Goal: Task Accomplishment & Management: Manage account settings

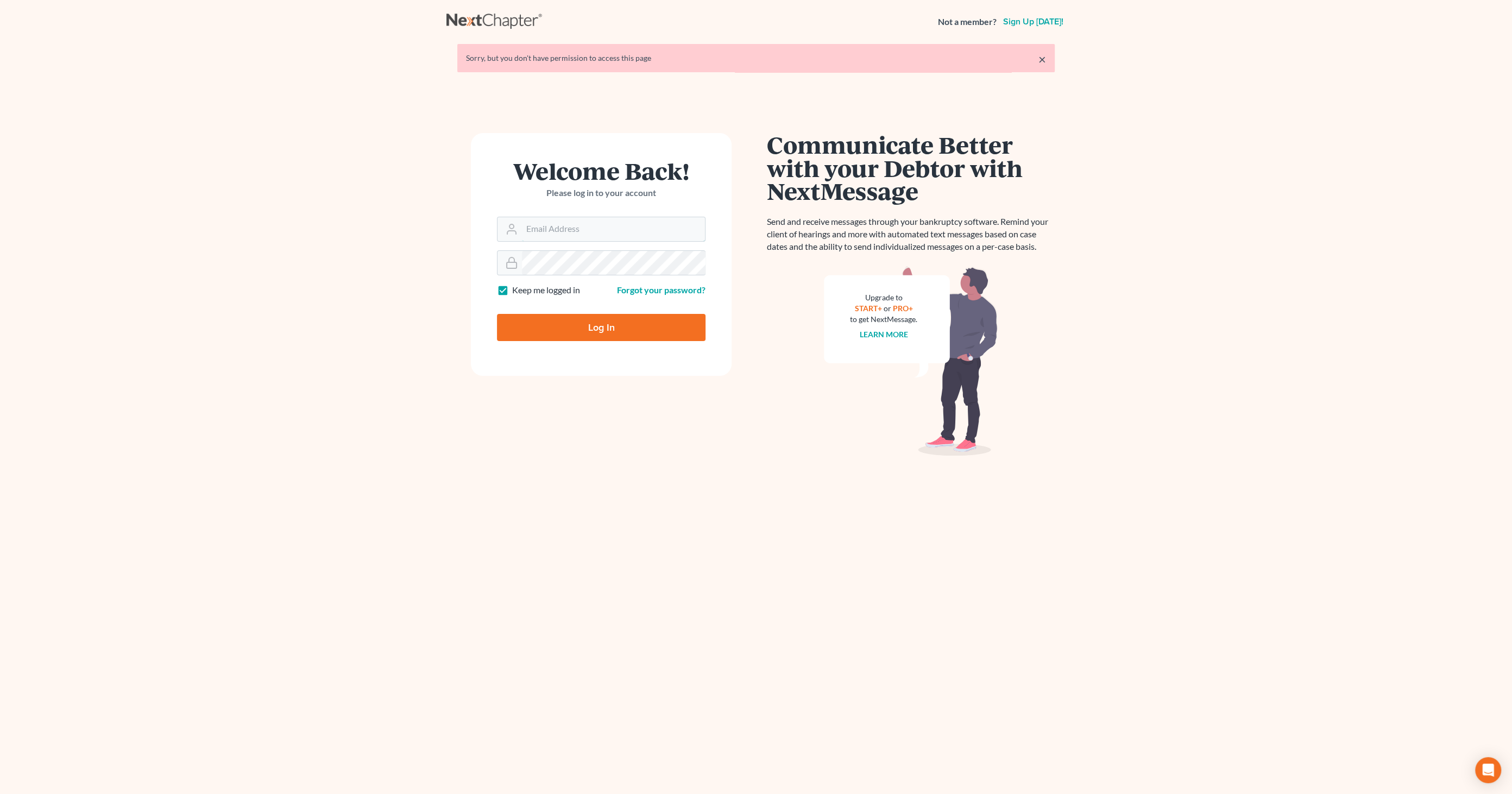
type input "[EMAIL_ADDRESS][DOMAIN_NAME]"
click at [578, 330] on input "Log In" at bounding box center [601, 327] width 208 height 27
type input "Thinking..."
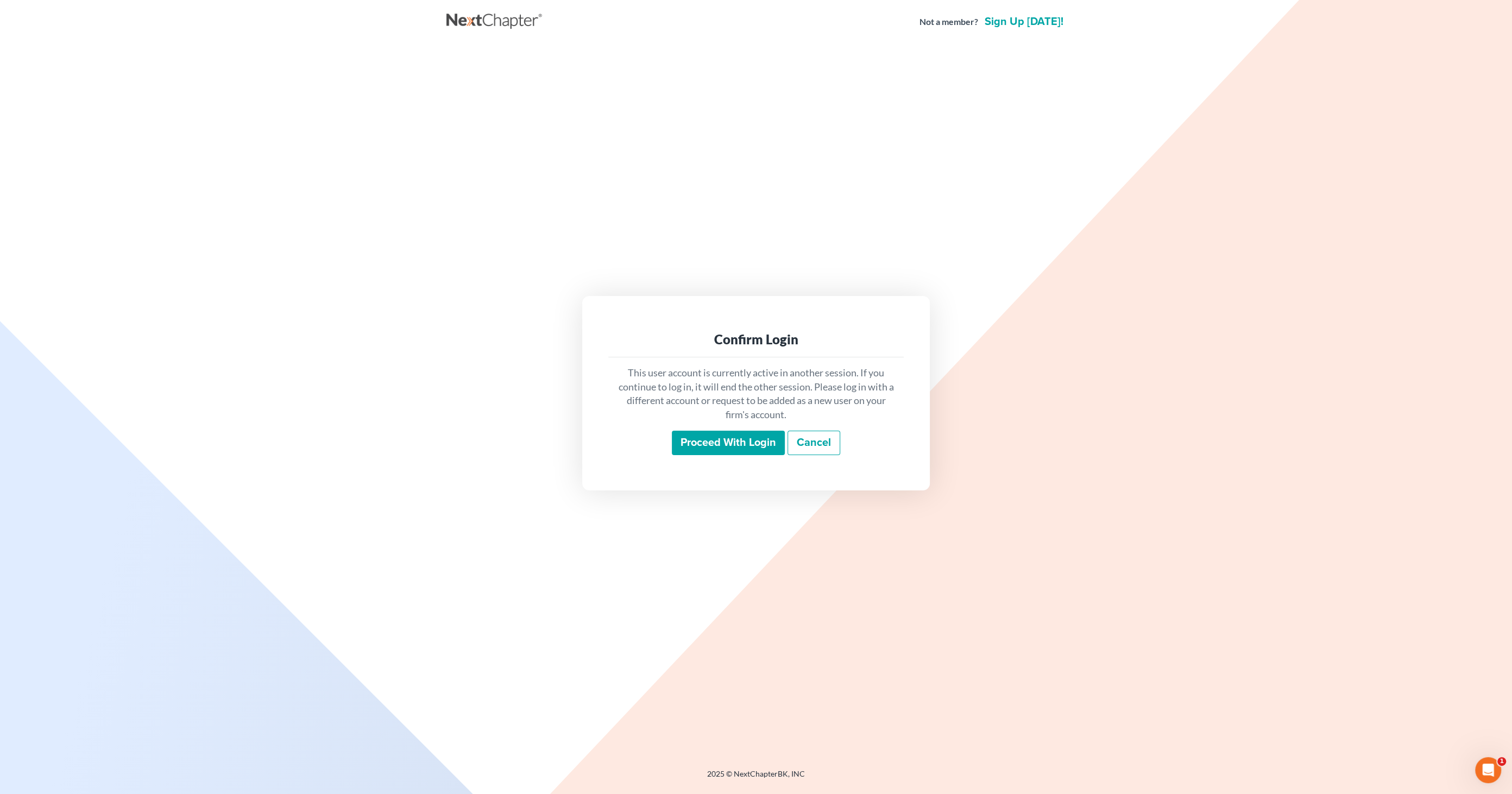
click at [713, 442] on input "Proceed with login" at bounding box center [728, 443] width 113 height 25
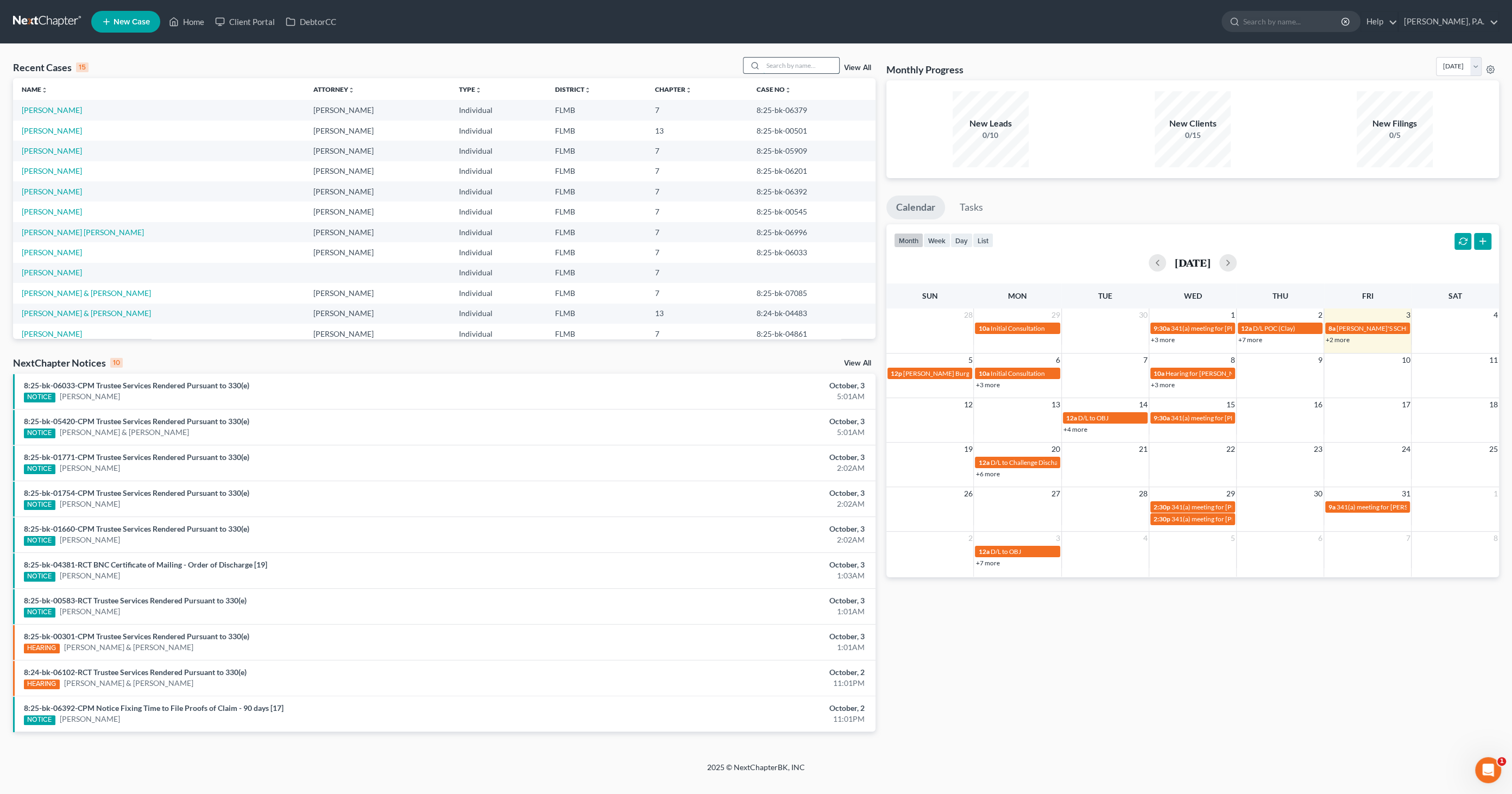
click at [767, 62] on input "search" at bounding box center [801, 65] width 76 height 16
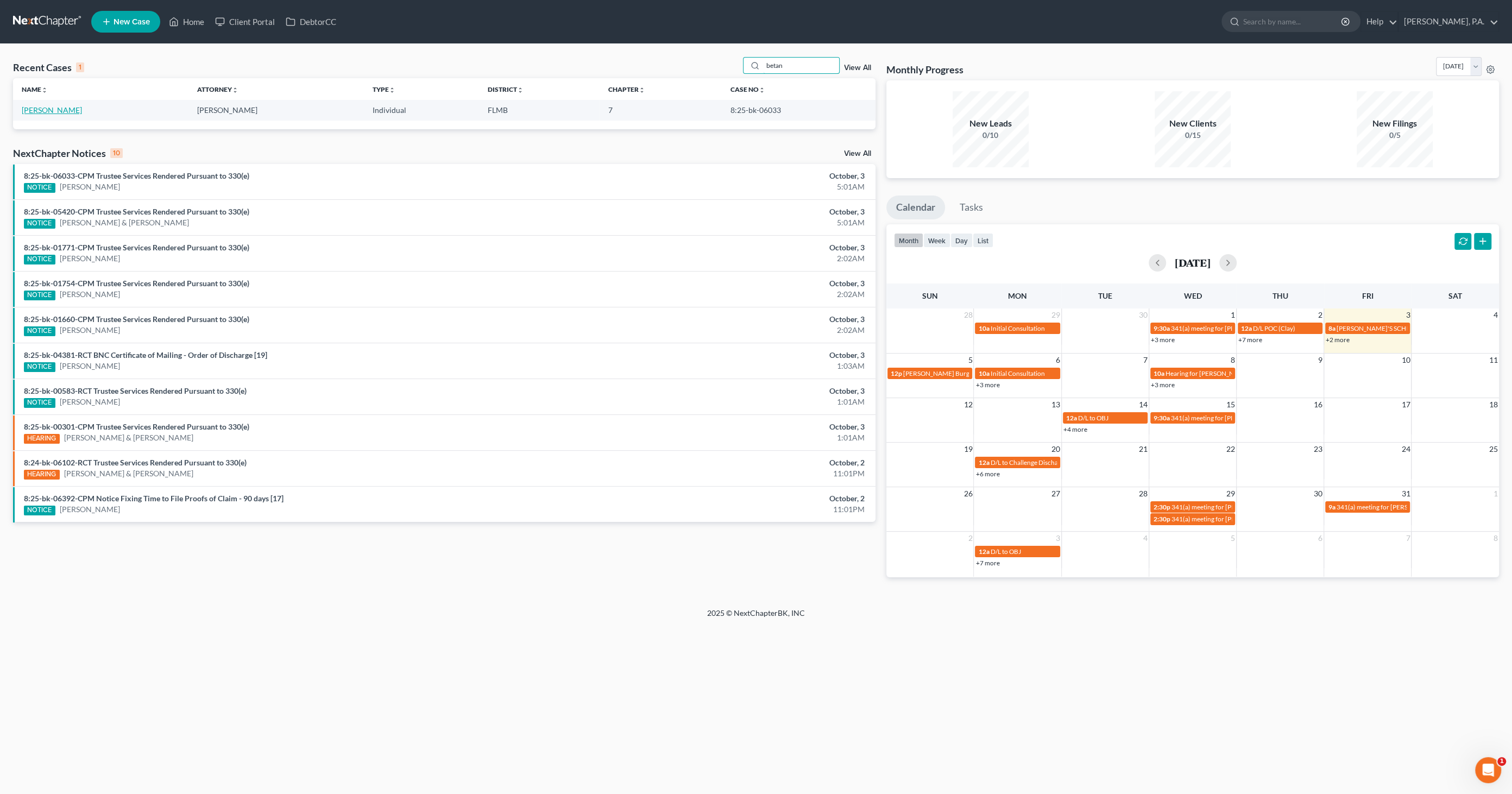
type input "betan"
click at [69, 113] on link "Betancourt, Erica" at bounding box center [52, 110] width 60 height 9
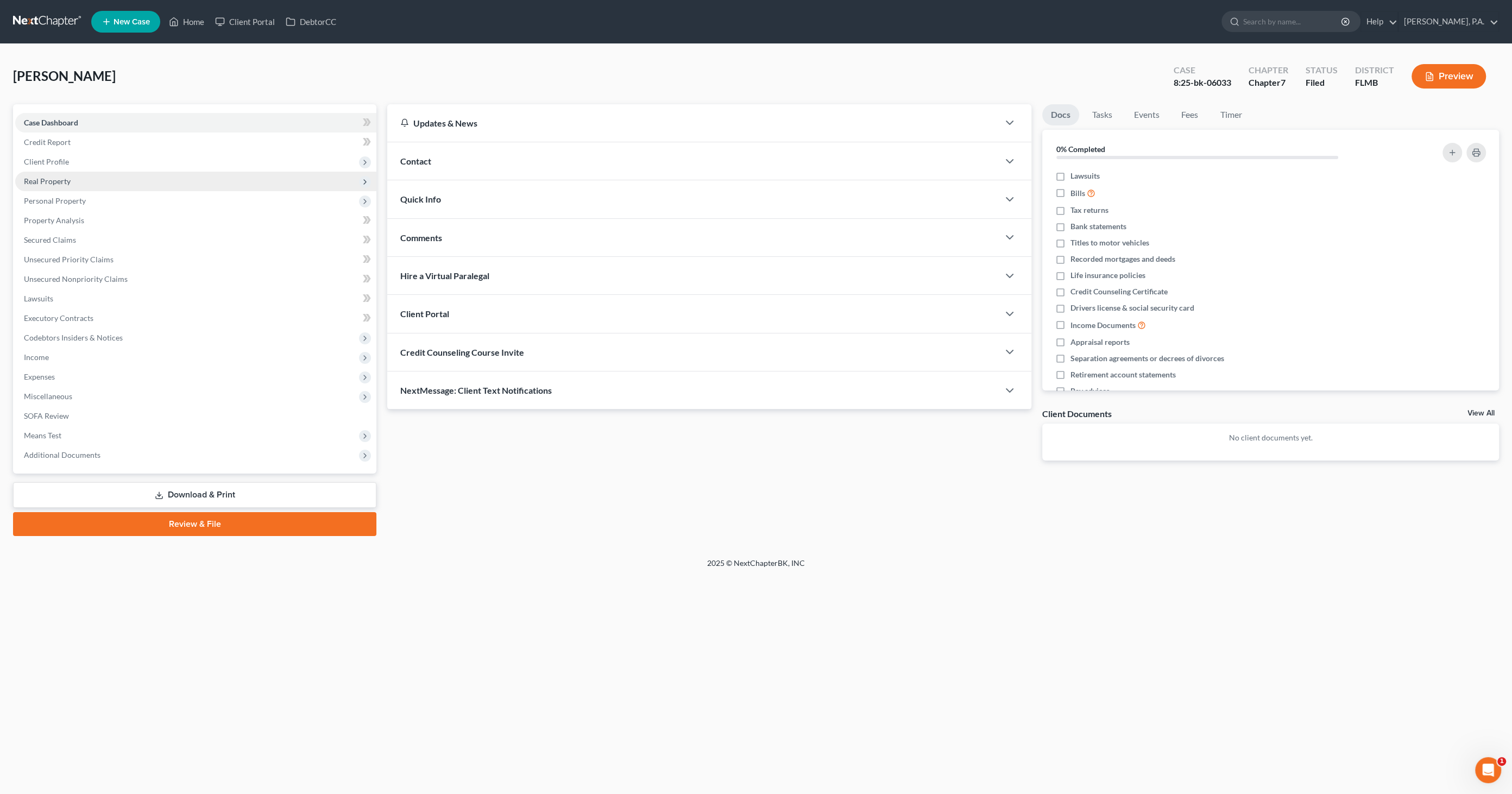
click at [51, 177] on span "Real Property" at bounding box center [48, 181] width 47 height 9
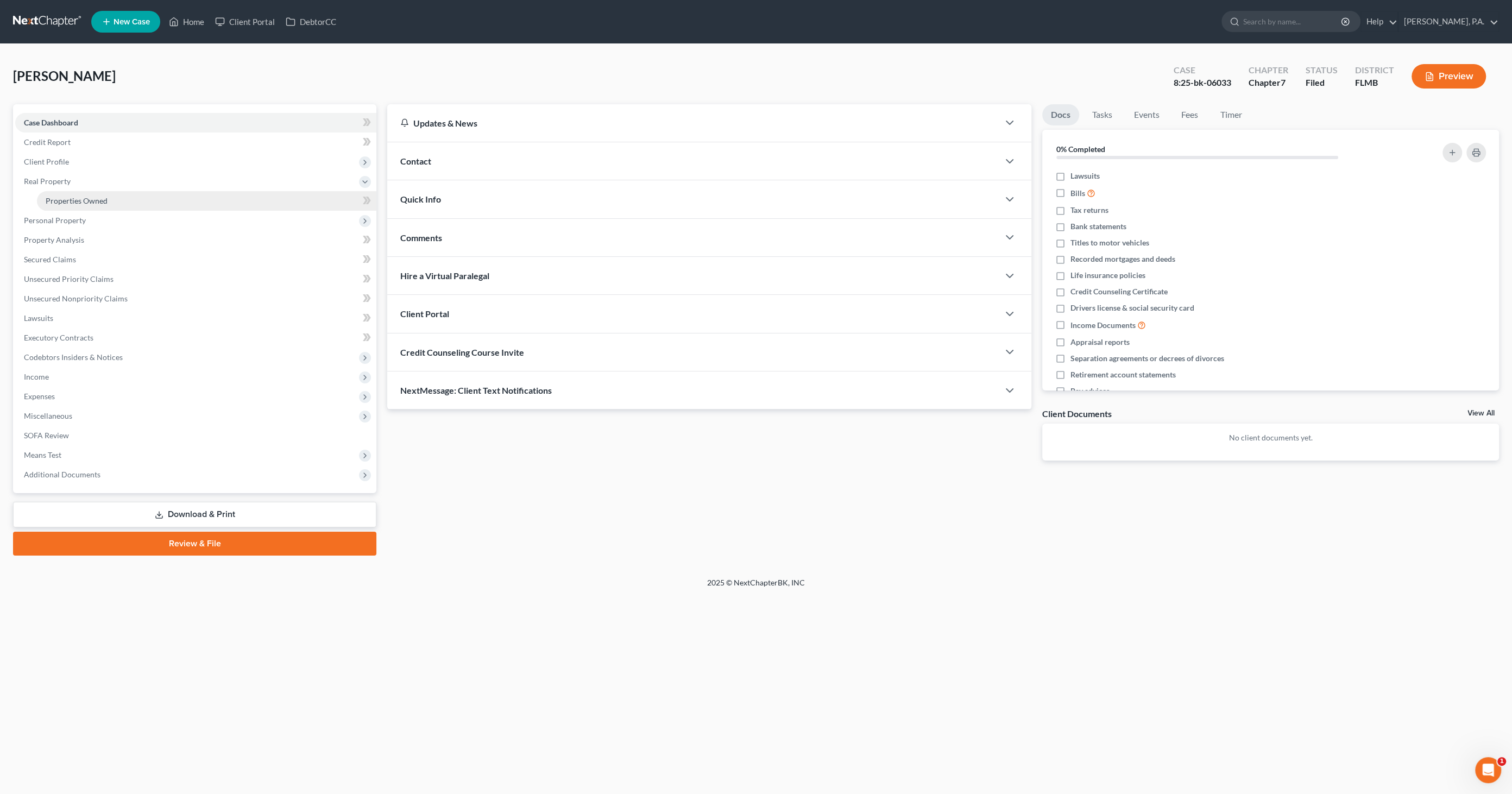
click at [58, 194] on link "Properties Owned" at bounding box center [207, 201] width 339 height 19
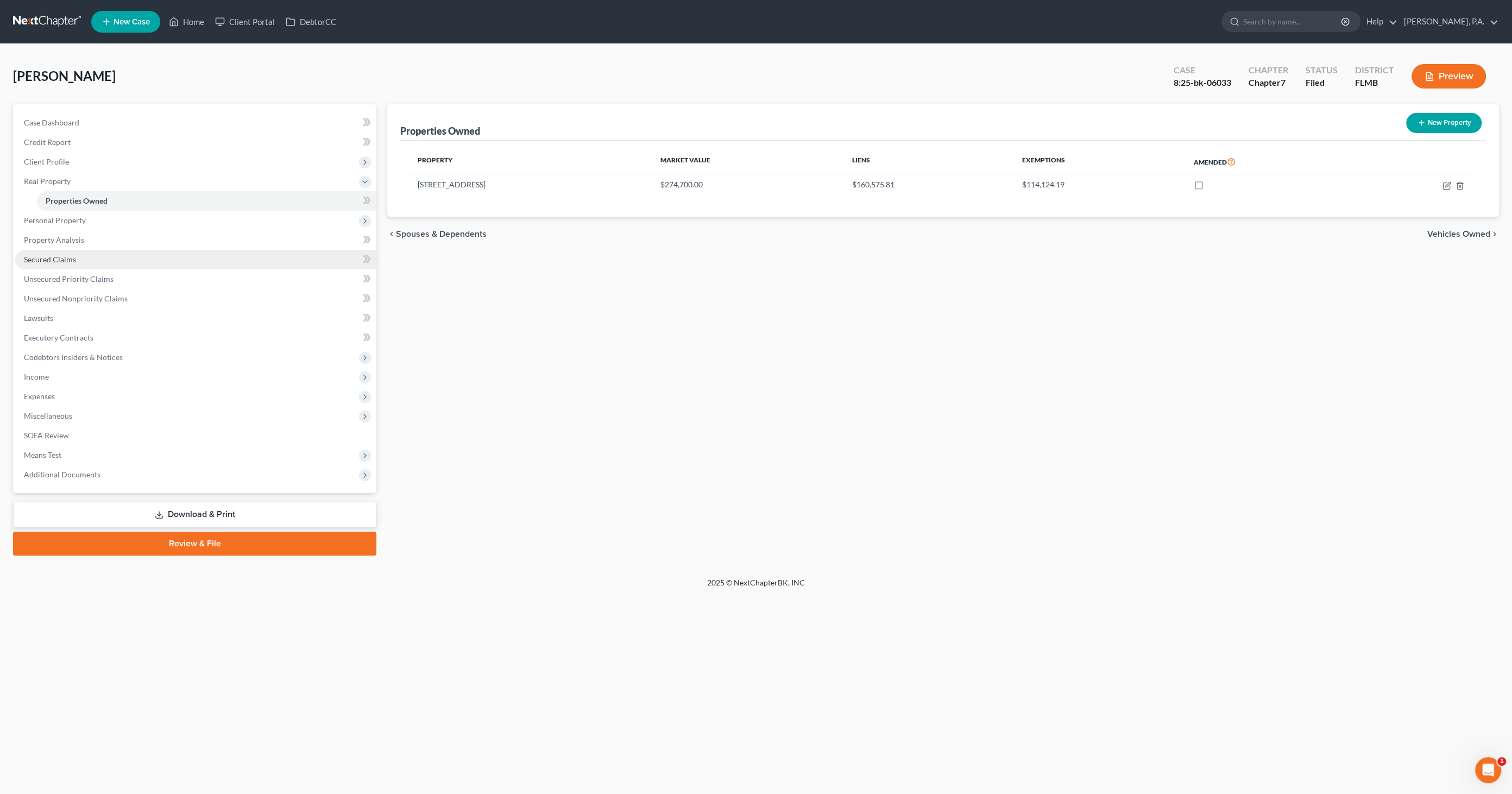
click at [50, 261] on span "Secured Claims" at bounding box center [50, 259] width 52 height 9
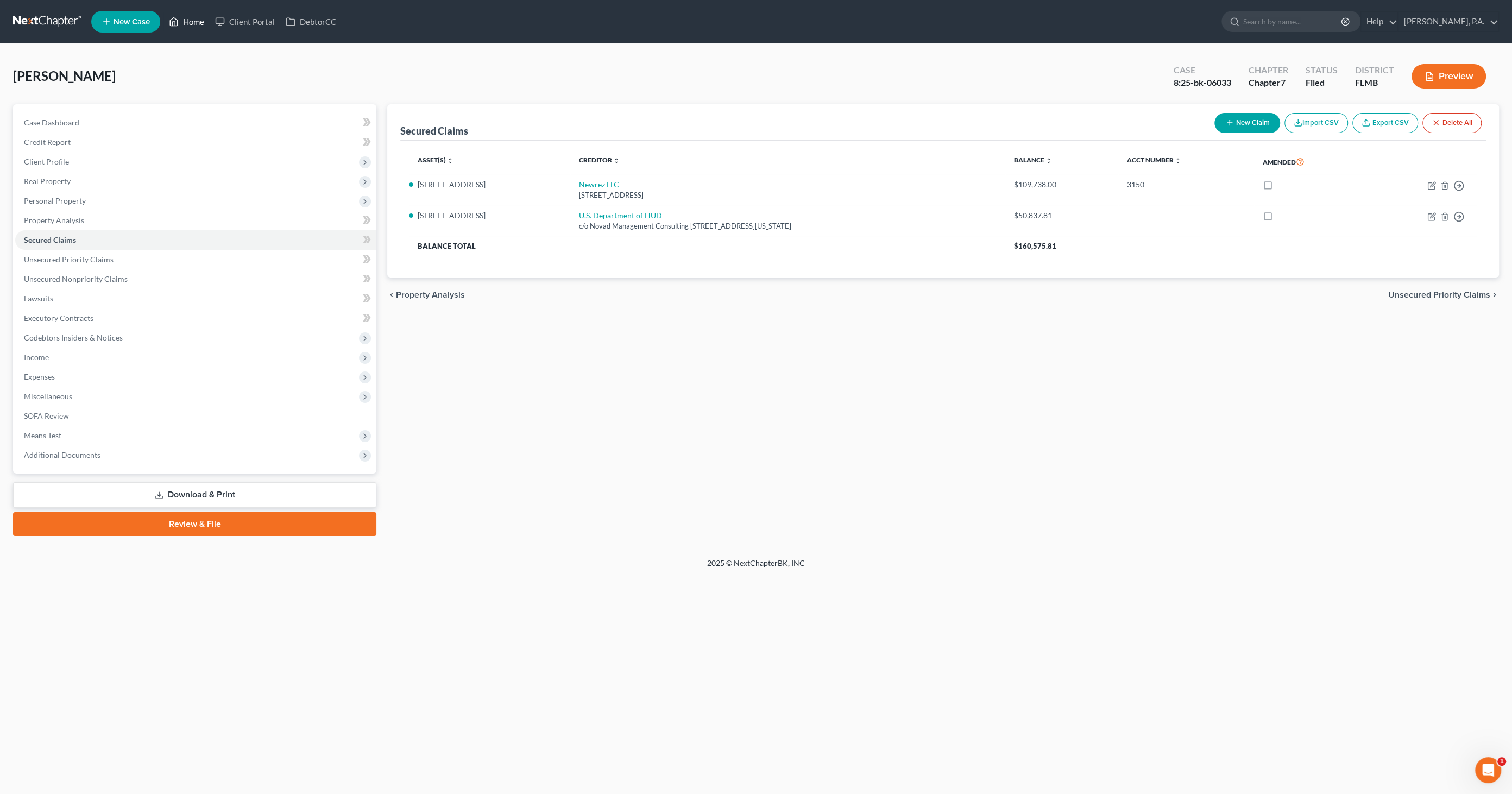
click at [188, 19] on link "Home" at bounding box center [187, 21] width 46 height 19
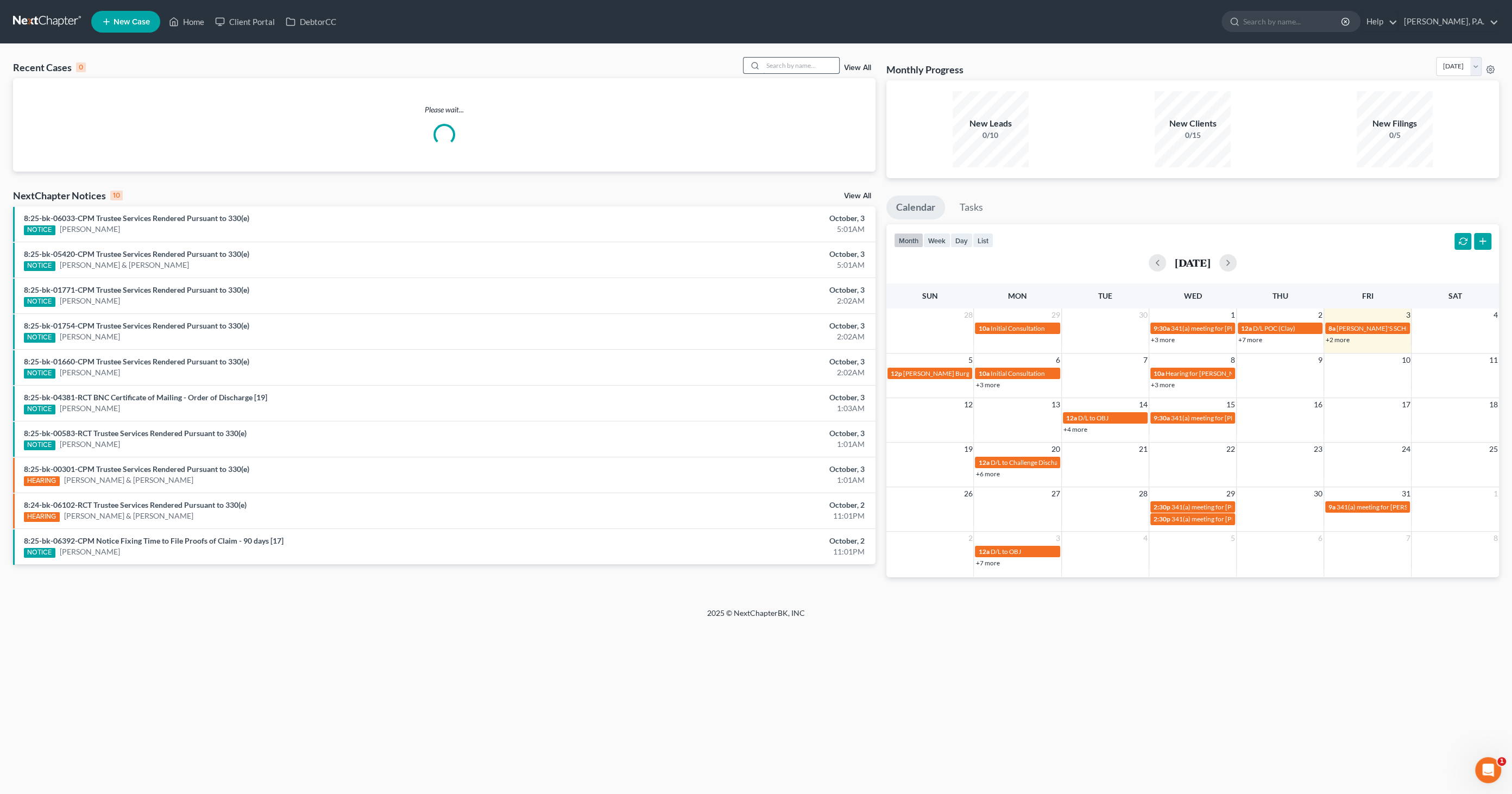
click at [799, 60] on input "search" at bounding box center [801, 65] width 76 height 16
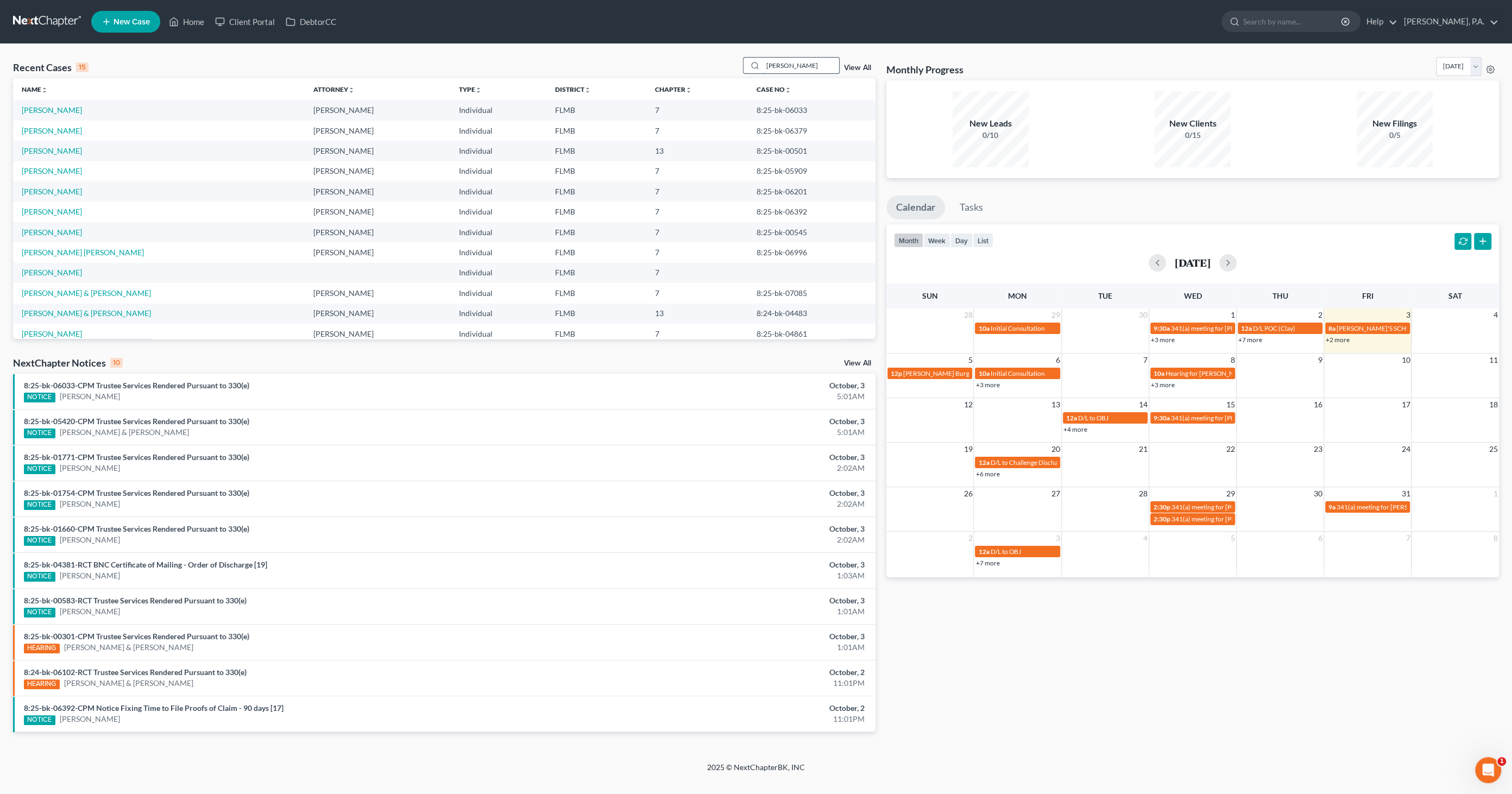
type input "peterman"
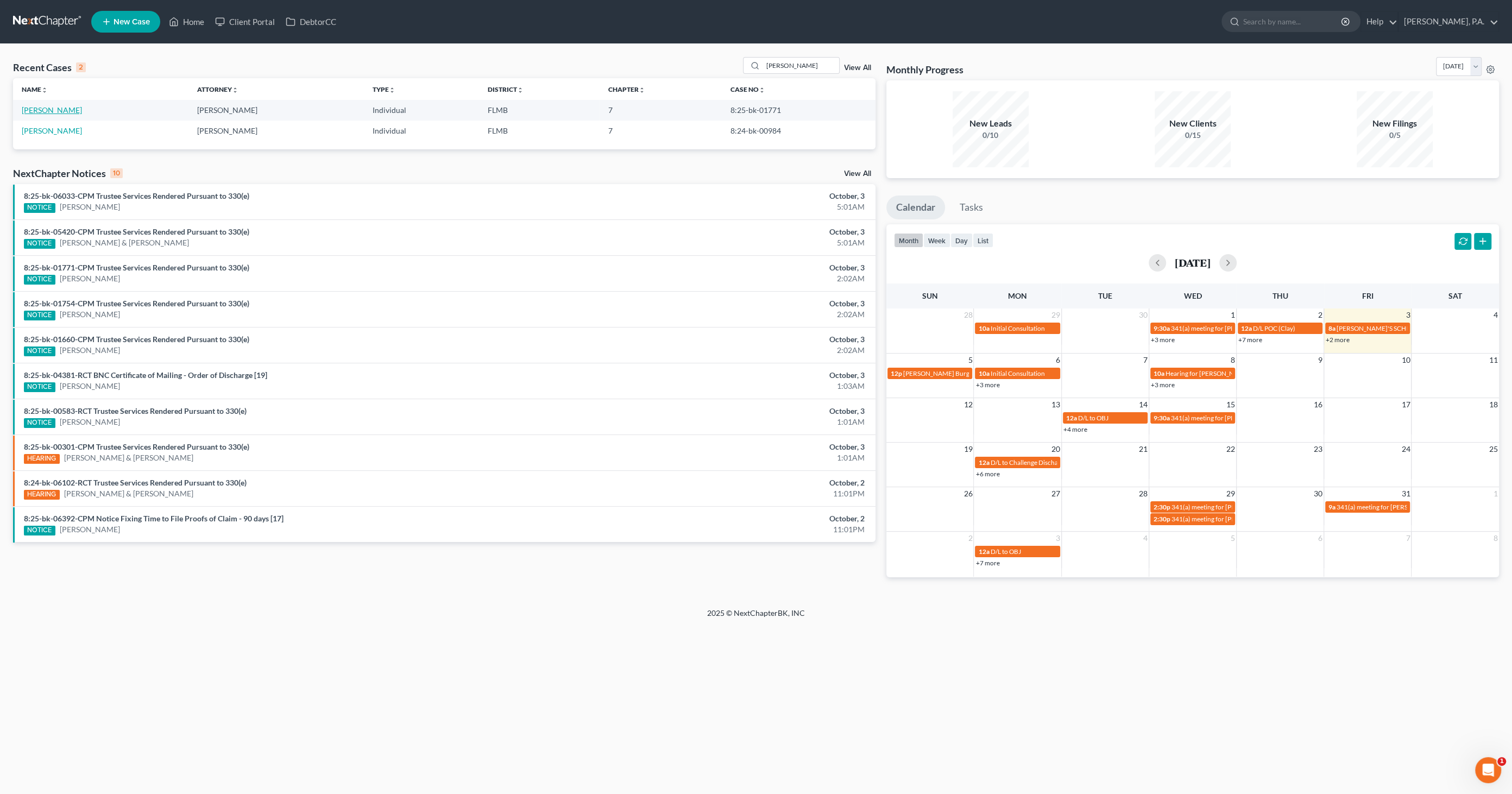
click at [52, 110] on link "Peterman, Malcolm" at bounding box center [52, 110] width 60 height 9
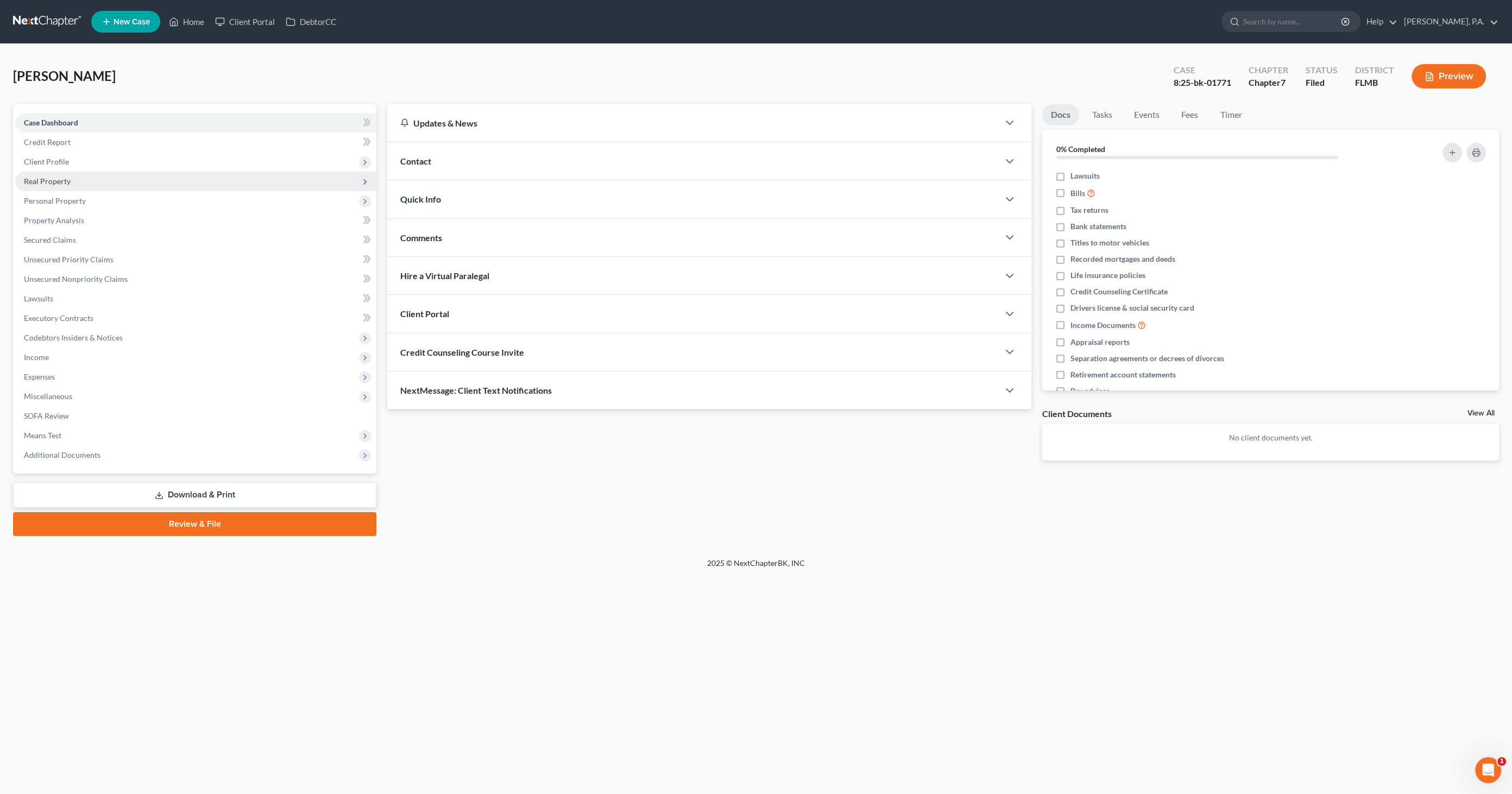
click at [42, 182] on span "Real Property" at bounding box center [48, 181] width 47 height 9
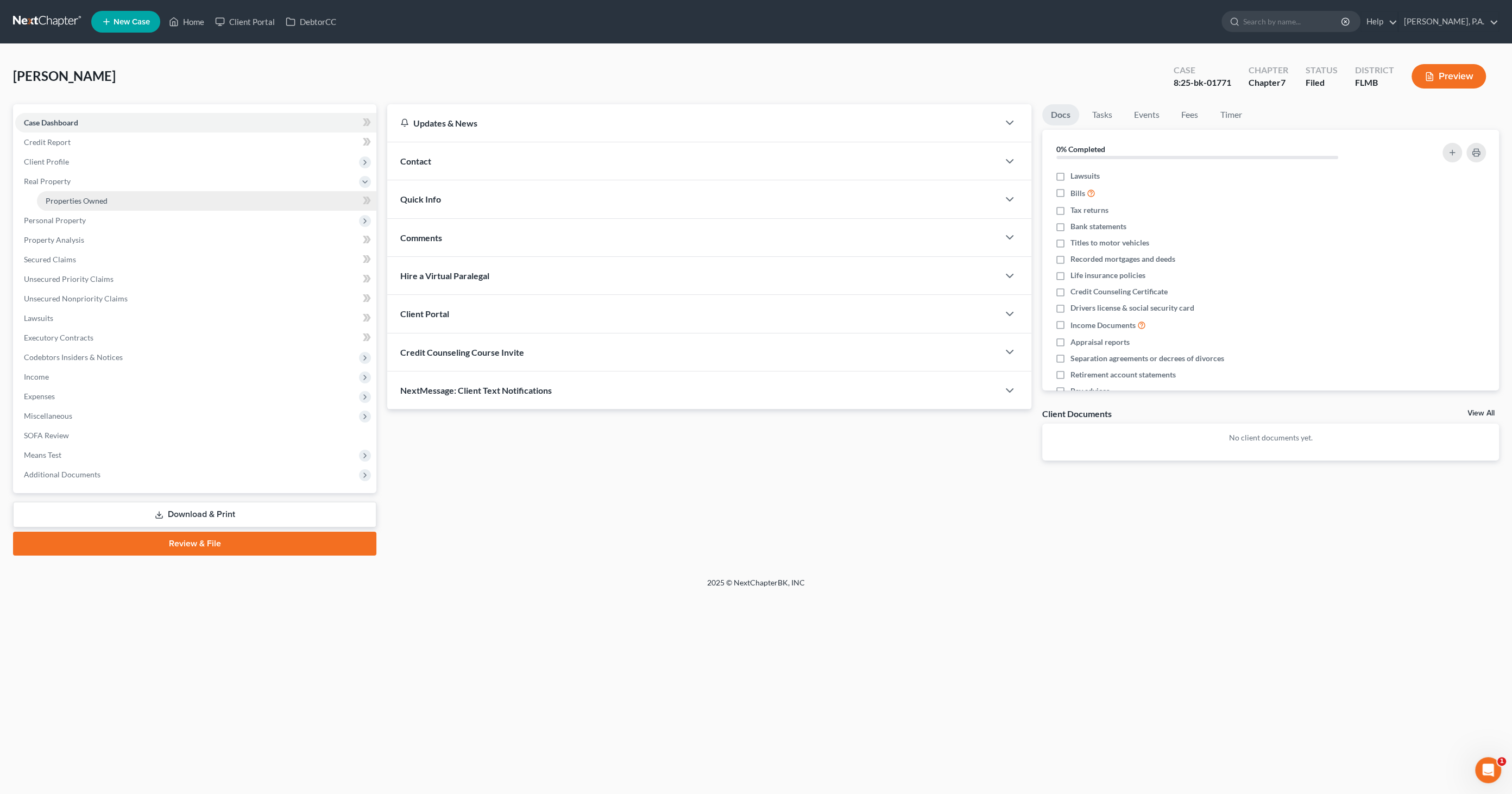
click at [46, 200] on span "Properties Owned" at bounding box center [76, 201] width 62 height 9
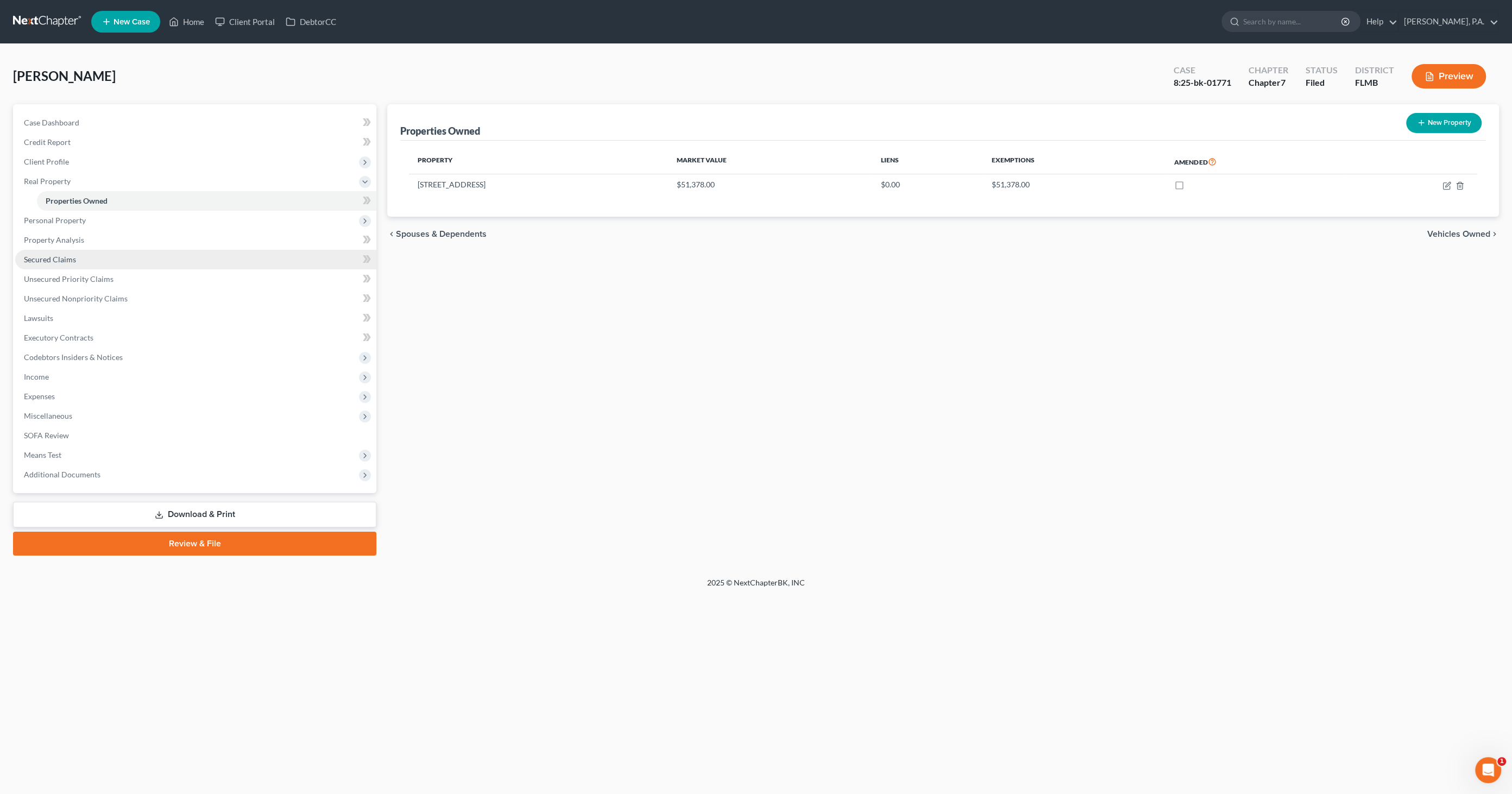
click at [53, 257] on span "Secured Claims" at bounding box center [50, 259] width 52 height 9
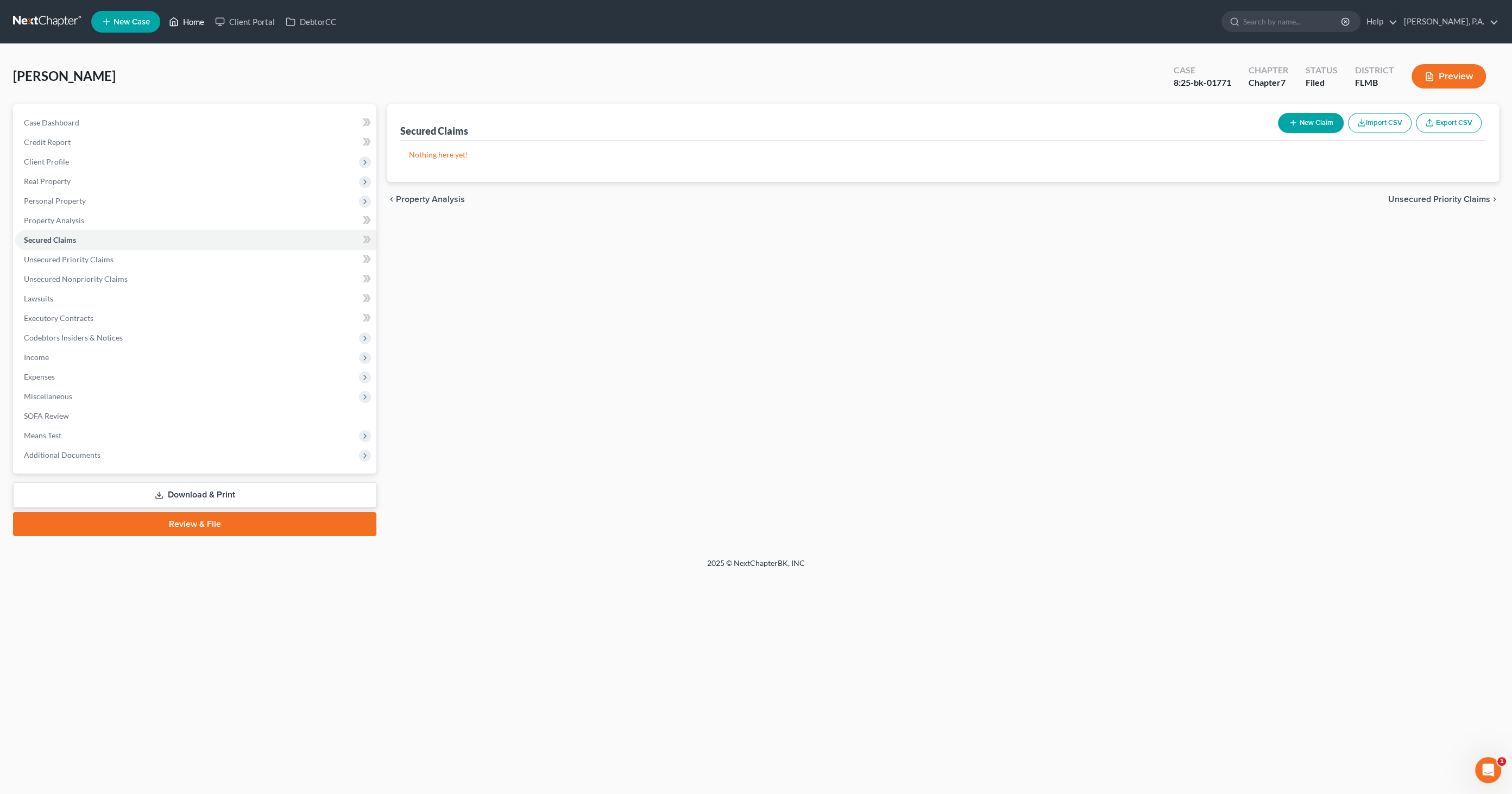
click at [181, 18] on link "Home" at bounding box center [187, 21] width 46 height 19
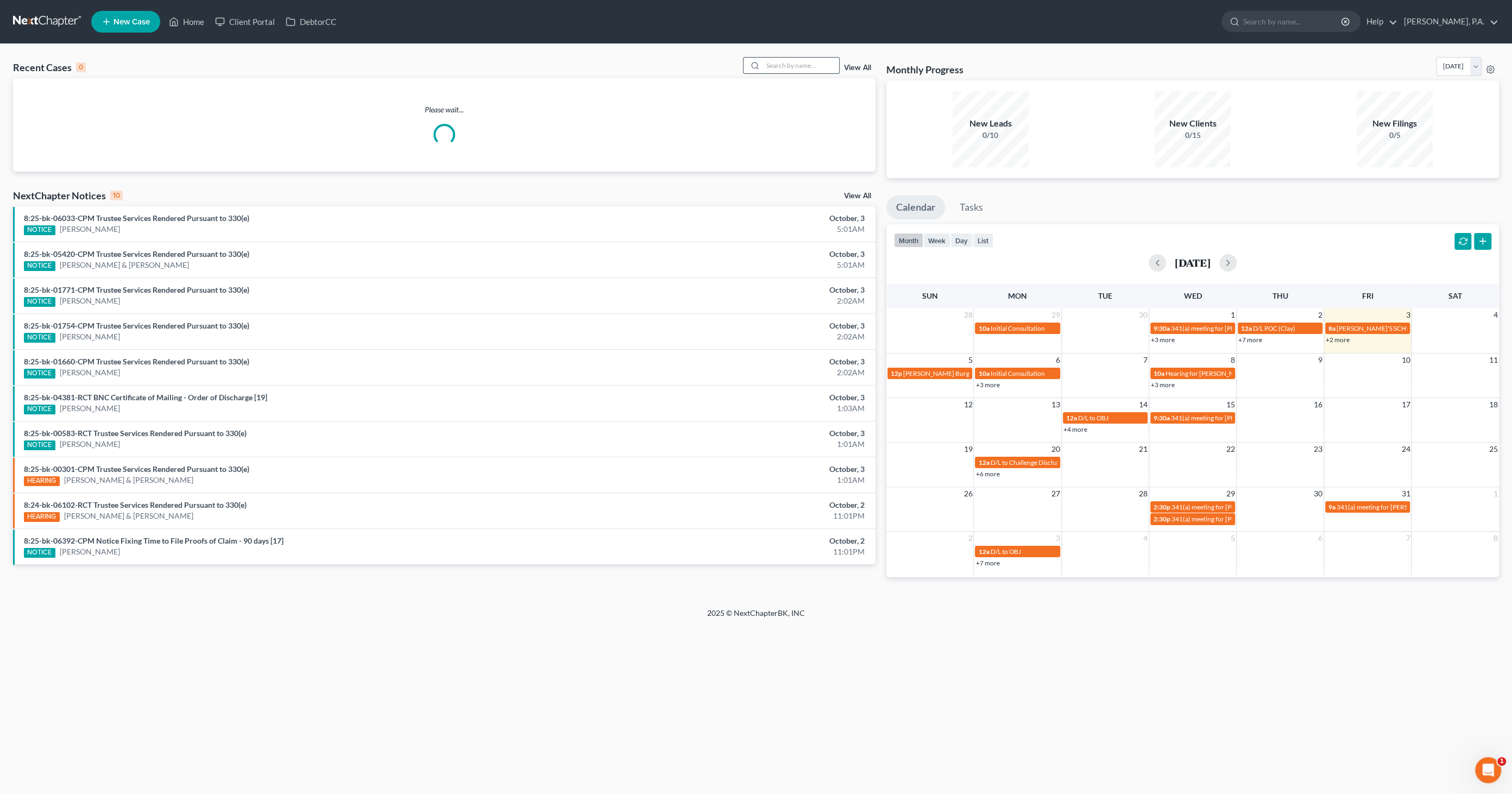
click at [810, 66] on input "search" at bounding box center [801, 65] width 76 height 16
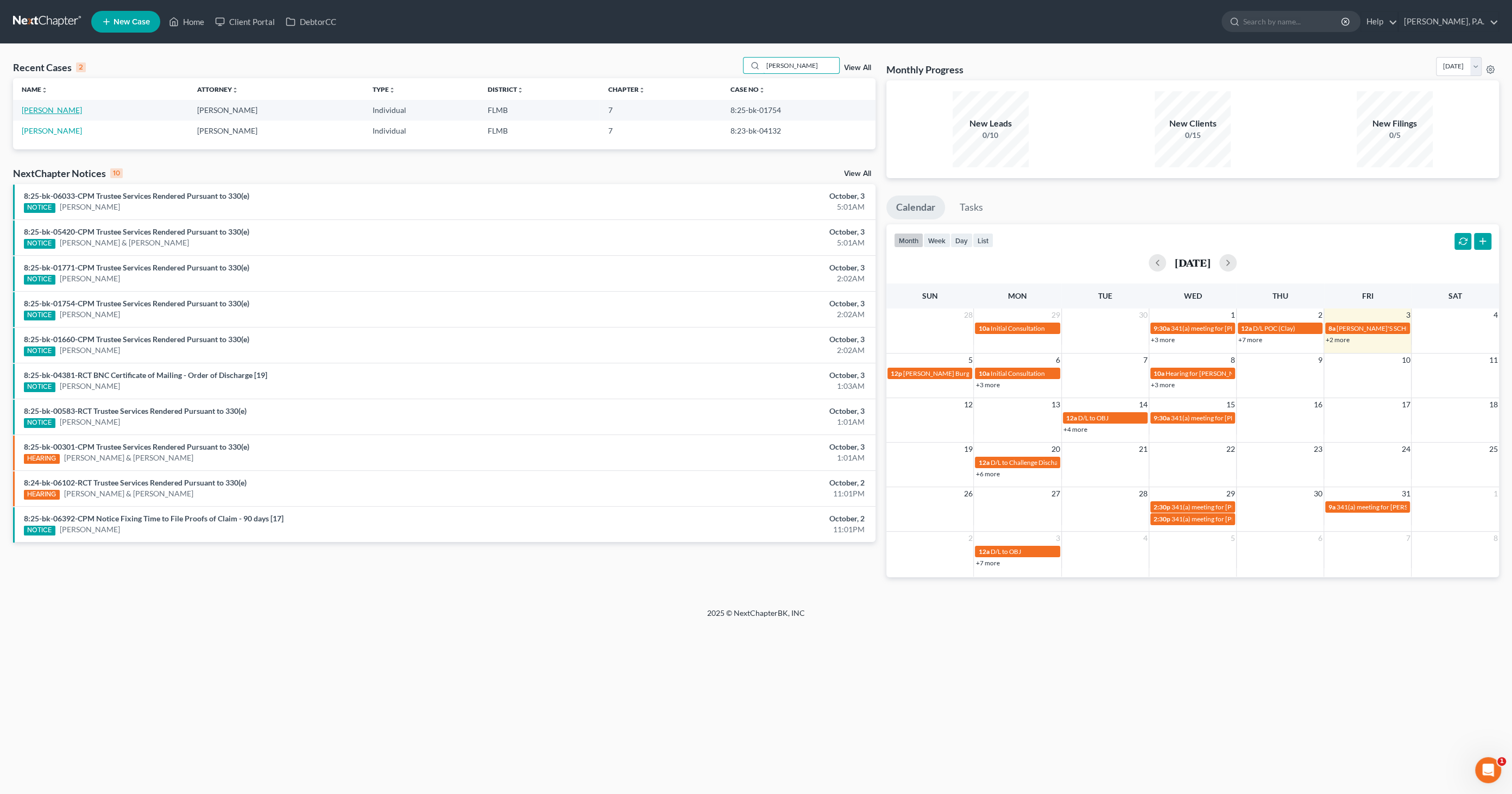
type input "murray"
click at [66, 112] on link "Murray, Kenneth" at bounding box center [52, 110] width 60 height 9
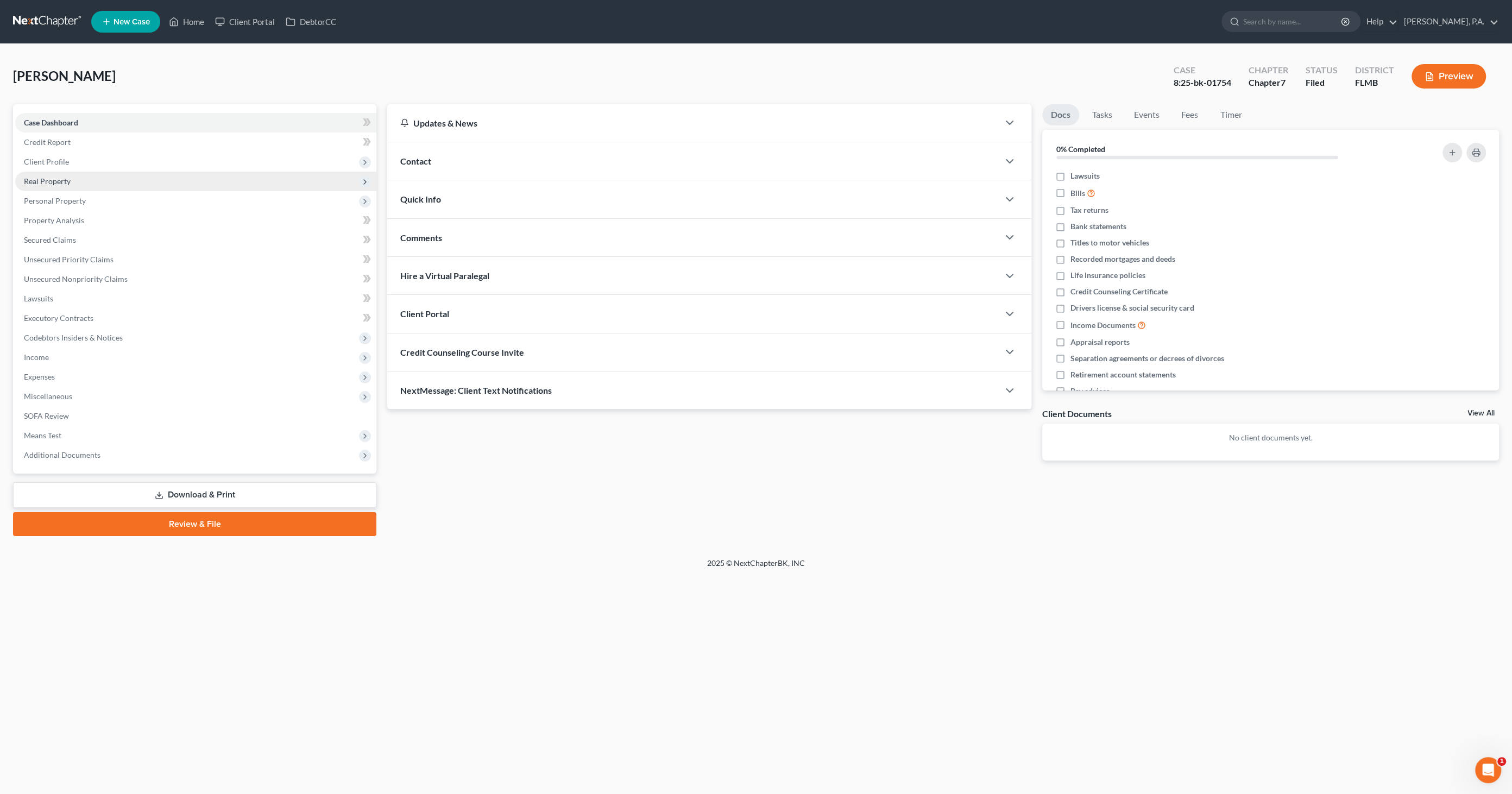
click at [47, 178] on span "Real Property" at bounding box center [48, 181] width 47 height 9
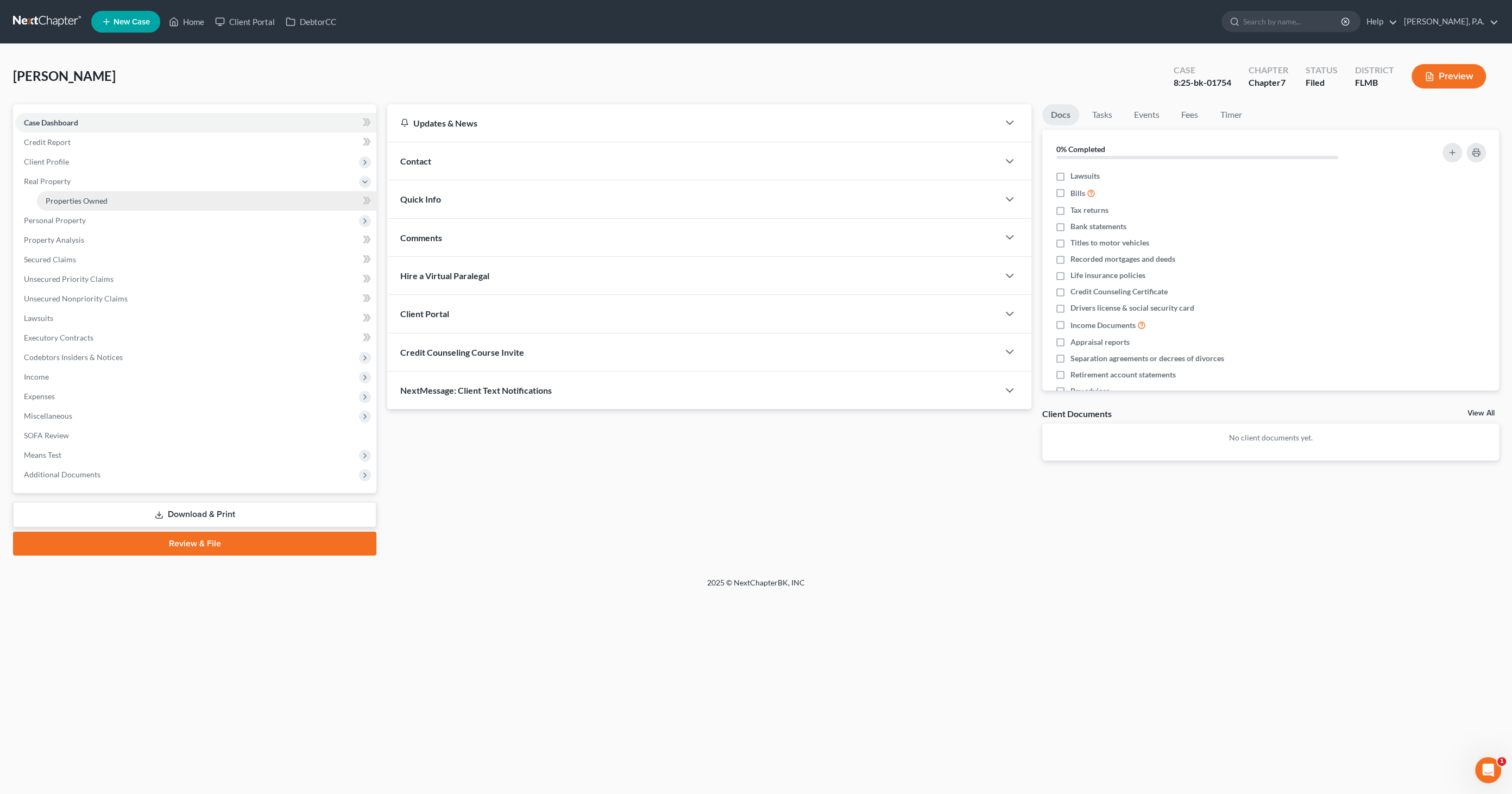
click at [56, 201] on span "Properties Owned" at bounding box center [76, 201] width 62 height 9
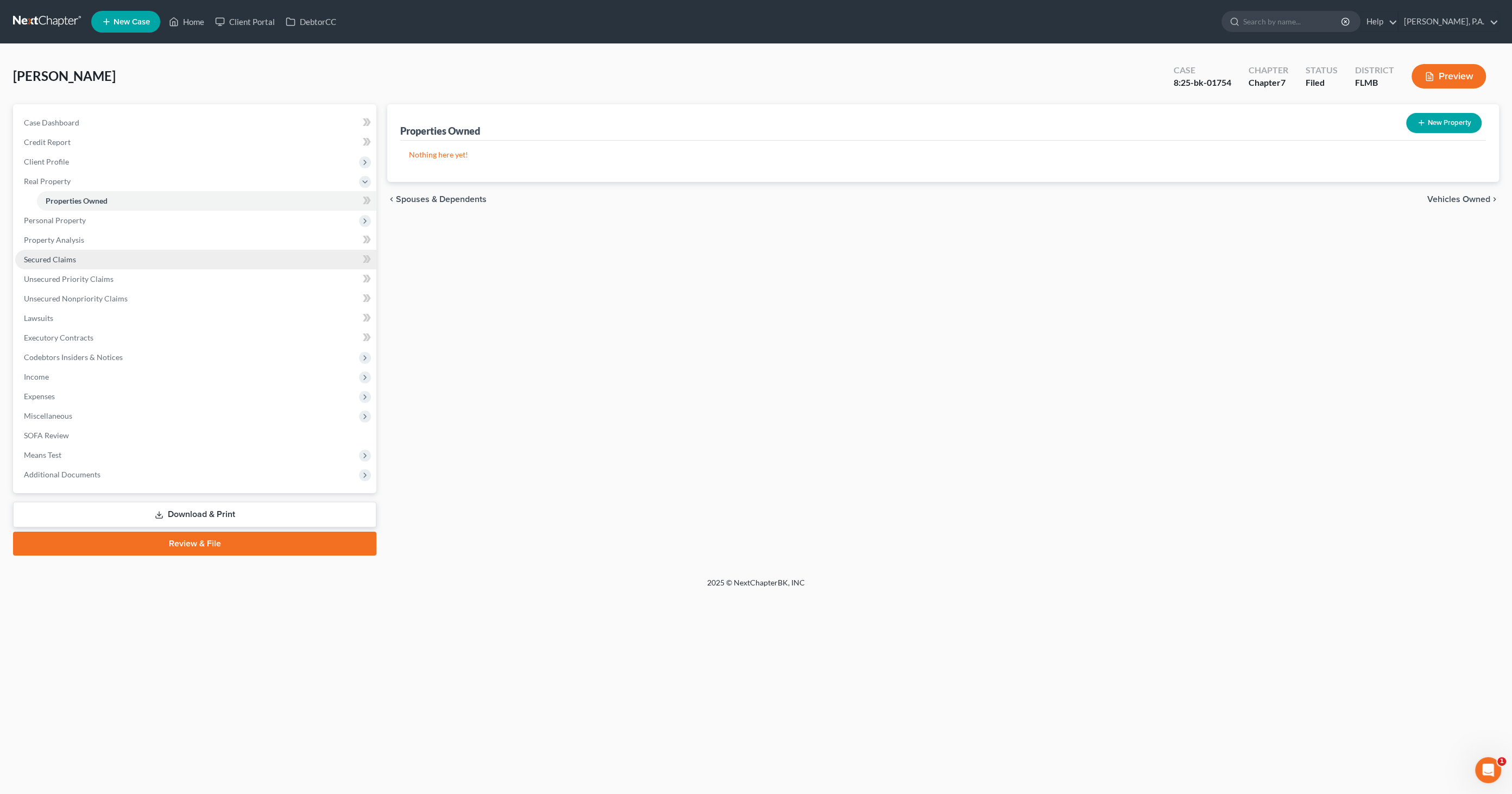
click at [46, 257] on span "Secured Claims" at bounding box center [50, 259] width 52 height 9
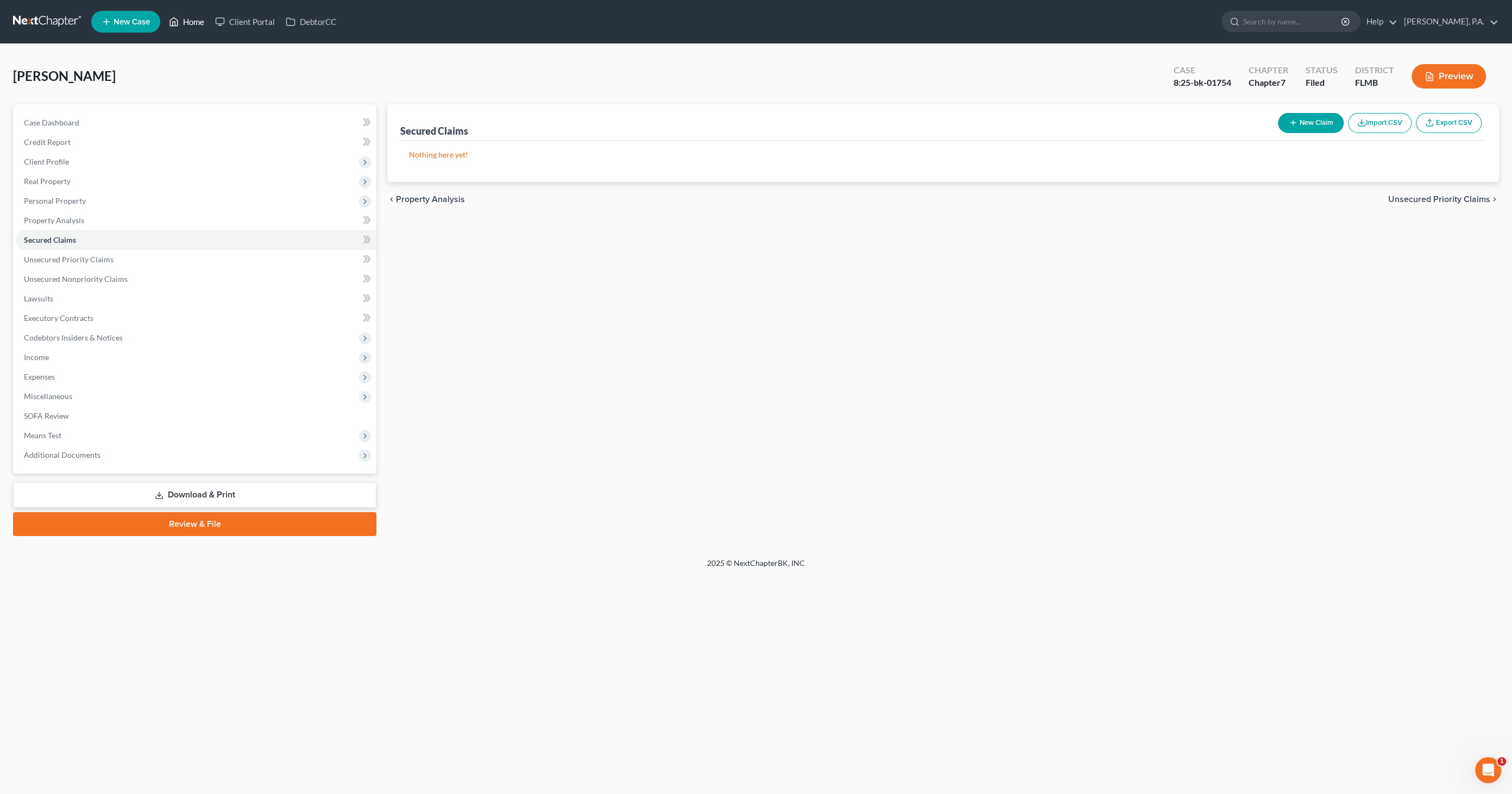
click at [195, 25] on link "Home" at bounding box center [187, 21] width 46 height 19
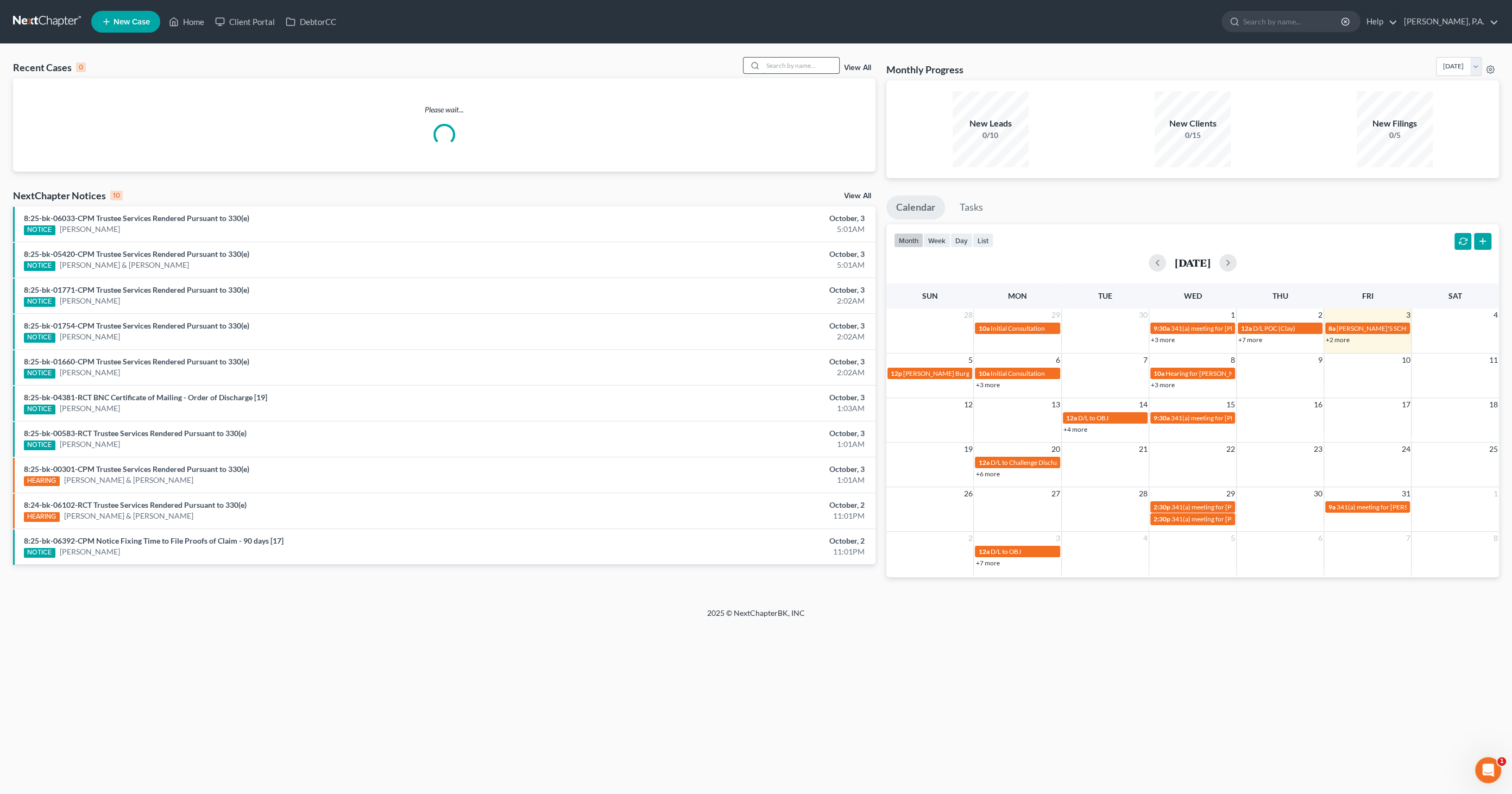
click at [816, 68] on input "search" at bounding box center [801, 65] width 76 height 16
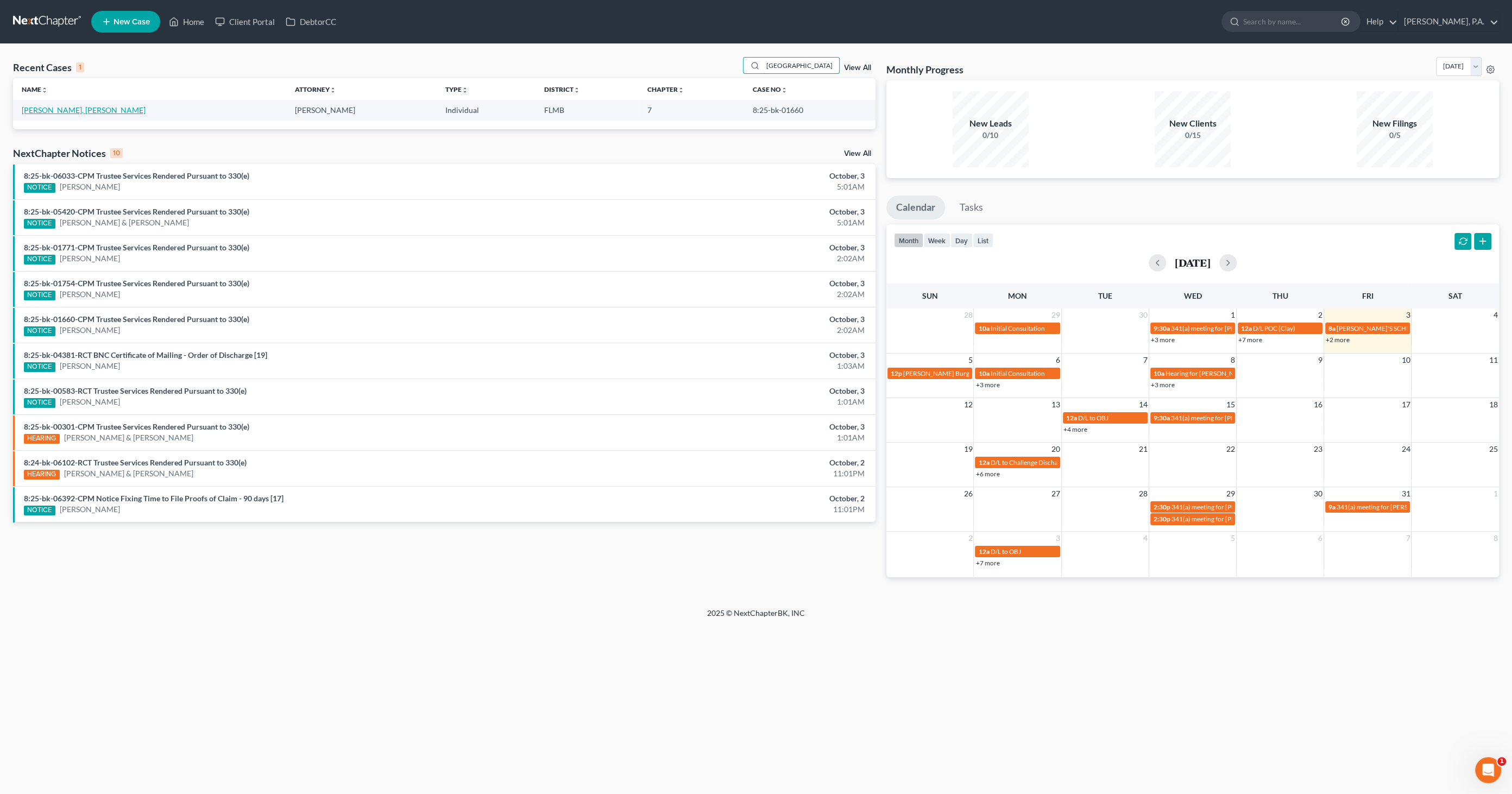
type input "londres"
click at [82, 108] on link "Alfonso Londres, Maria" at bounding box center [83, 110] width 124 height 9
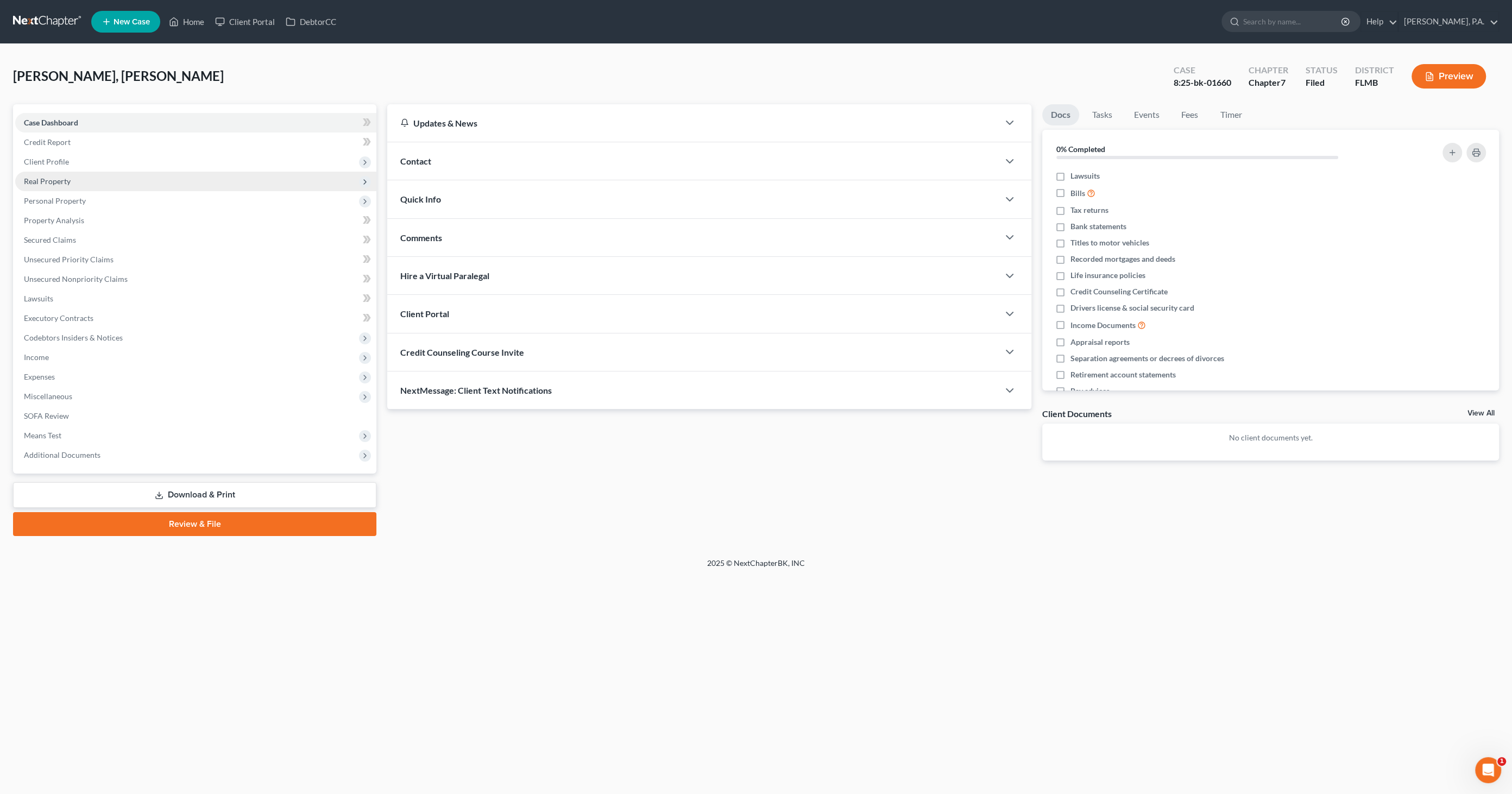
click at [55, 185] on span "Real Property" at bounding box center [195, 181] width 361 height 19
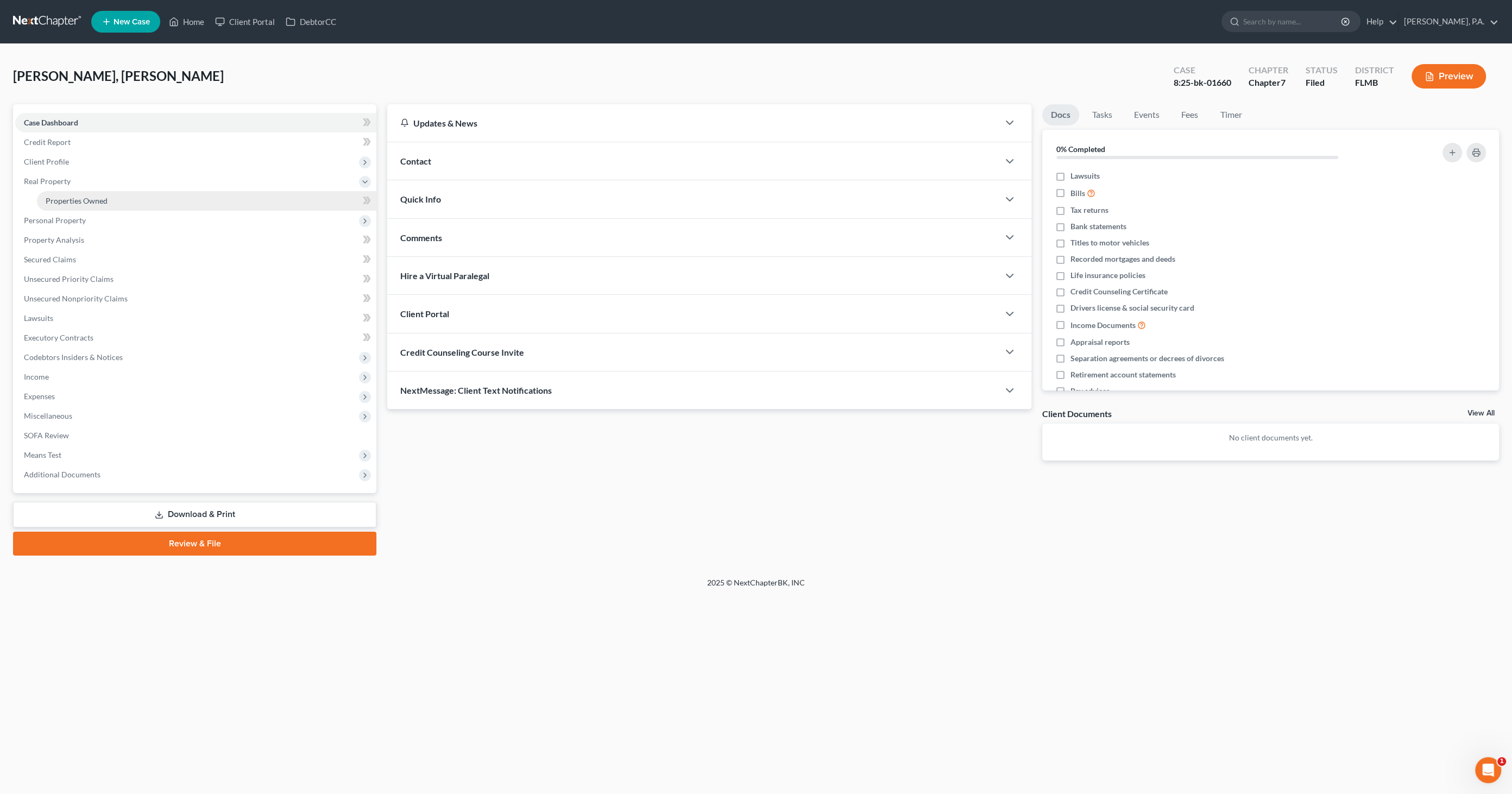
click at [57, 197] on span "Properties Owned" at bounding box center [76, 201] width 62 height 9
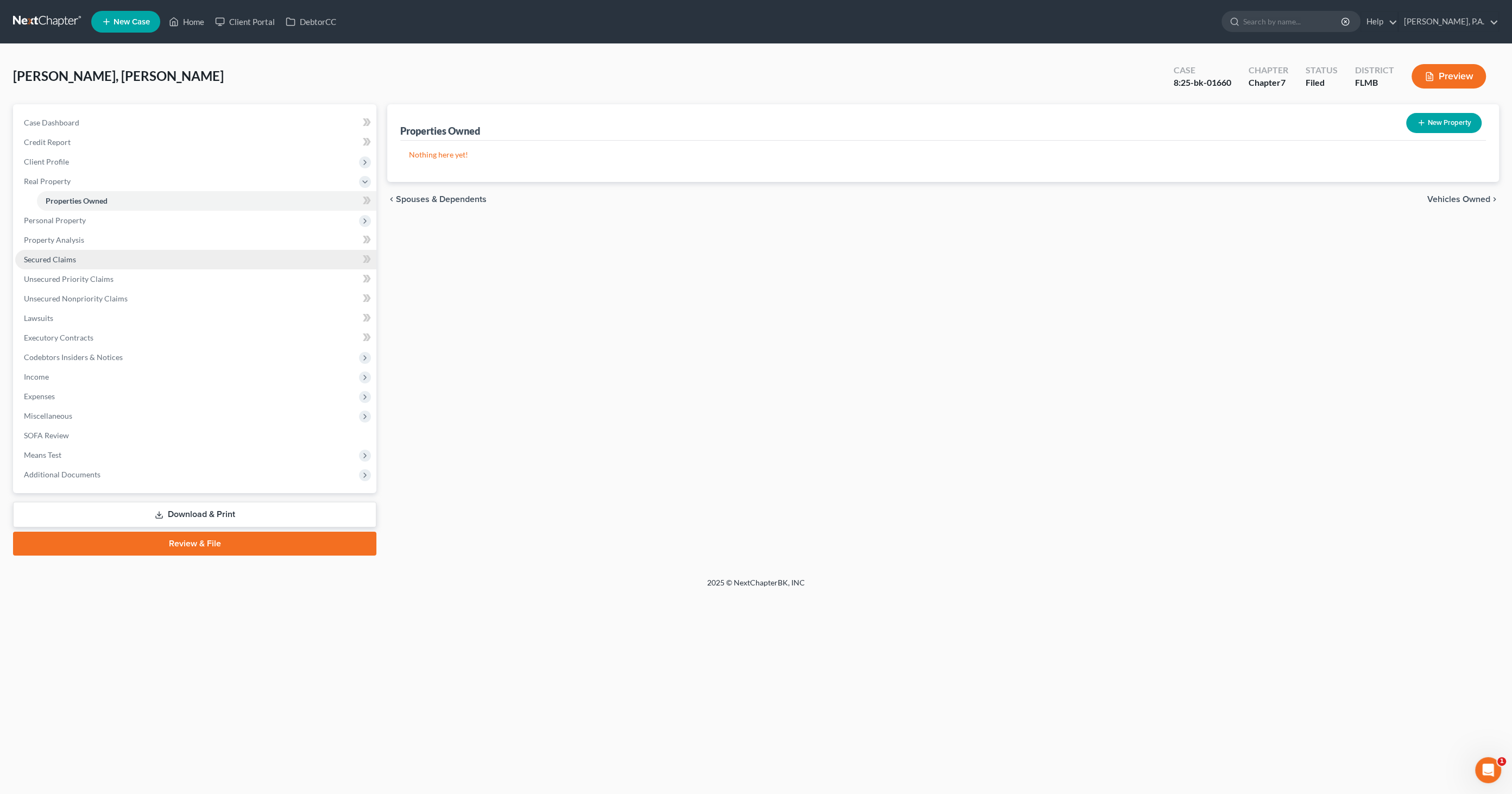
click at [49, 255] on span "Secured Claims" at bounding box center [50, 259] width 52 height 9
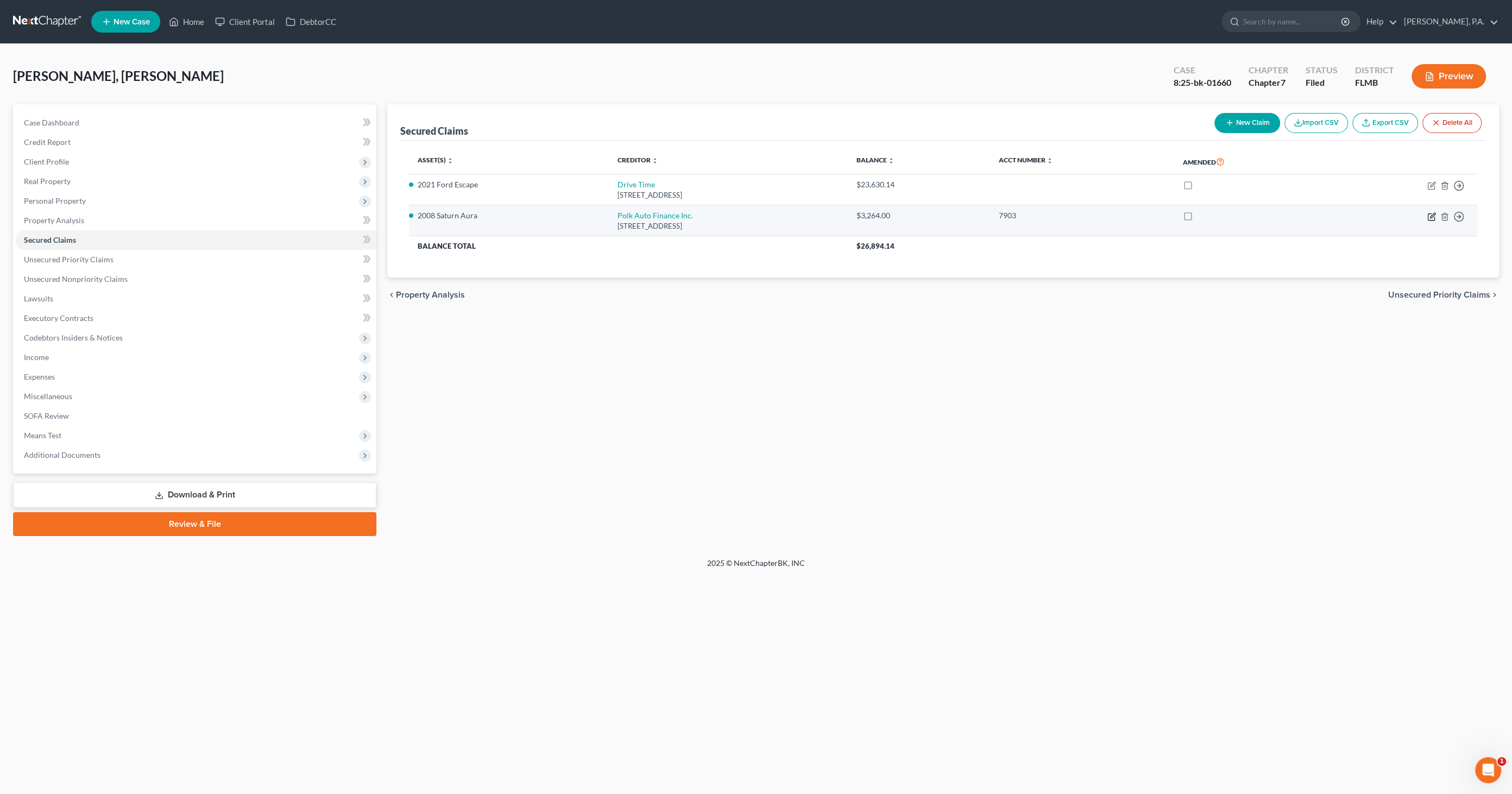
click at [1429, 216] on icon "button" at bounding box center [1432, 217] width 9 height 9
select select "9"
select select "0"
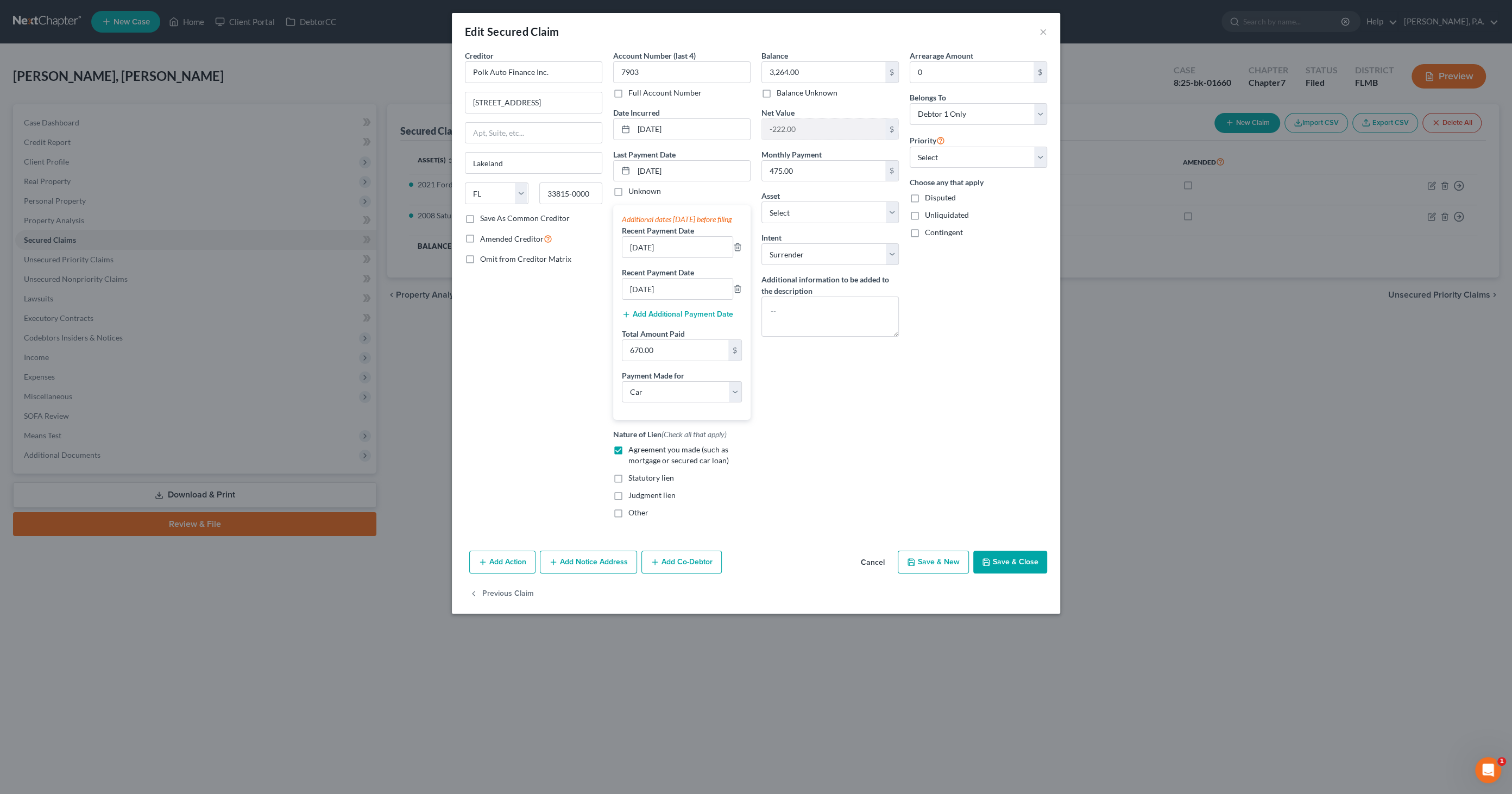
click at [1038, 33] on div "Edit Secured Claim ×" at bounding box center [756, 31] width 608 height 37
click at [1045, 31] on button "×" at bounding box center [1043, 32] width 8 height 13
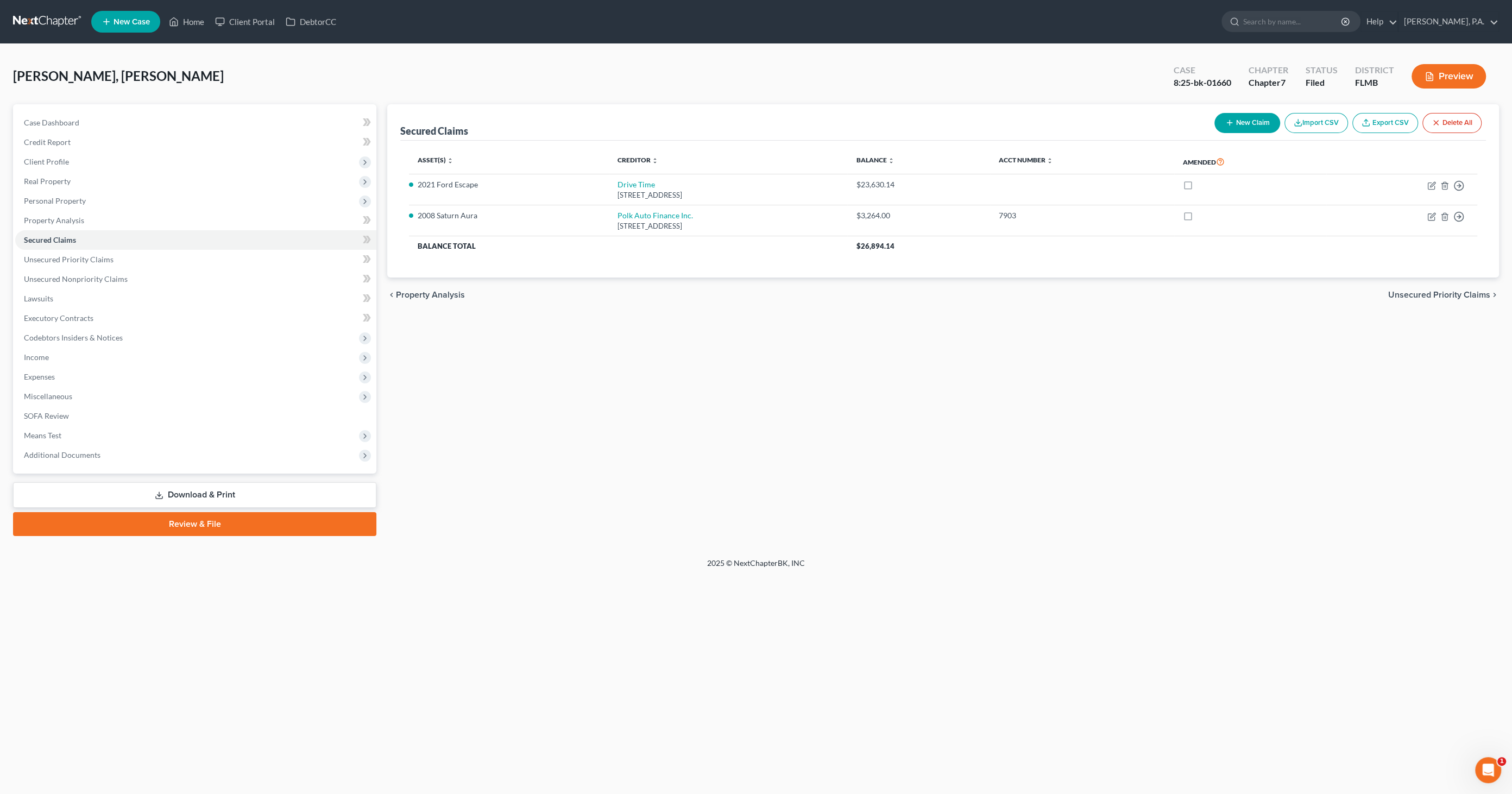
click at [175, 32] on ul "New Case Home Client Portal DebtorCC - No Result - See all results Or Press Ent…" at bounding box center [795, 22] width 1408 height 28
click at [184, 25] on link "Home" at bounding box center [187, 21] width 46 height 19
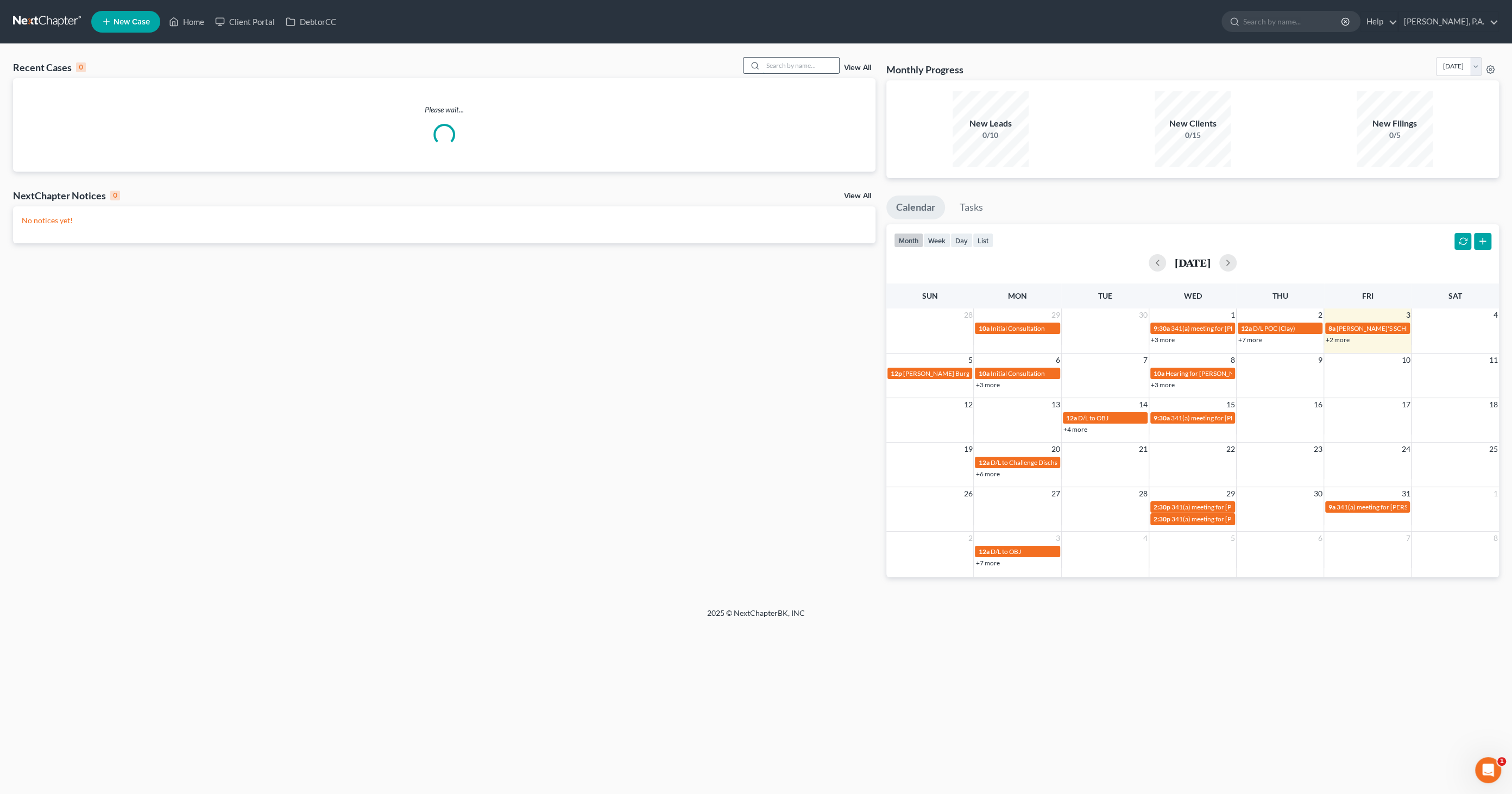
click at [784, 60] on input "search" at bounding box center [801, 65] width 76 height 16
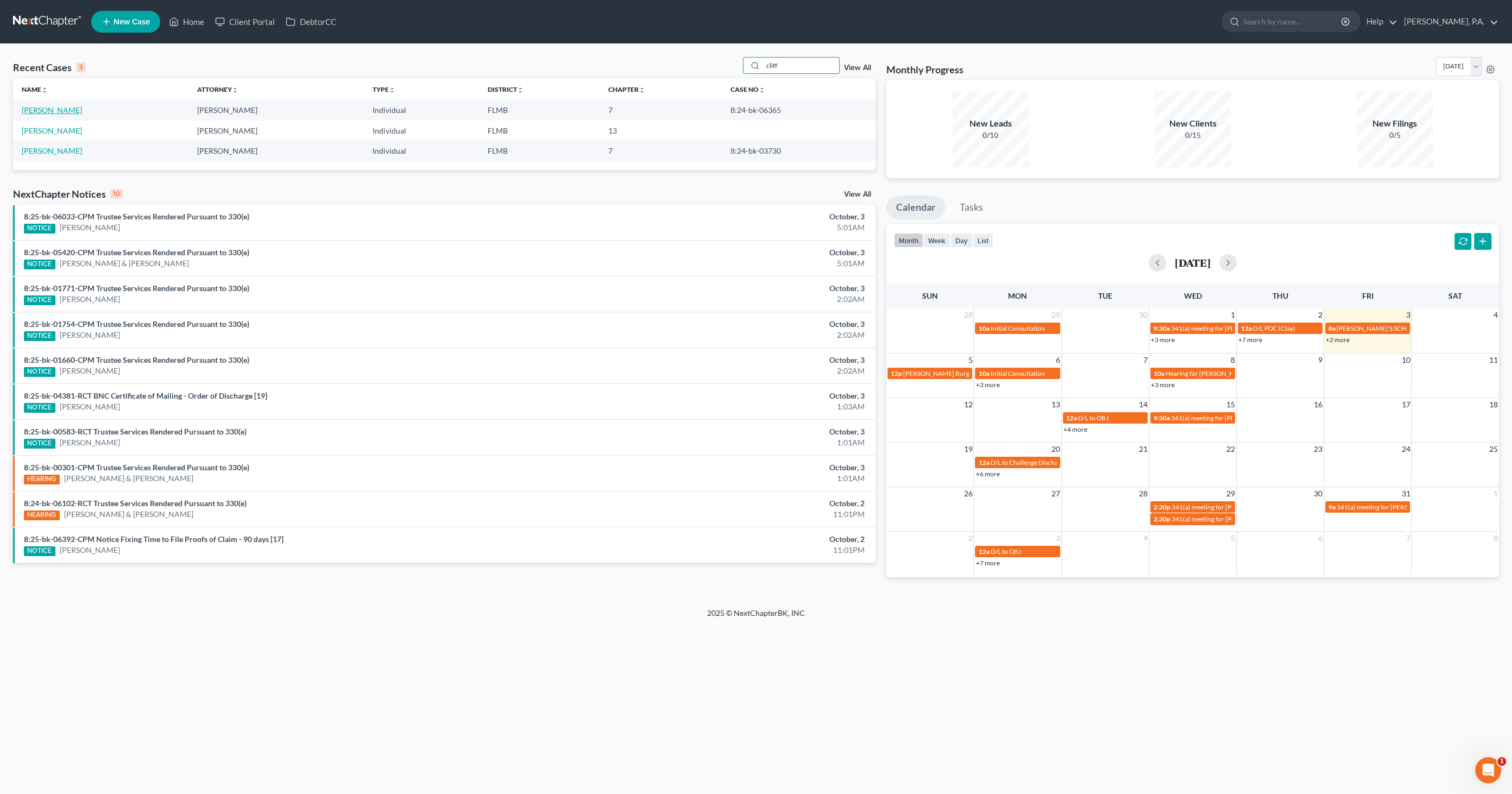
type input "cliff"
click at [56, 107] on link "Clifford, Caitlin" at bounding box center [52, 110] width 60 height 9
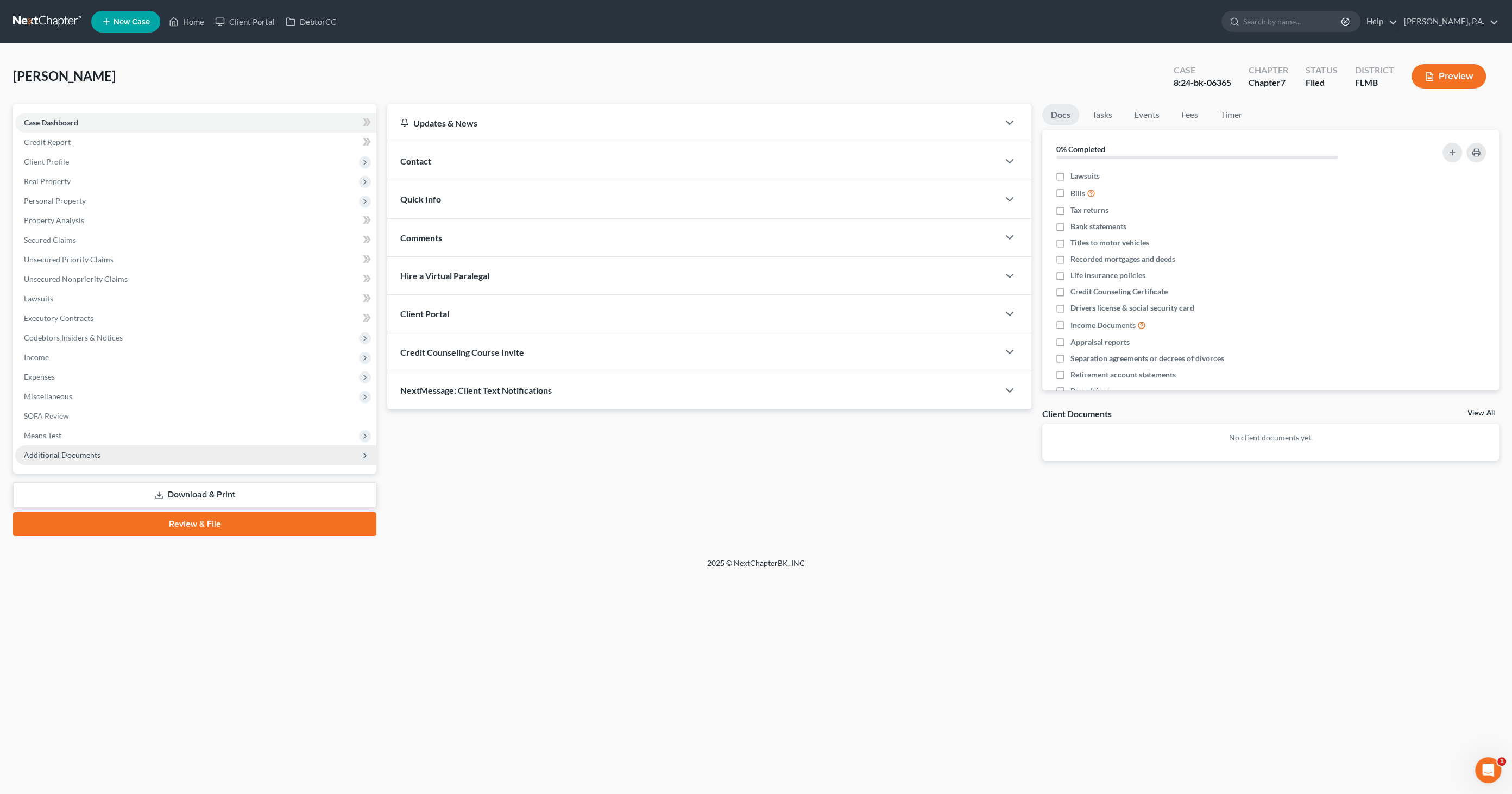
click at [65, 454] on span "Additional Documents" at bounding box center [62, 455] width 76 height 9
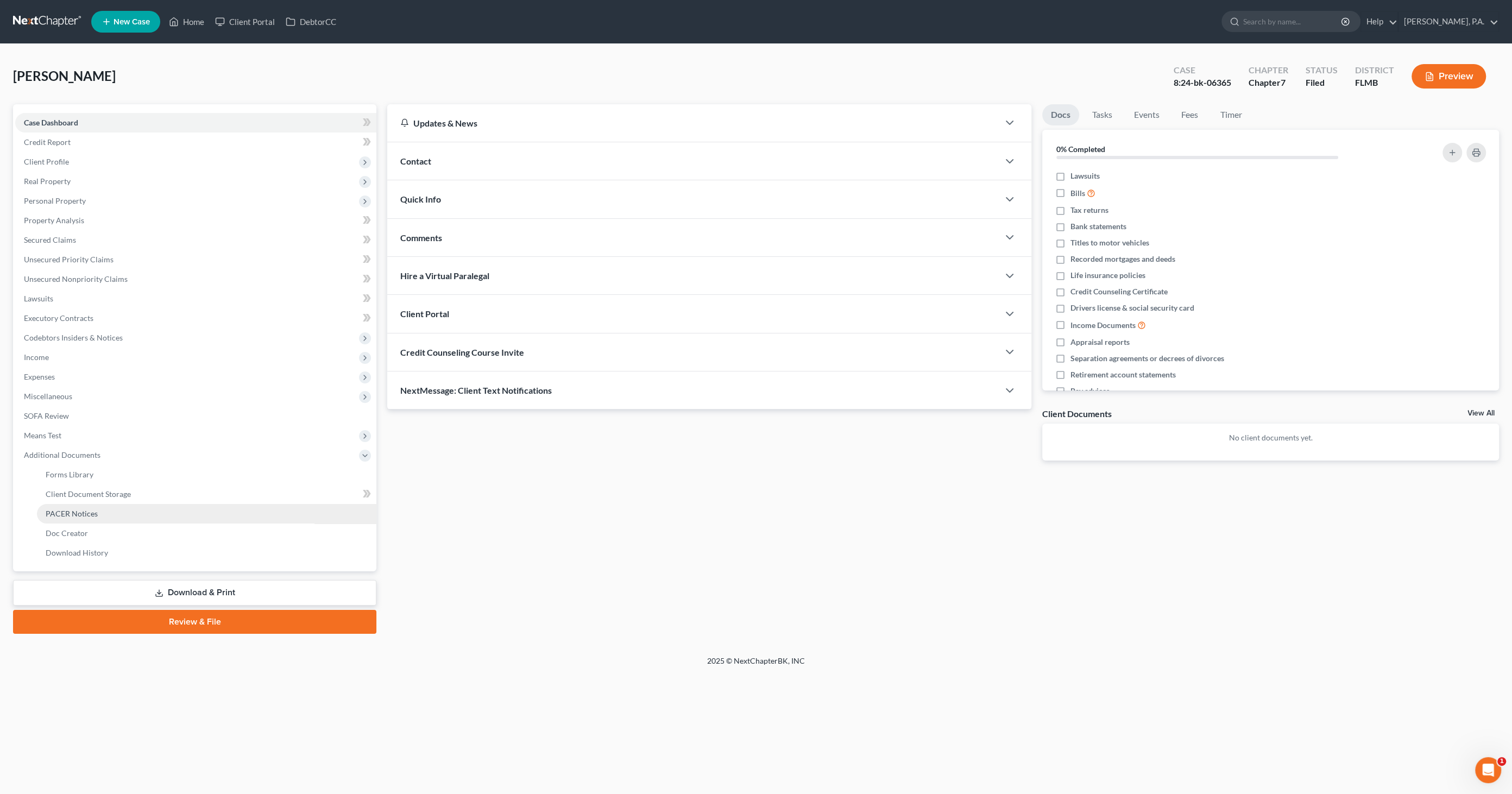
click at [77, 512] on span "PACER Notices" at bounding box center [72, 513] width 52 height 9
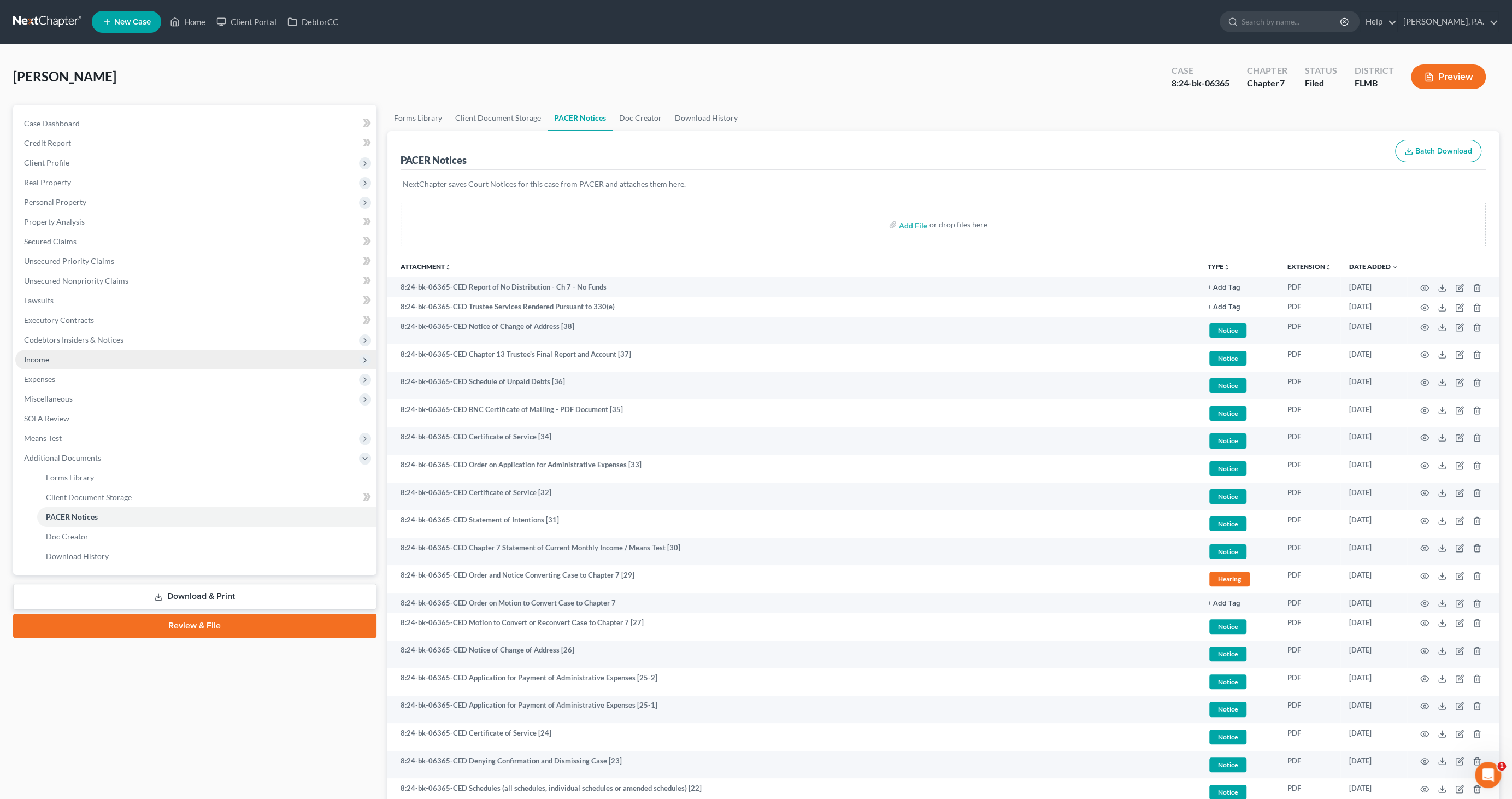
click at [43, 358] on span "Income" at bounding box center [37, 360] width 25 height 9
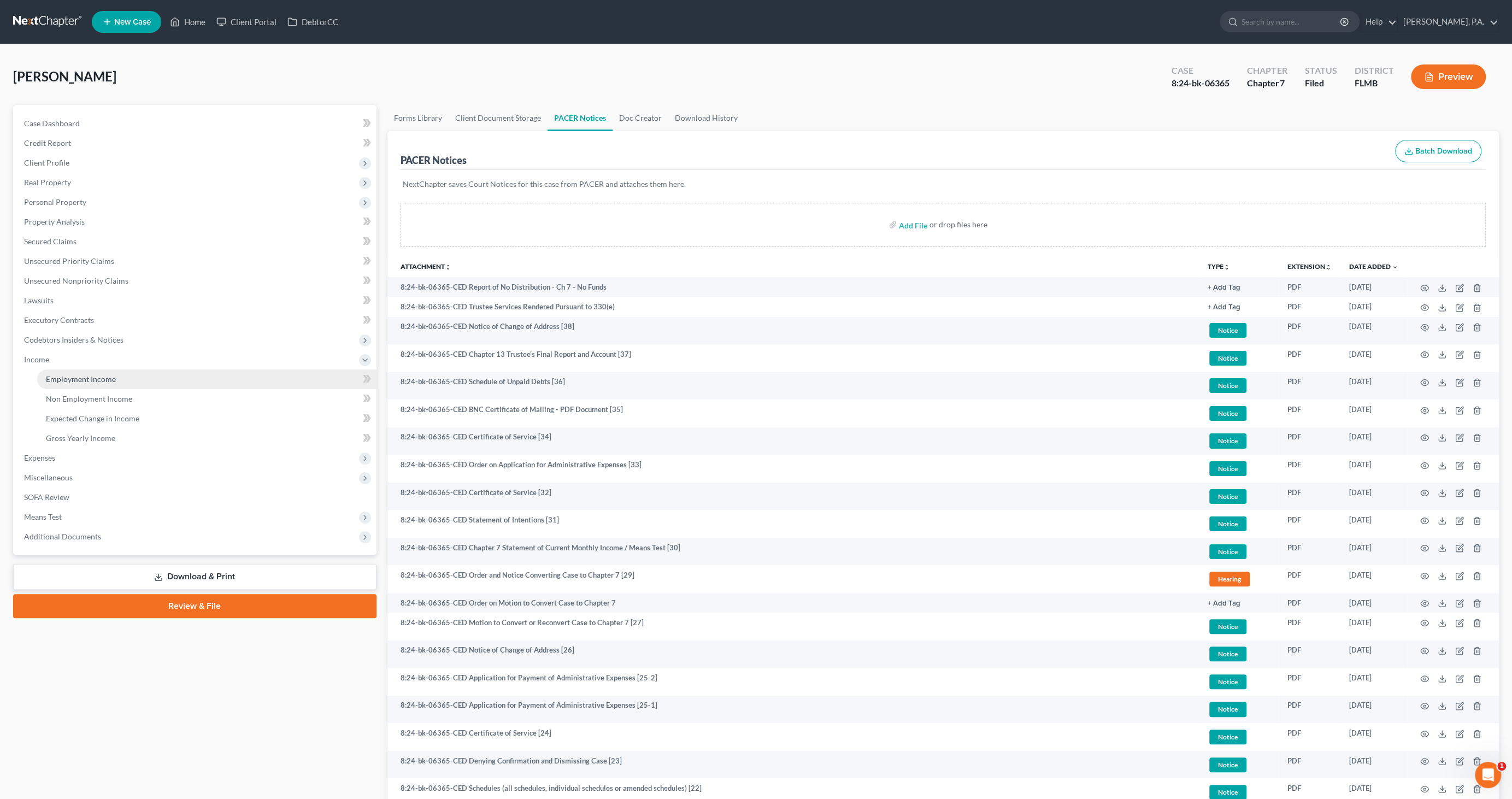
click at [56, 373] on link "Employment Income" at bounding box center [207, 379] width 340 height 19
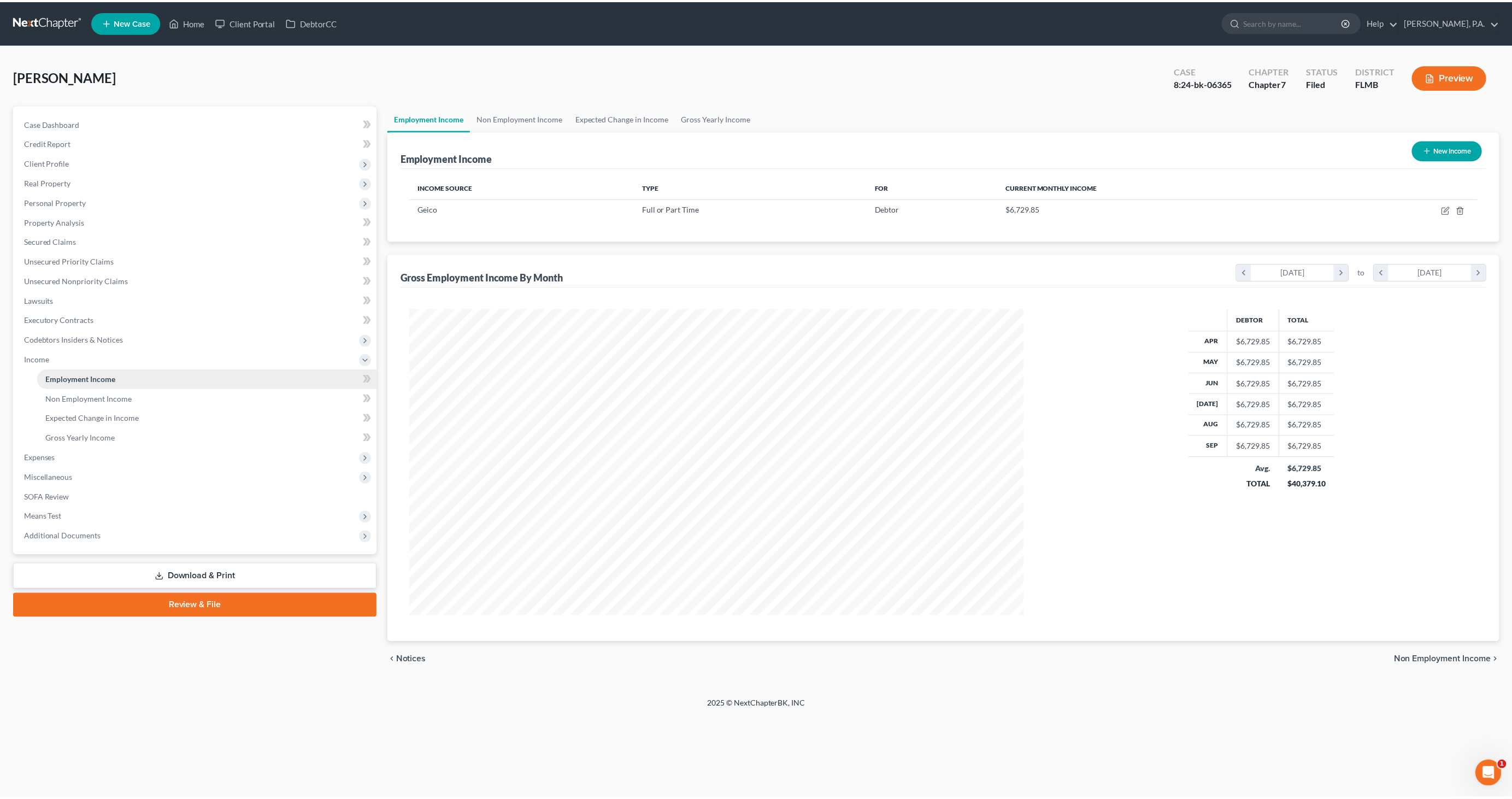
scroll to position [307, 640]
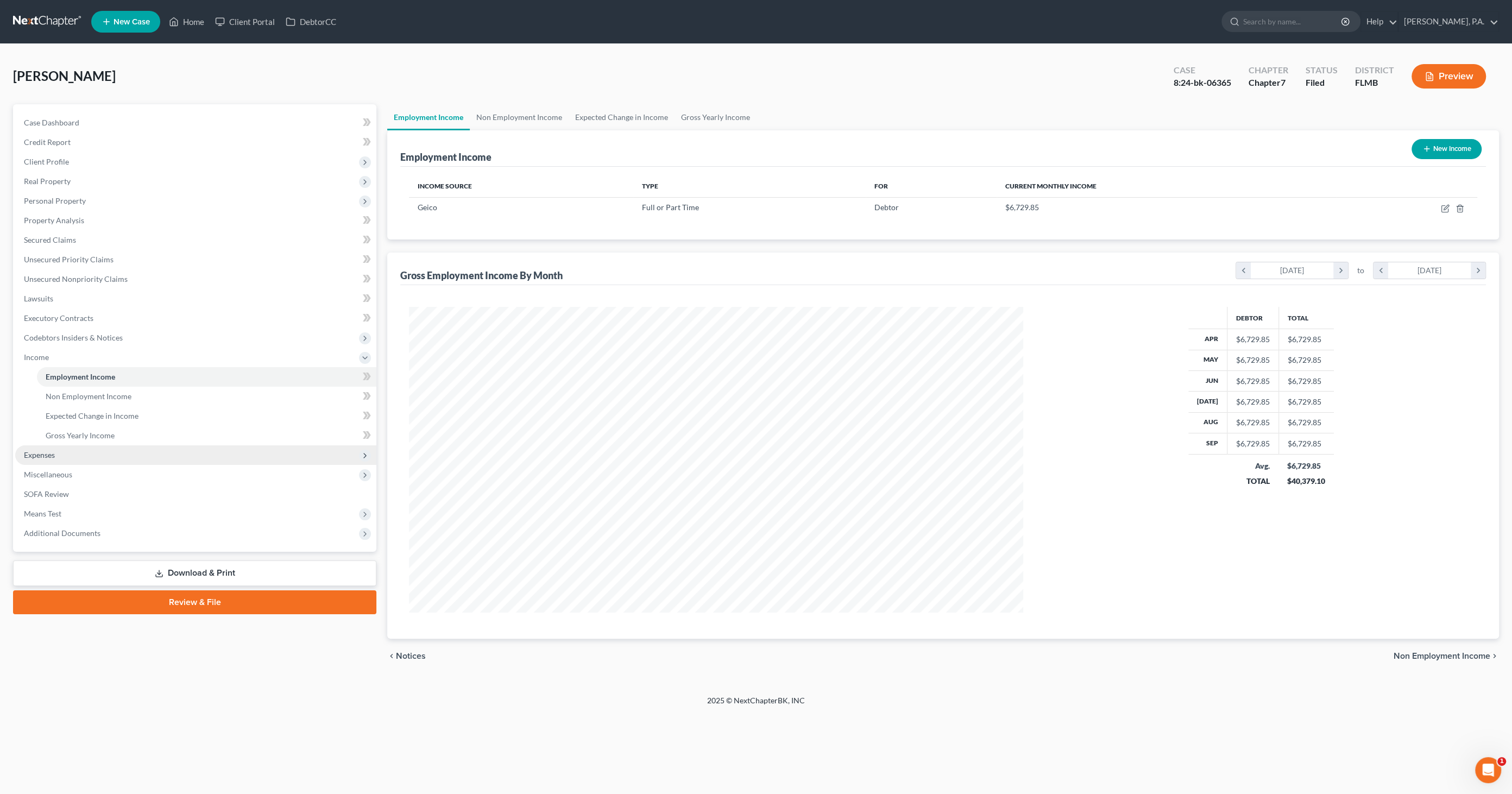
click at [53, 460] on span "Expenses" at bounding box center [195, 455] width 361 height 19
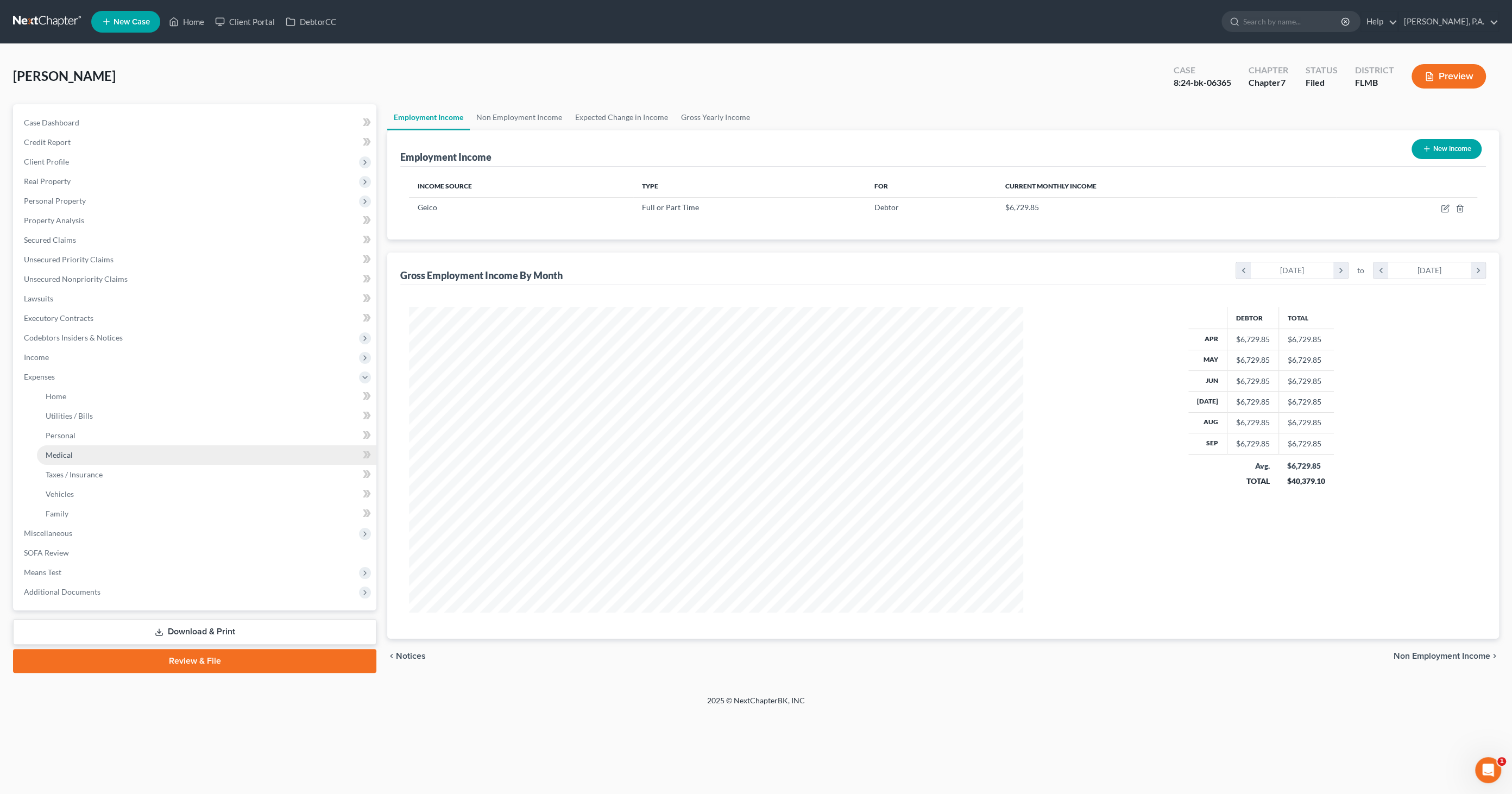
click at [58, 456] on span "Medical" at bounding box center [59, 455] width 27 height 9
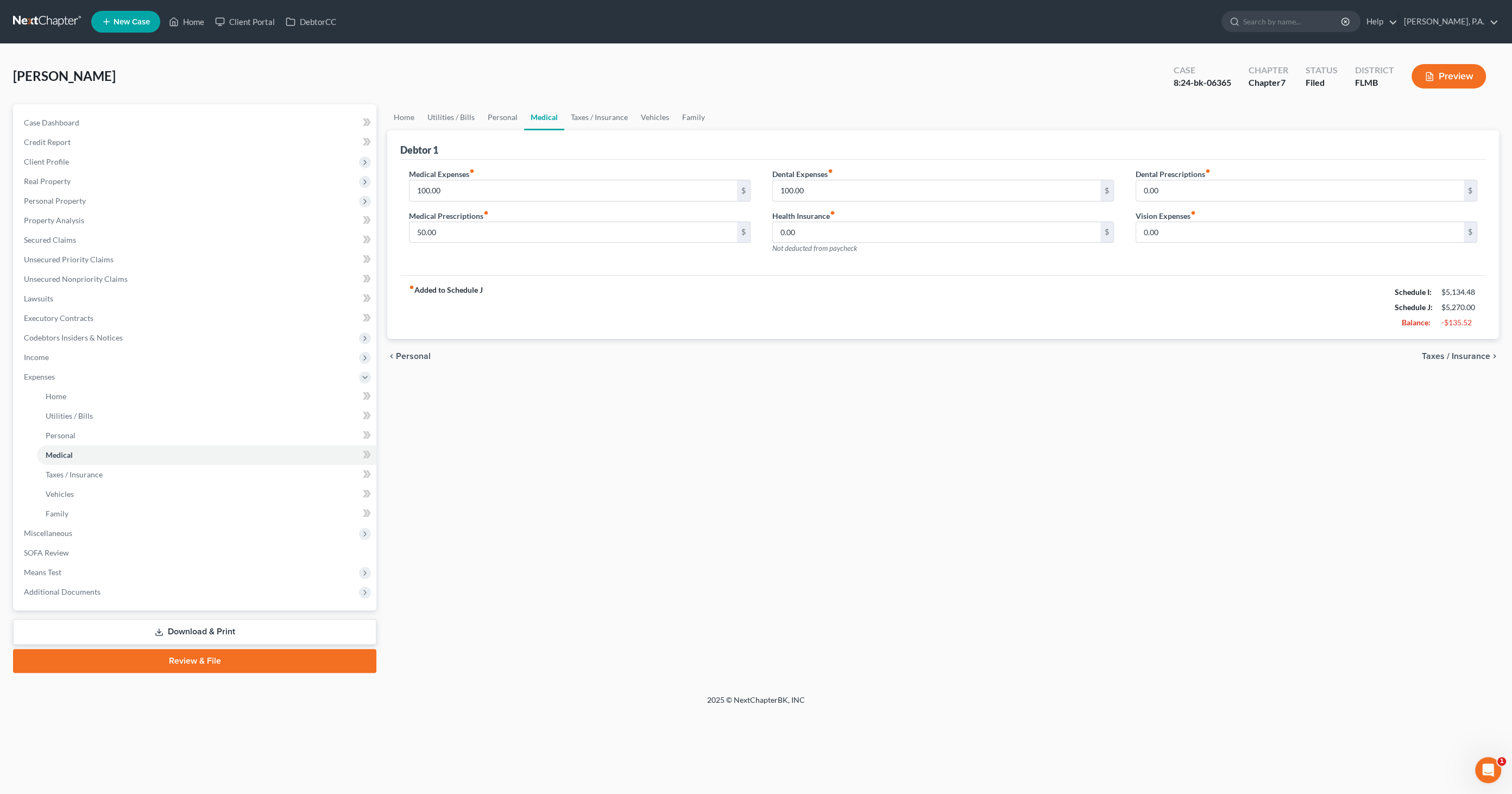
click at [1443, 81] on button "Preview" at bounding box center [1449, 76] width 75 height 25
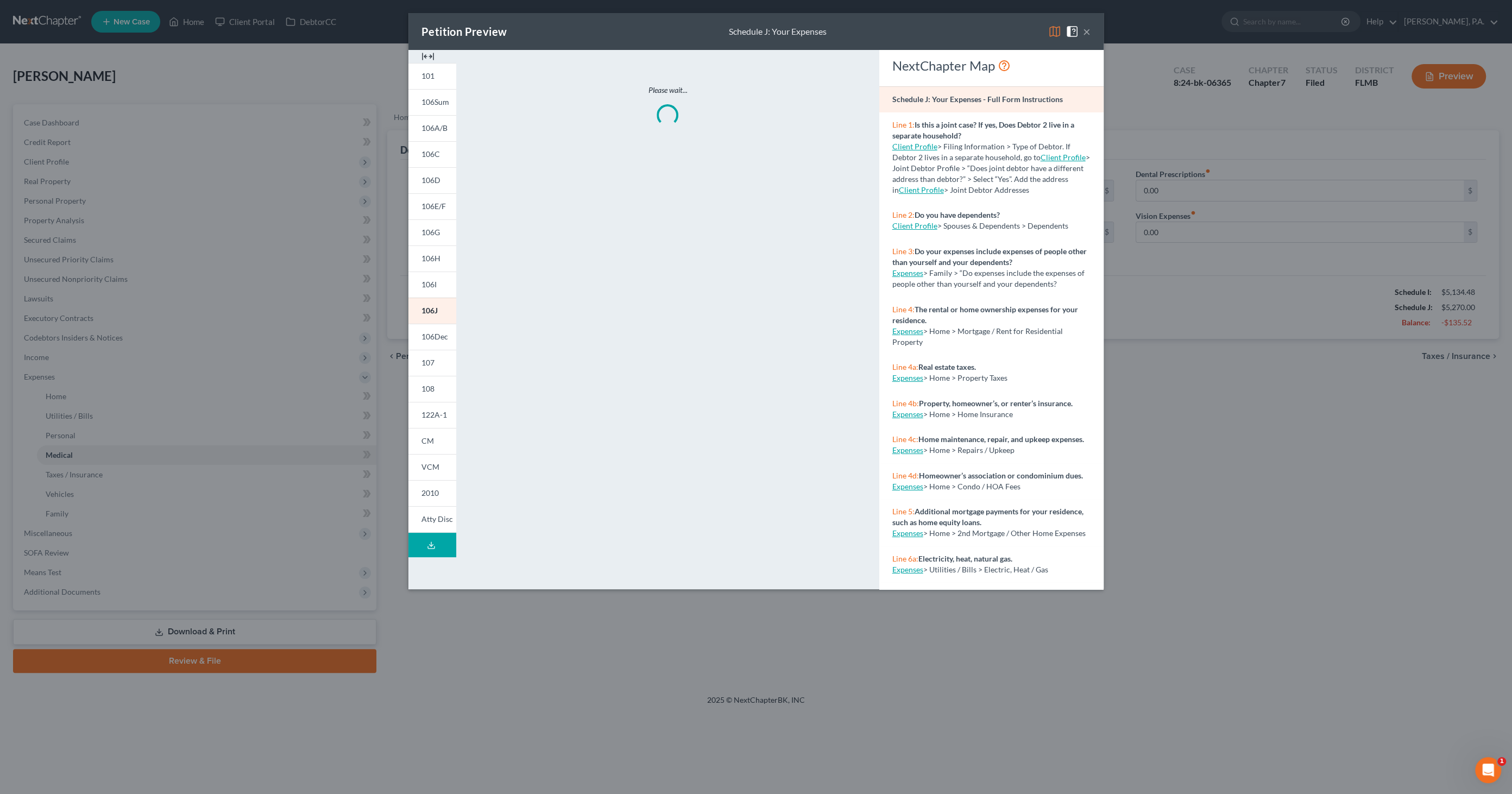
click at [430, 56] on img at bounding box center [428, 56] width 13 height 13
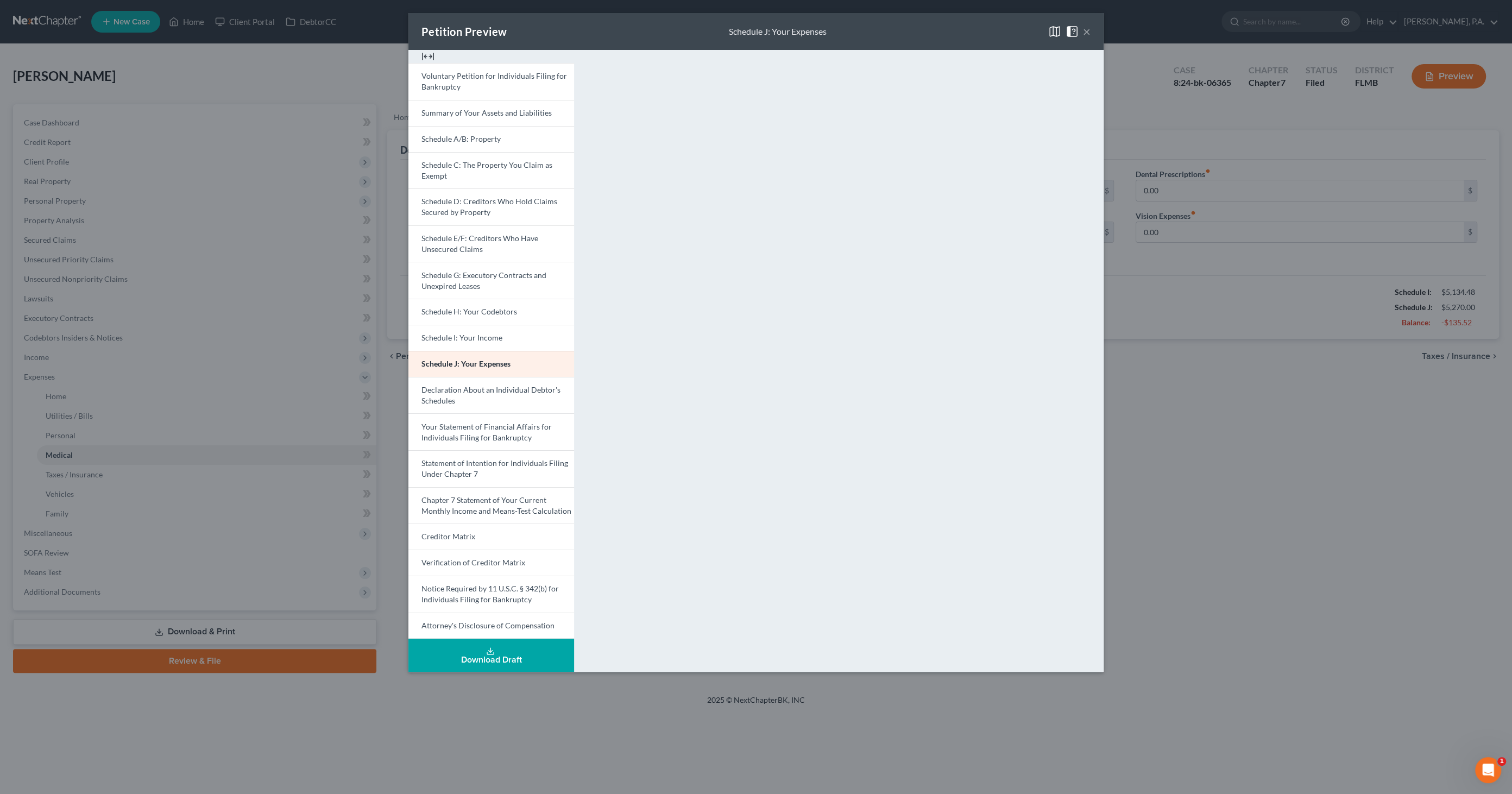
drag, startPoint x: 1087, startPoint y: 32, endPoint x: 1052, endPoint y: 87, distance: 65.2
click at [1087, 32] on button "×" at bounding box center [1086, 32] width 8 height 13
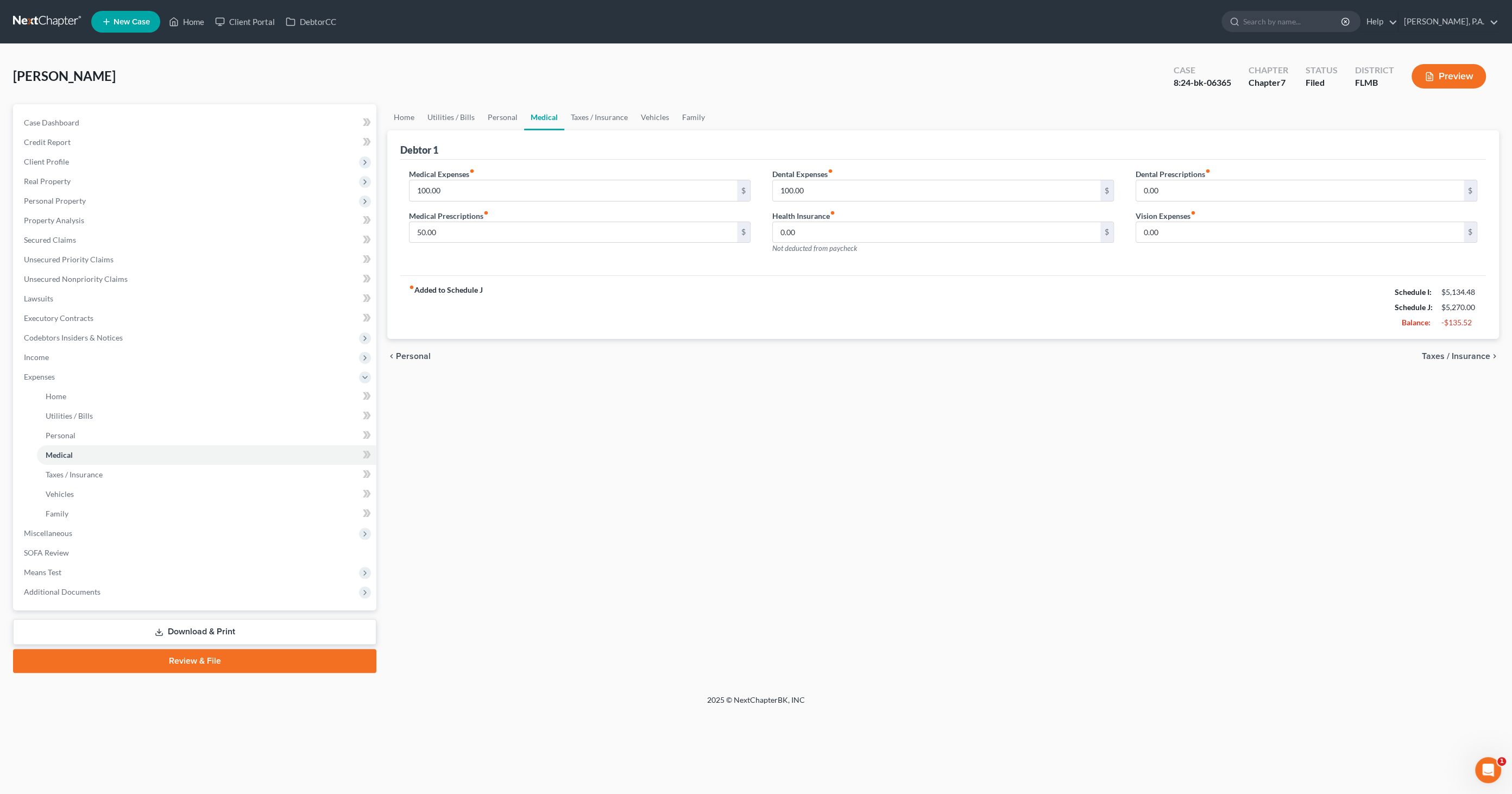
click at [224, 619] on link "Download & Print" at bounding box center [194, 631] width 363 height 25
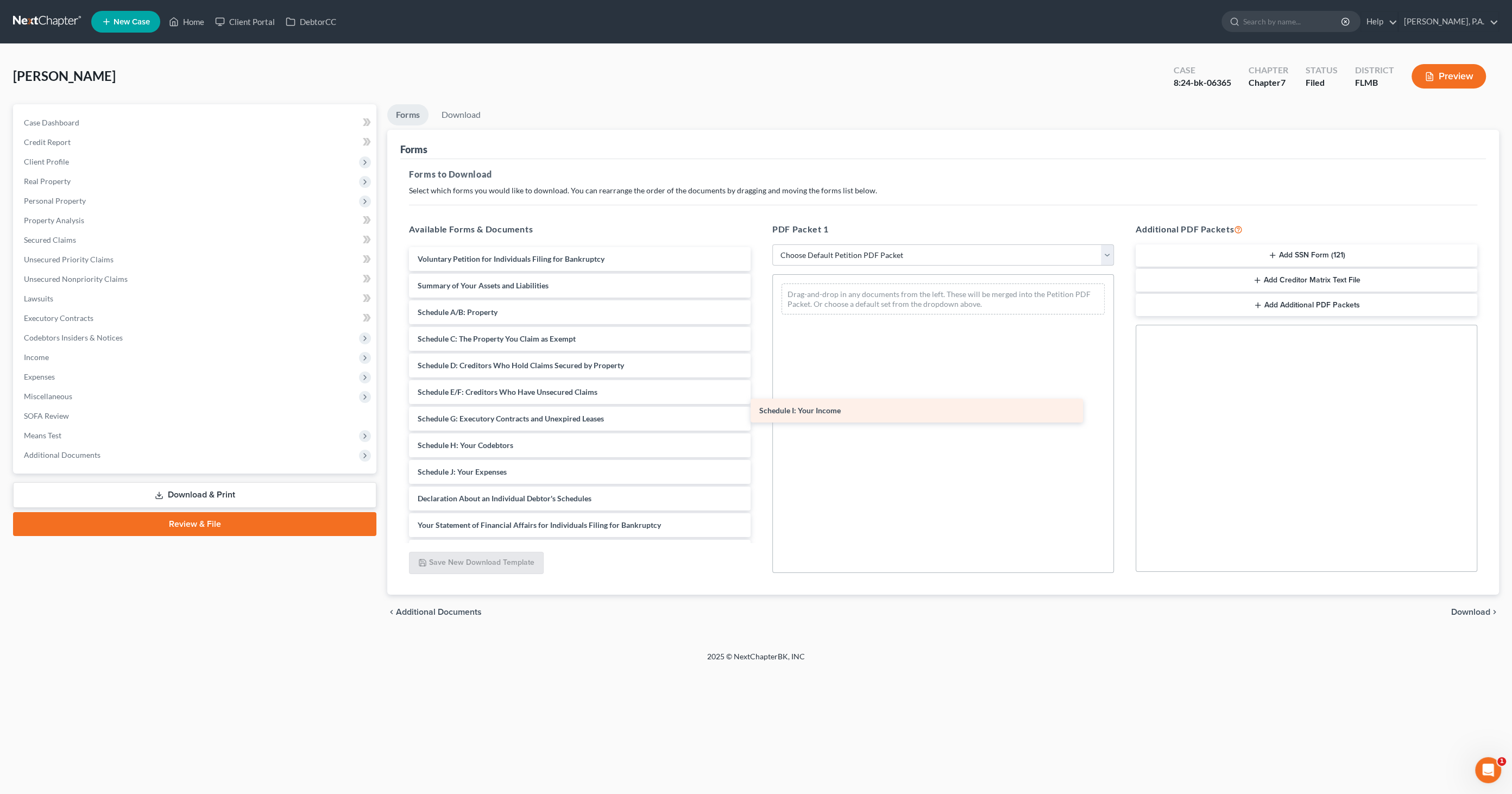
drag, startPoint x: 497, startPoint y: 467, endPoint x: 839, endPoint y: 406, distance: 347.4
click at [760, 406] on div "Schedule I: Your Income Voluntary Petition for Individuals Filing for Bankruptc…" at bounding box center [580, 472] width 359 height 450
drag, startPoint x: 467, startPoint y: 476, endPoint x: 862, endPoint y: 401, distance: 402.1
click at [760, 404] on div "Schedule J: Your Expenses Voluntary Petition for Individuals Filing for Bankrup…" at bounding box center [580, 458] width 359 height 423
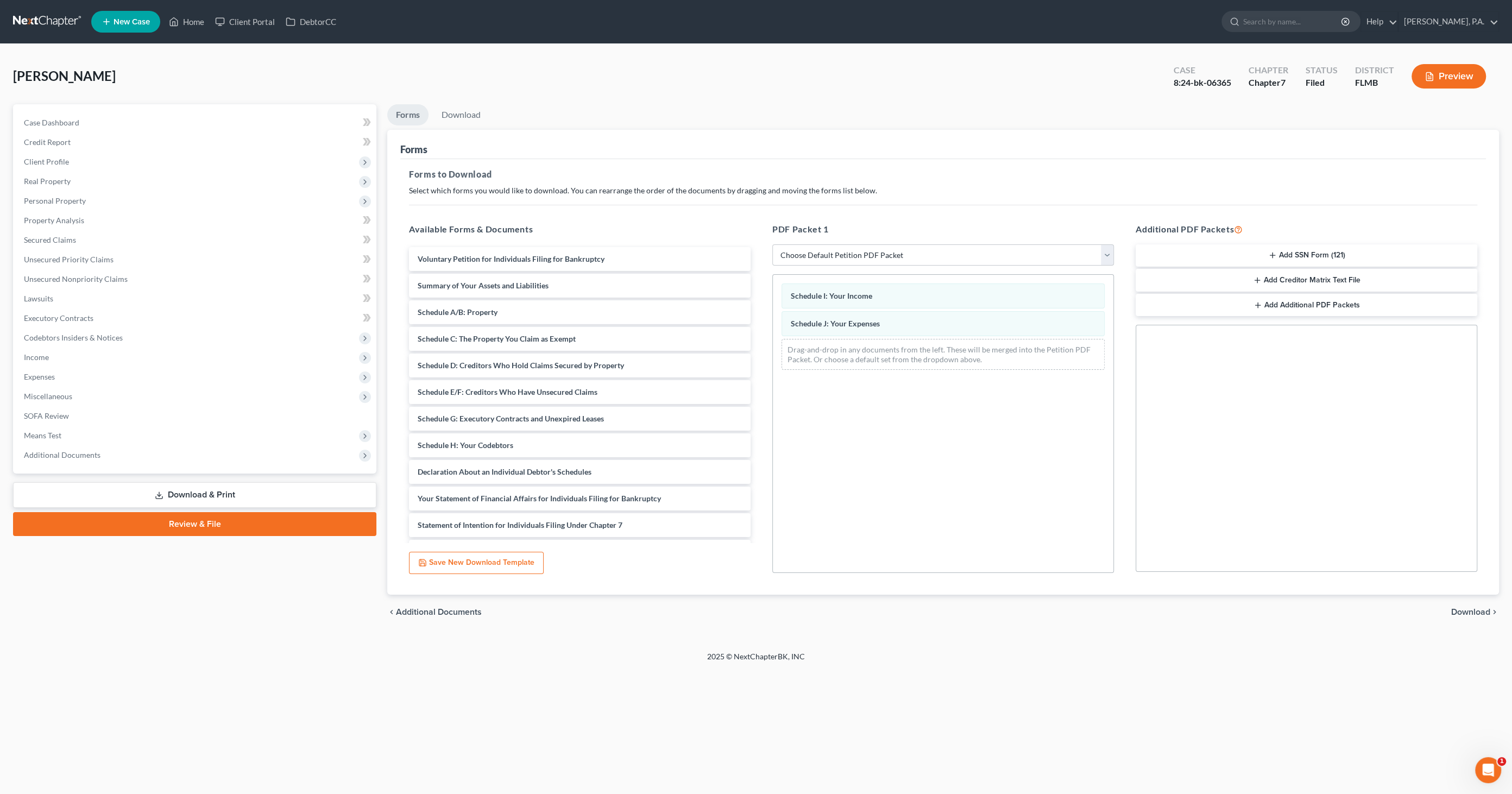
click at [1453, 608] on span "Download" at bounding box center [1470, 611] width 39 height 9
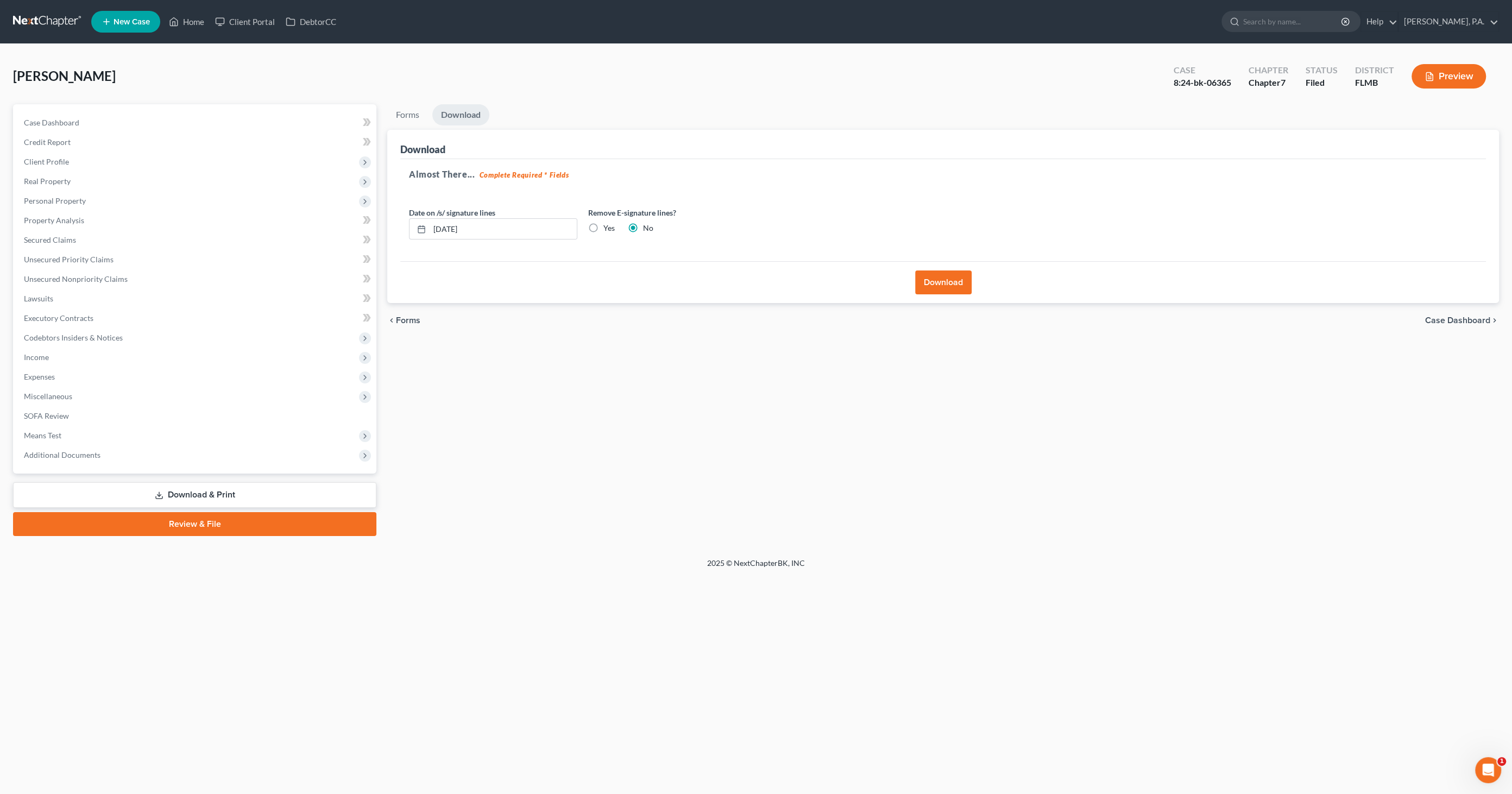
click at [954, 280] on button "Download" at bounding box center [943, 282] width 56 height 24
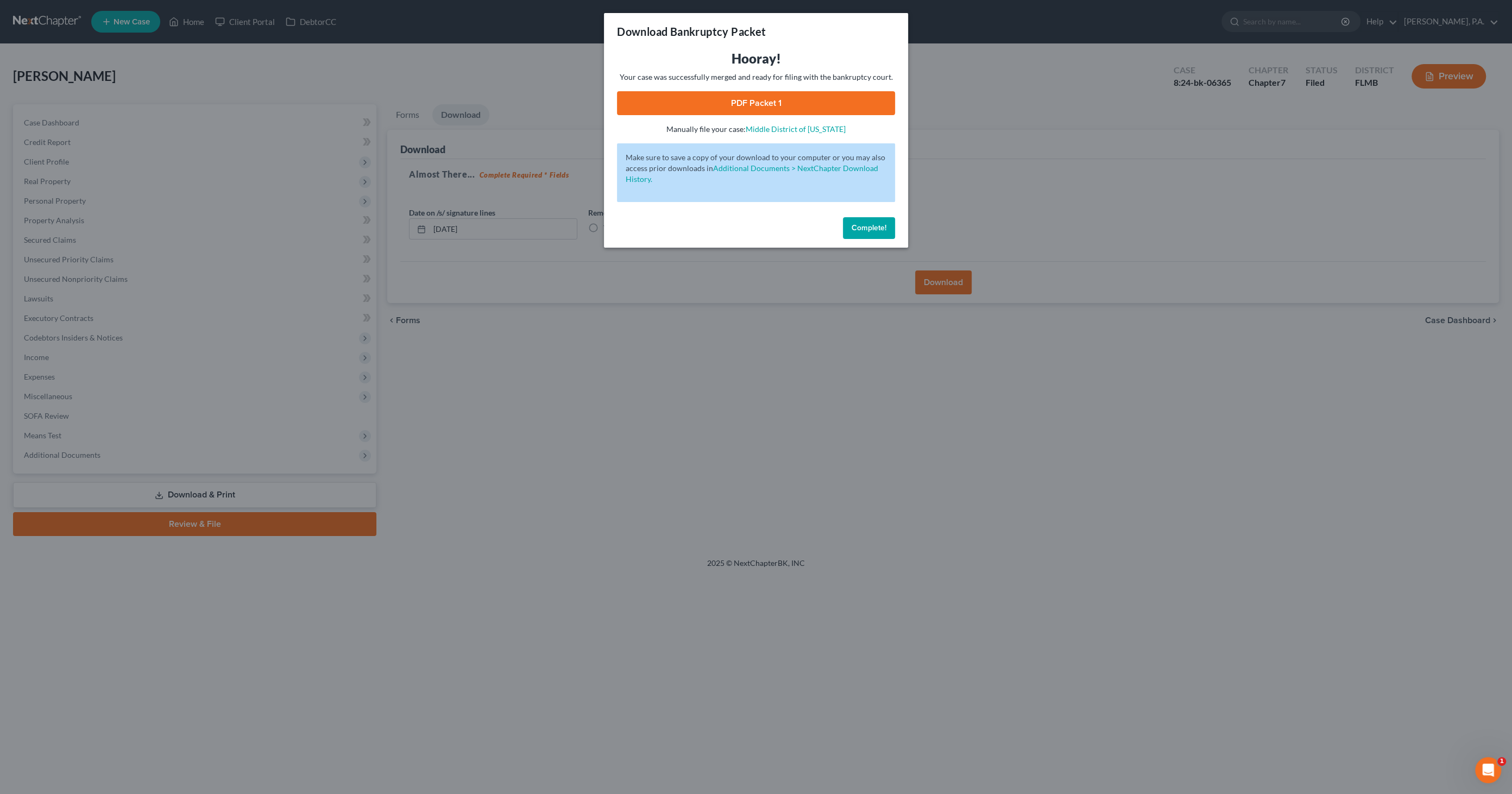
click at [723, 112] on link "PDF Packet 1" at bounding box center [756, 103] width 278 height 24
click at [862, 222] on button "Complete!" at bounding box center [869, 228] width 52 height 22
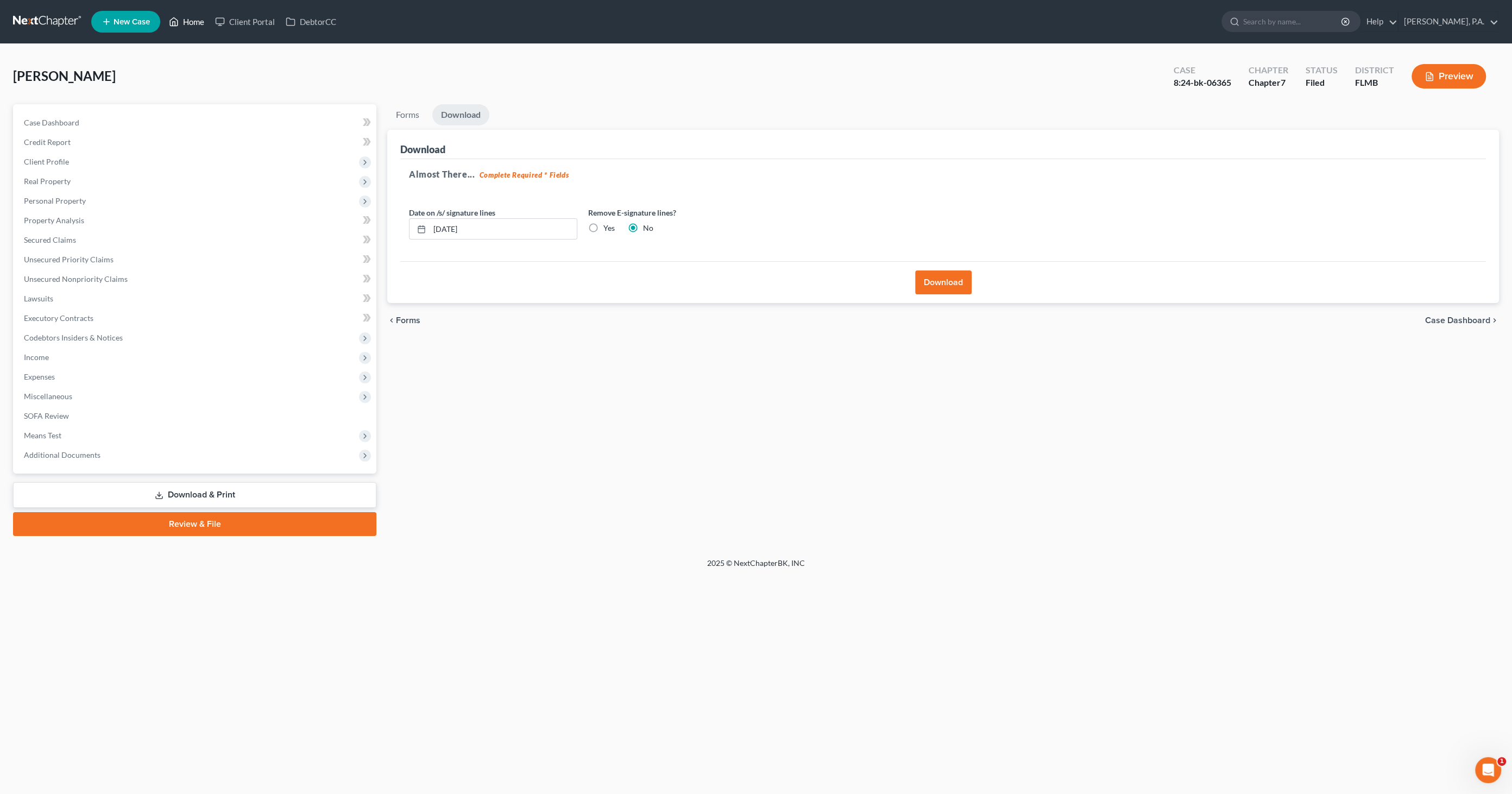
click at [183, 21] on link "Home" at bounding box center [187, 21] width 46 height 19
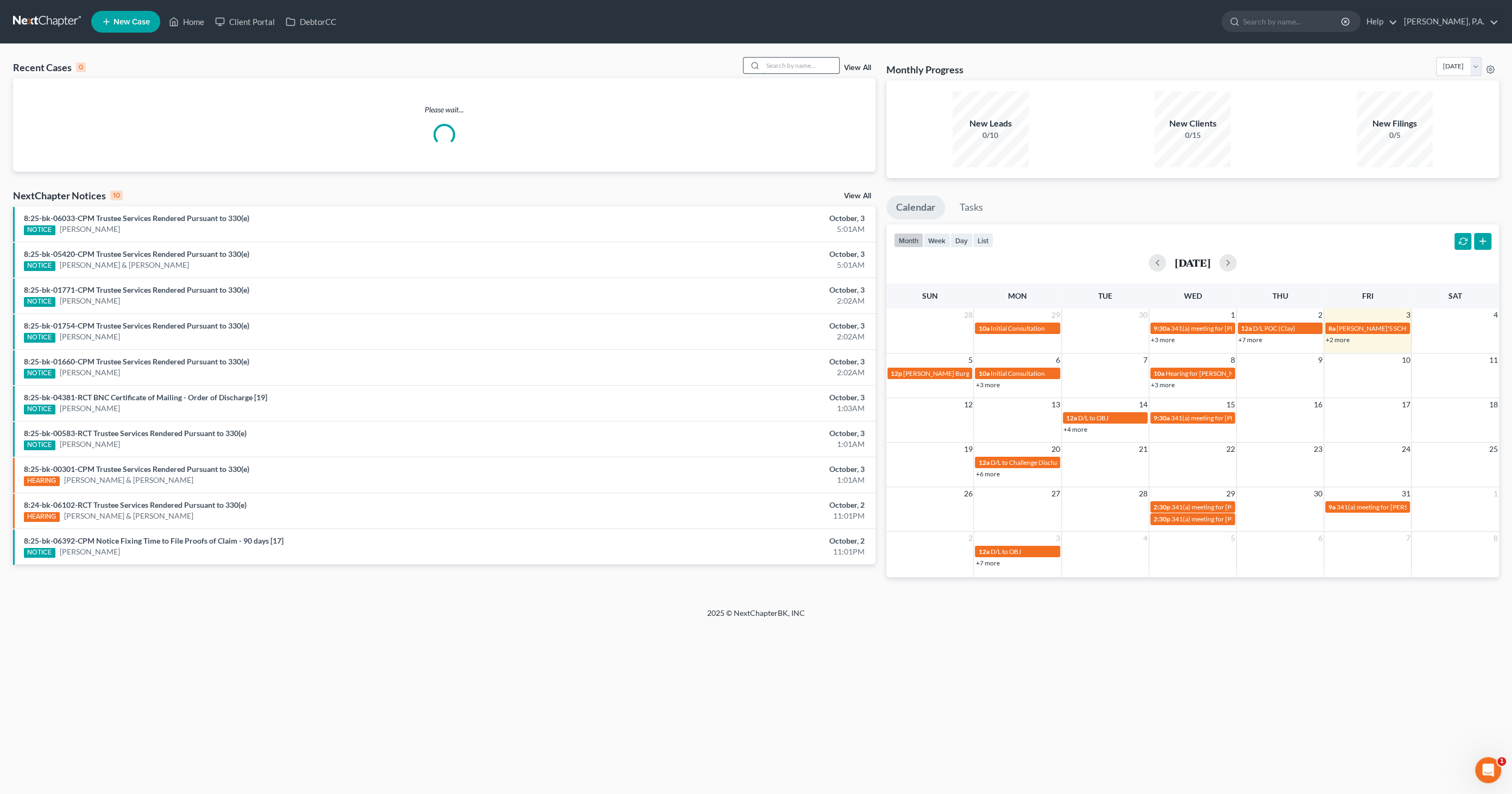
click at [792, 60] on input "search" at bounding box center [801, 65] width 76 height 16
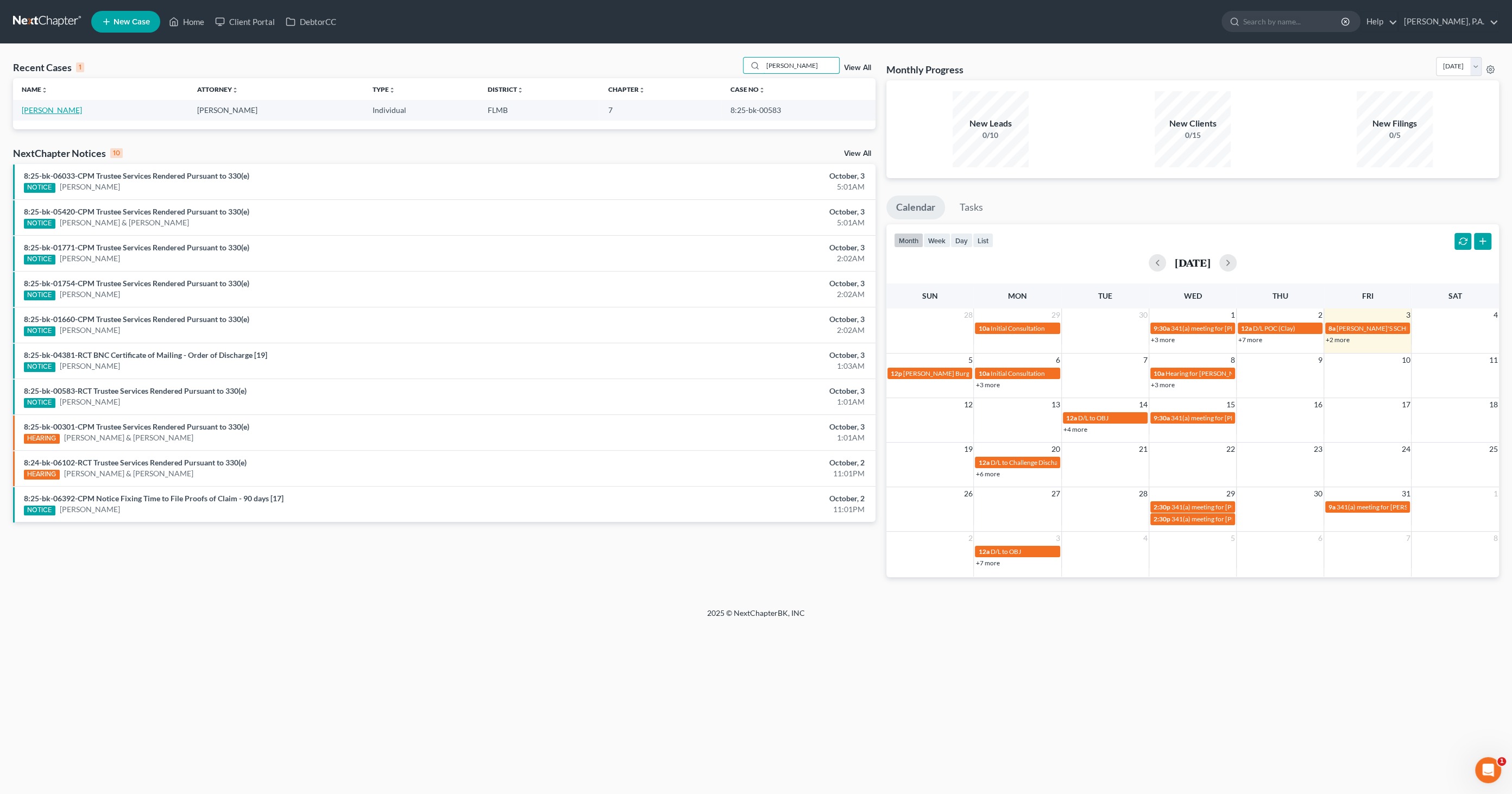
type input "charland"
click at [53, 110] on link "Charland, Glenn" at bounding box center [52, 110] width 60 height 9
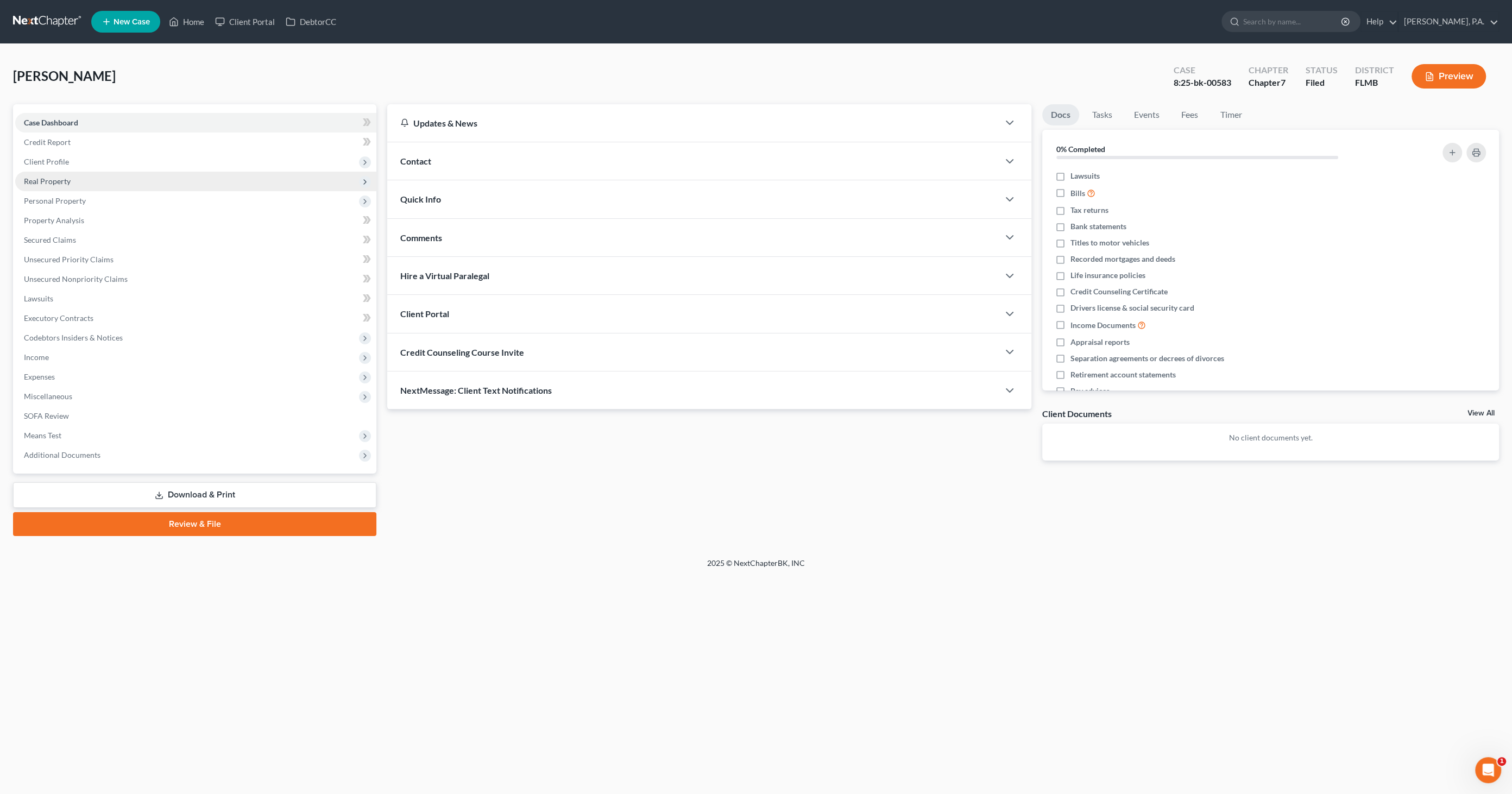
click at [41, 185] on span "Real Property" at bounding box center [195, 181] width 361 height 19
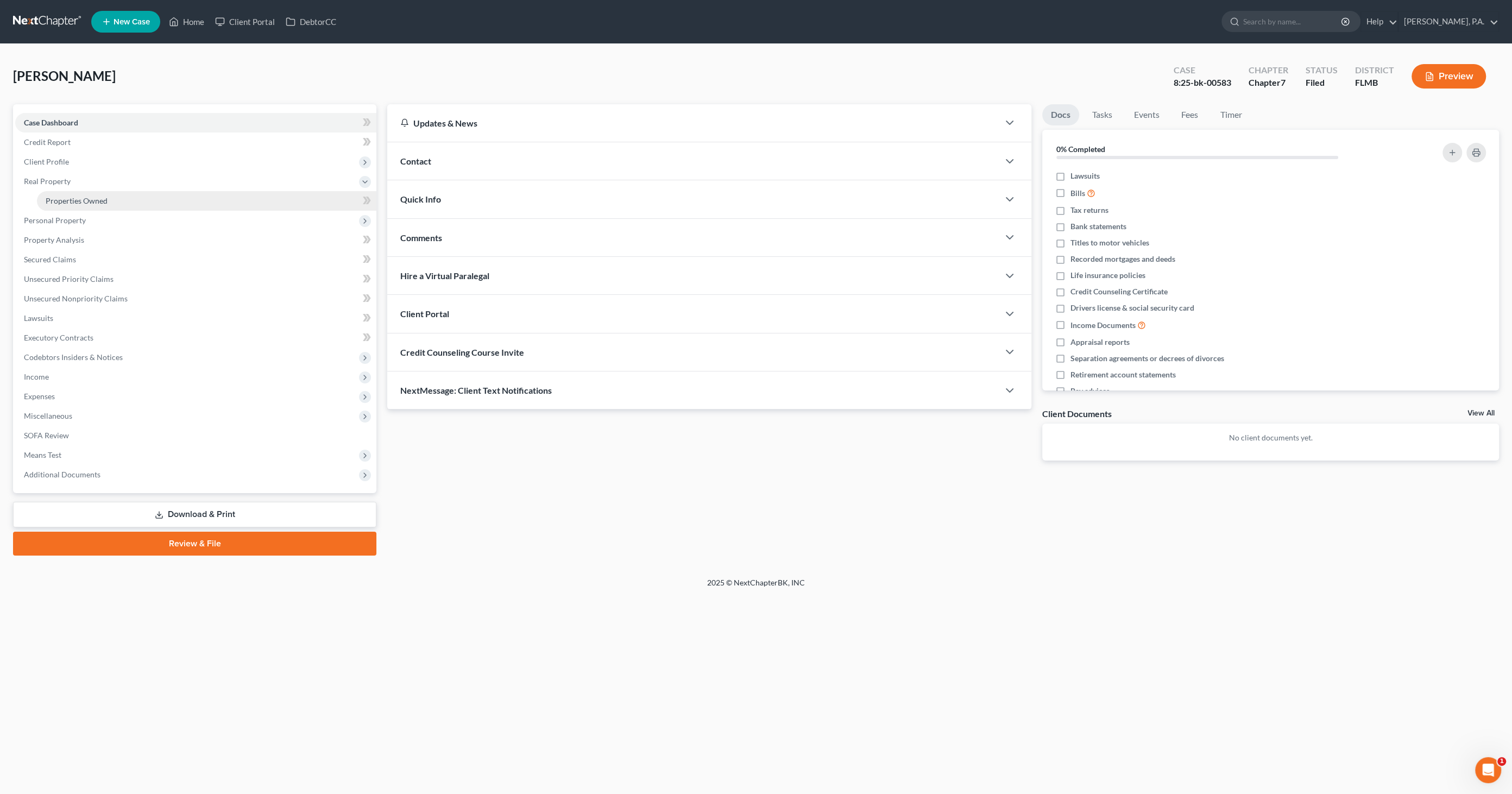
click at [46, 200] on span "Properties Owned" at bounding box center [76, 201] width 62 height 9
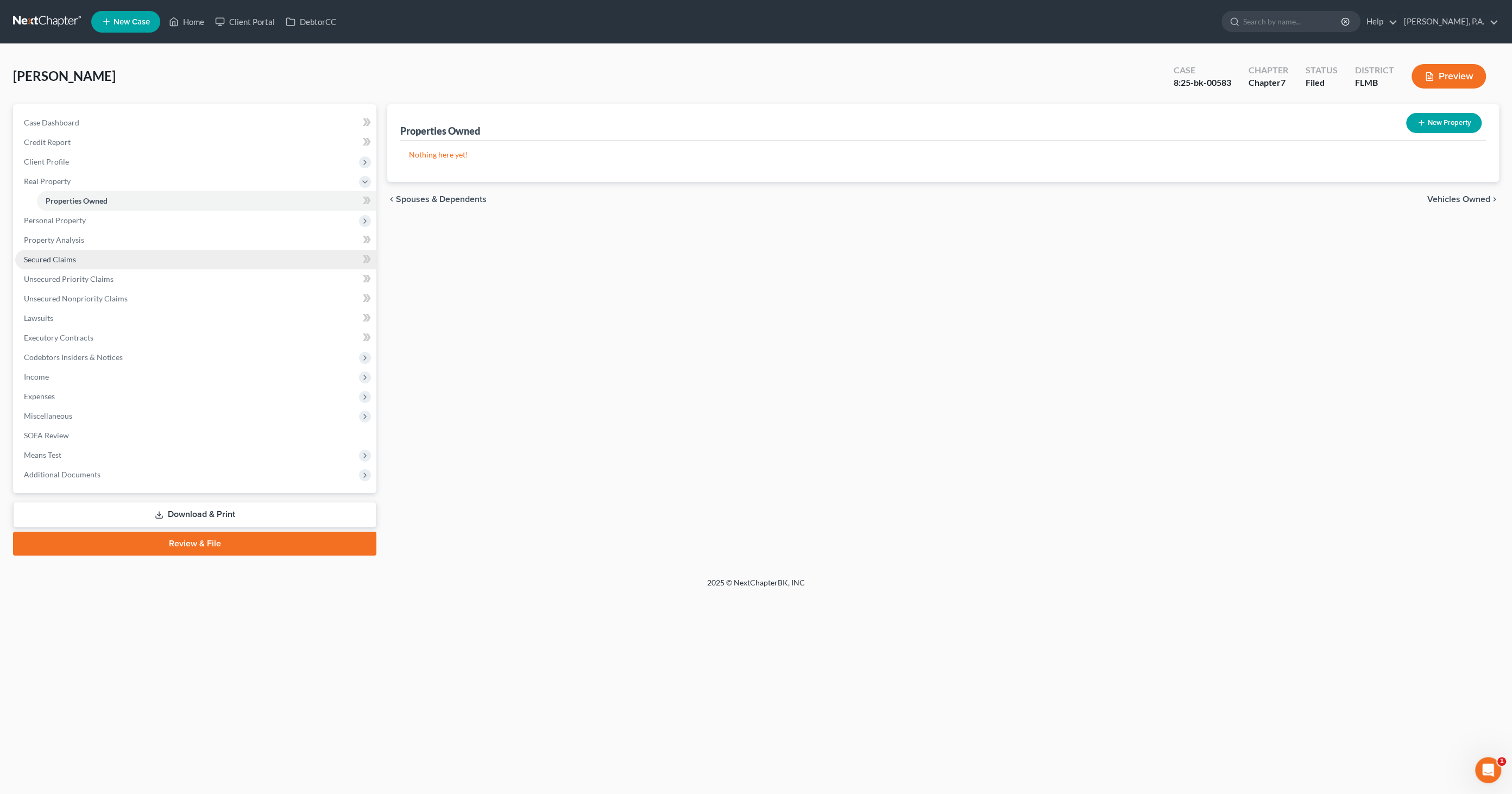
click at [38, 259] on span "Secured Claims" at bounding box center [50, 259] width 52 height 9
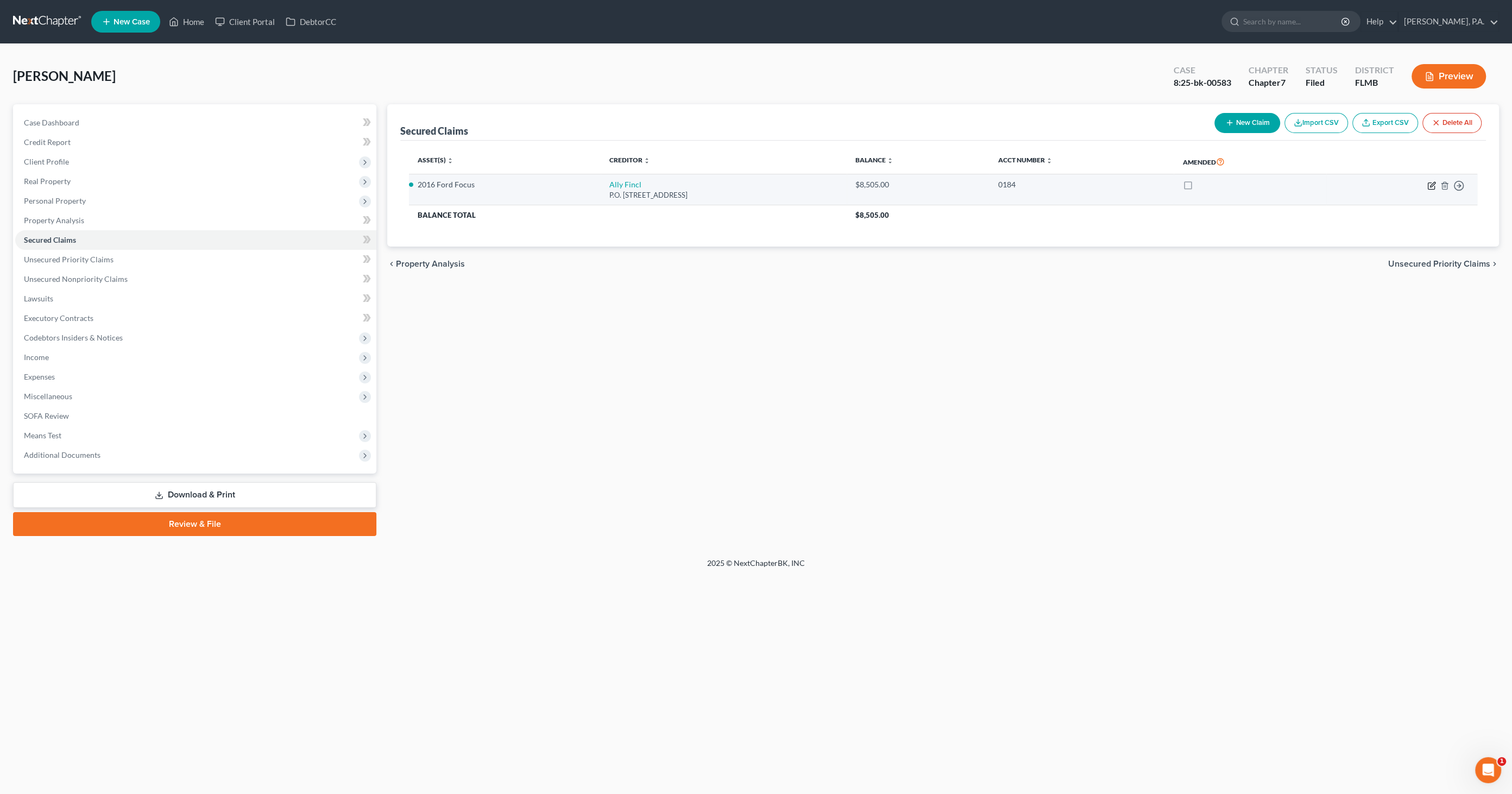
click at [1430, 187] on icon "button" at bounding box center [1432, 185] width 9 height 9
select select "24"
select select "0"
select select "2"
select select "0"
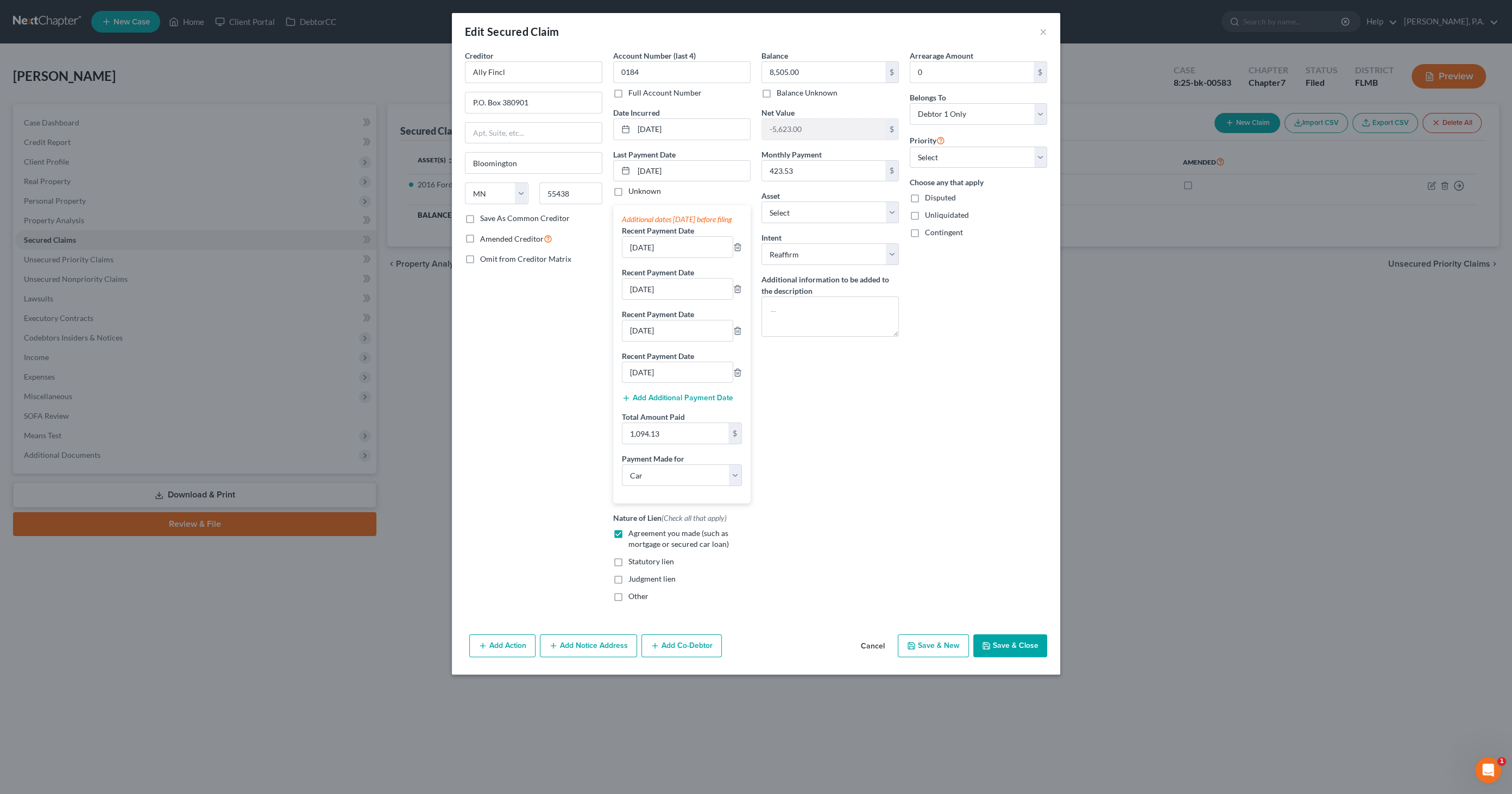
click at [873, 657] on button "Cancel" at bounding box center [873, 646] width 41 height 22
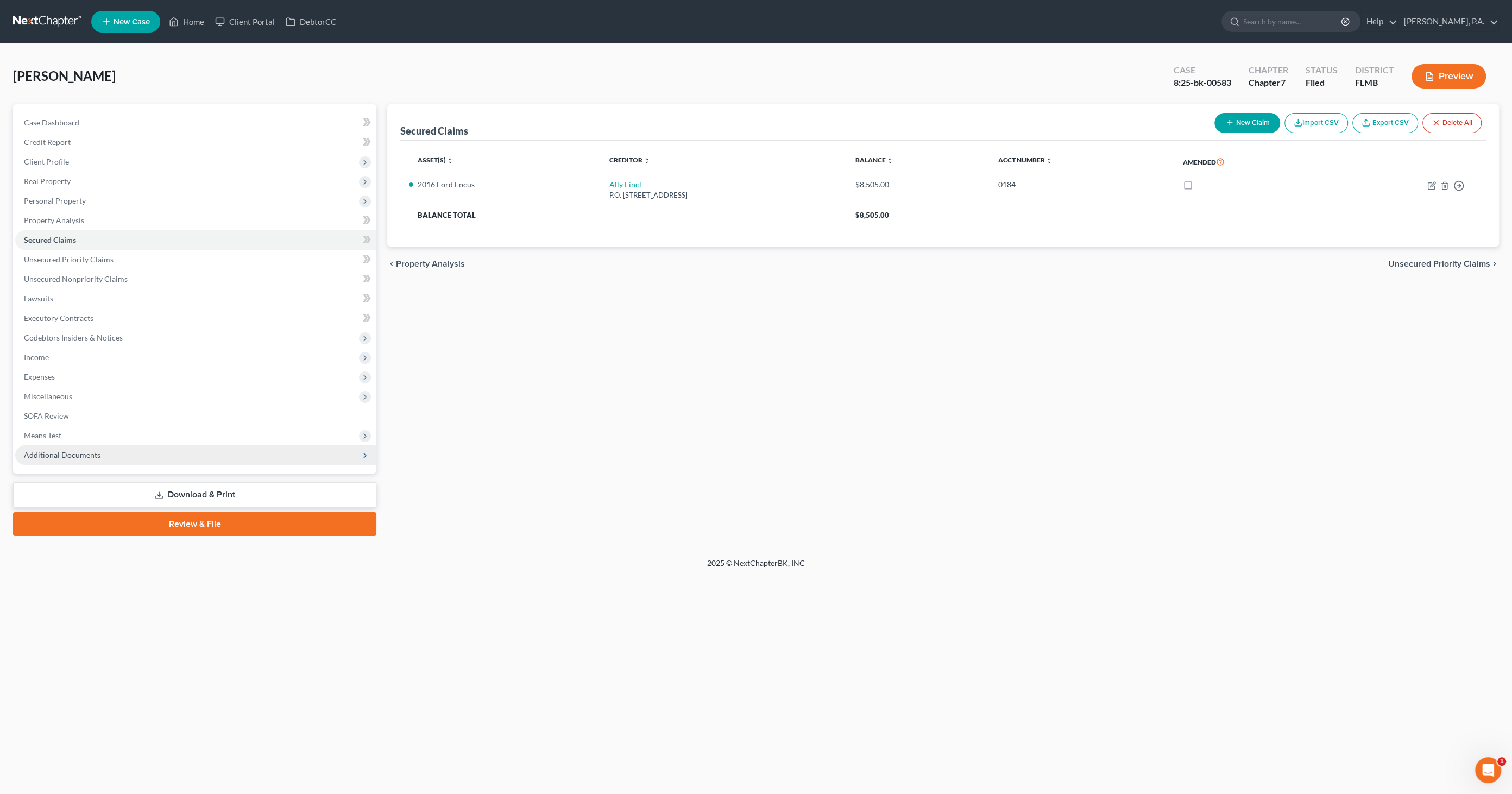
click at [86, 455] on span "Additional Documents" at bounding box center [62, 455] width 76 height 9
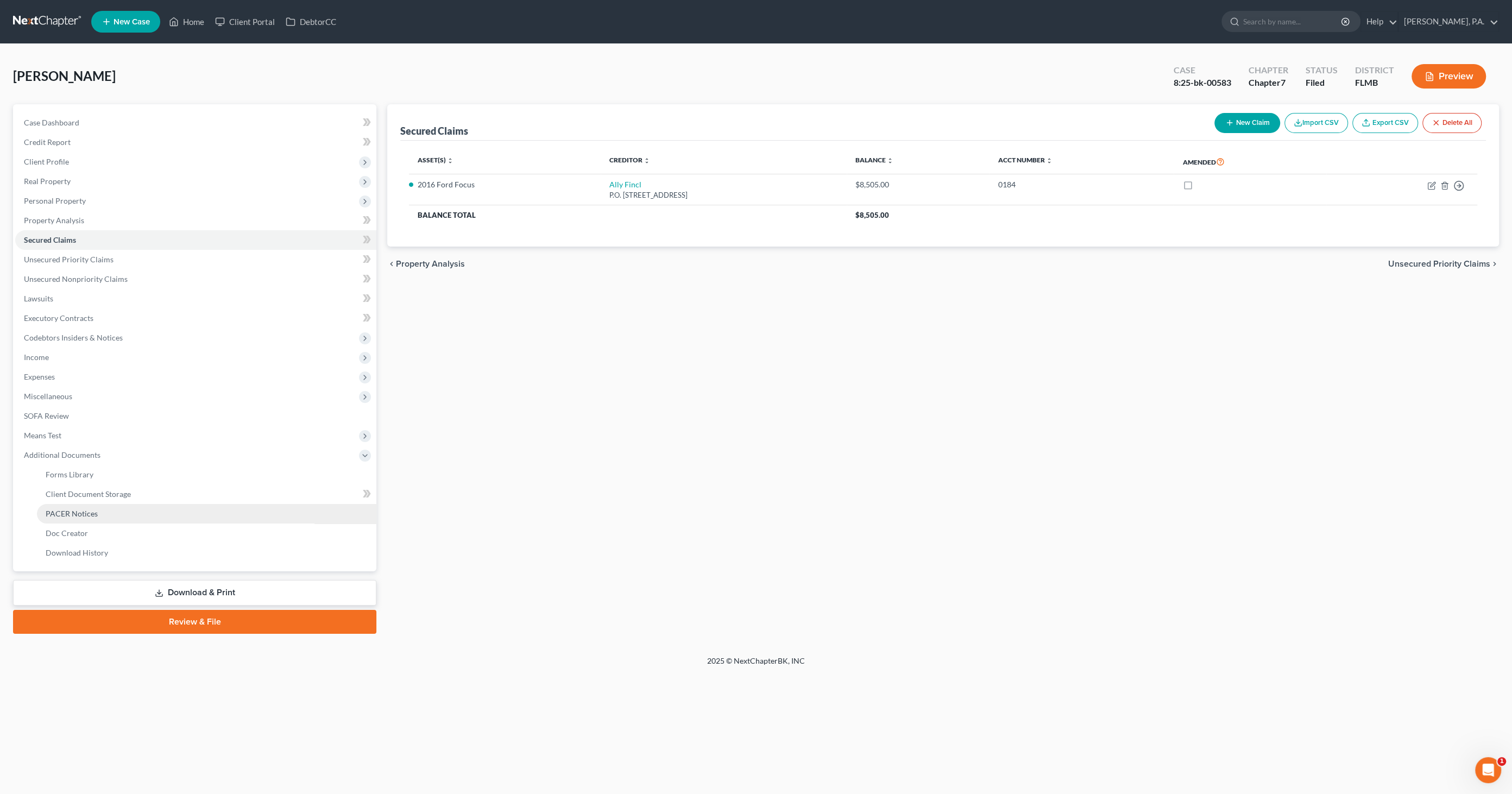
click at [77, 510] on span "PACER Notices" at bounding box center [72, 513] width 52 height 9
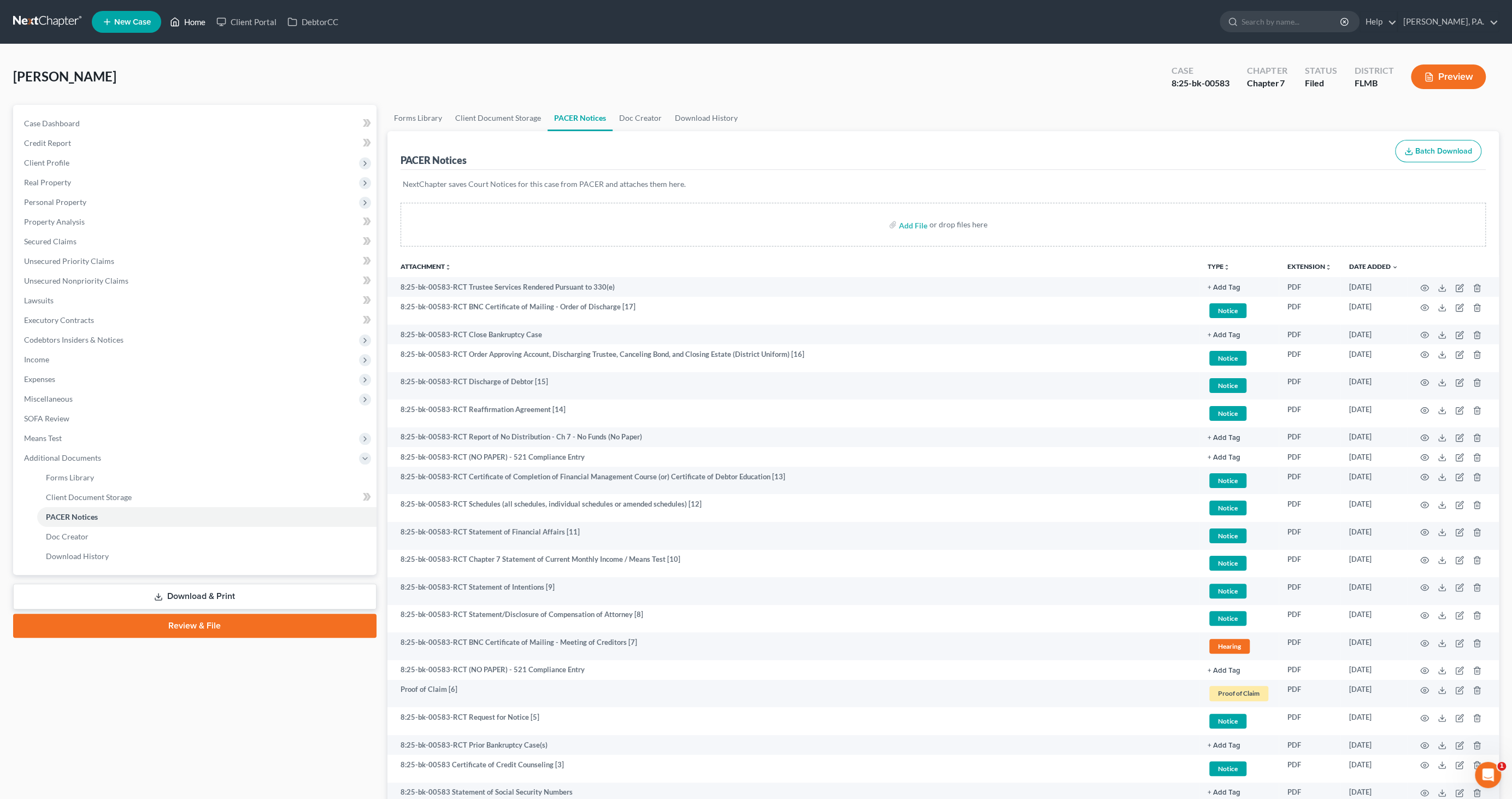
click at [199, 23] on link "Home" at bounding box center [188, 21] width 47 height 19
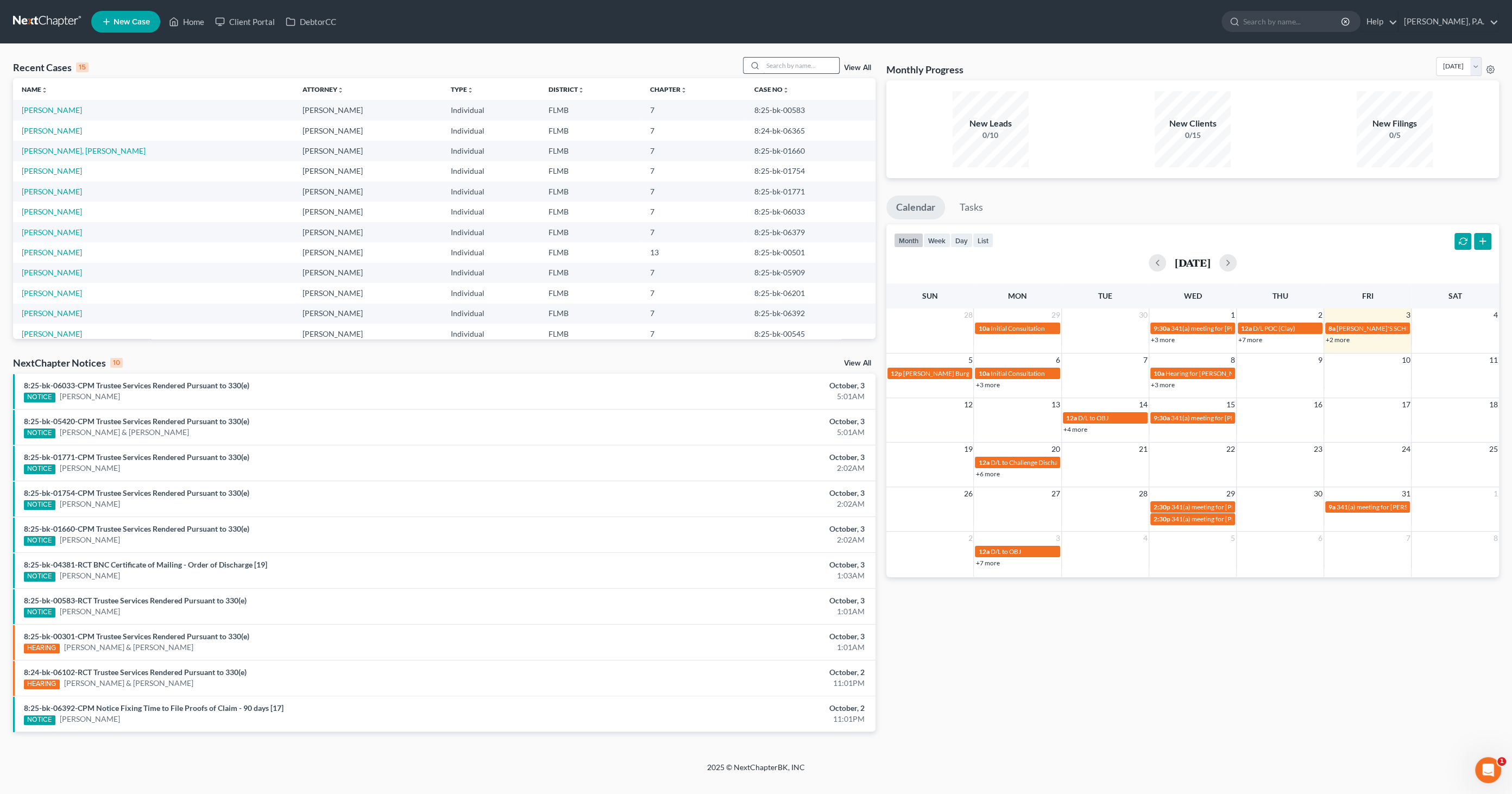
click at [775, 62] on input "search" at bounding box center [801, 65] width 76 height 16
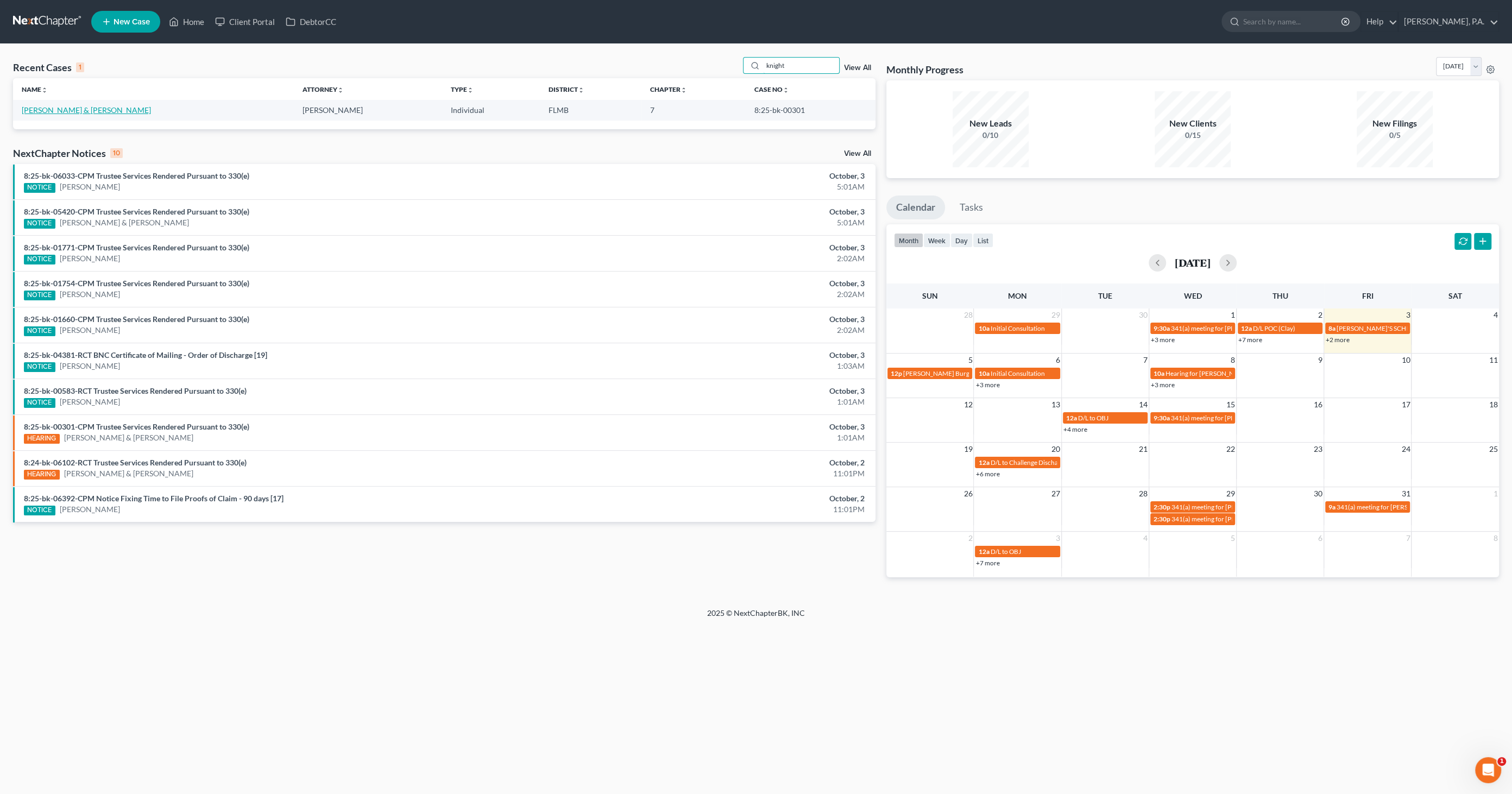
type input "knight"
click at [50, 112] on link "Knight, Ronald & Debra" at bounding box center [86, 110] width 129 height 9
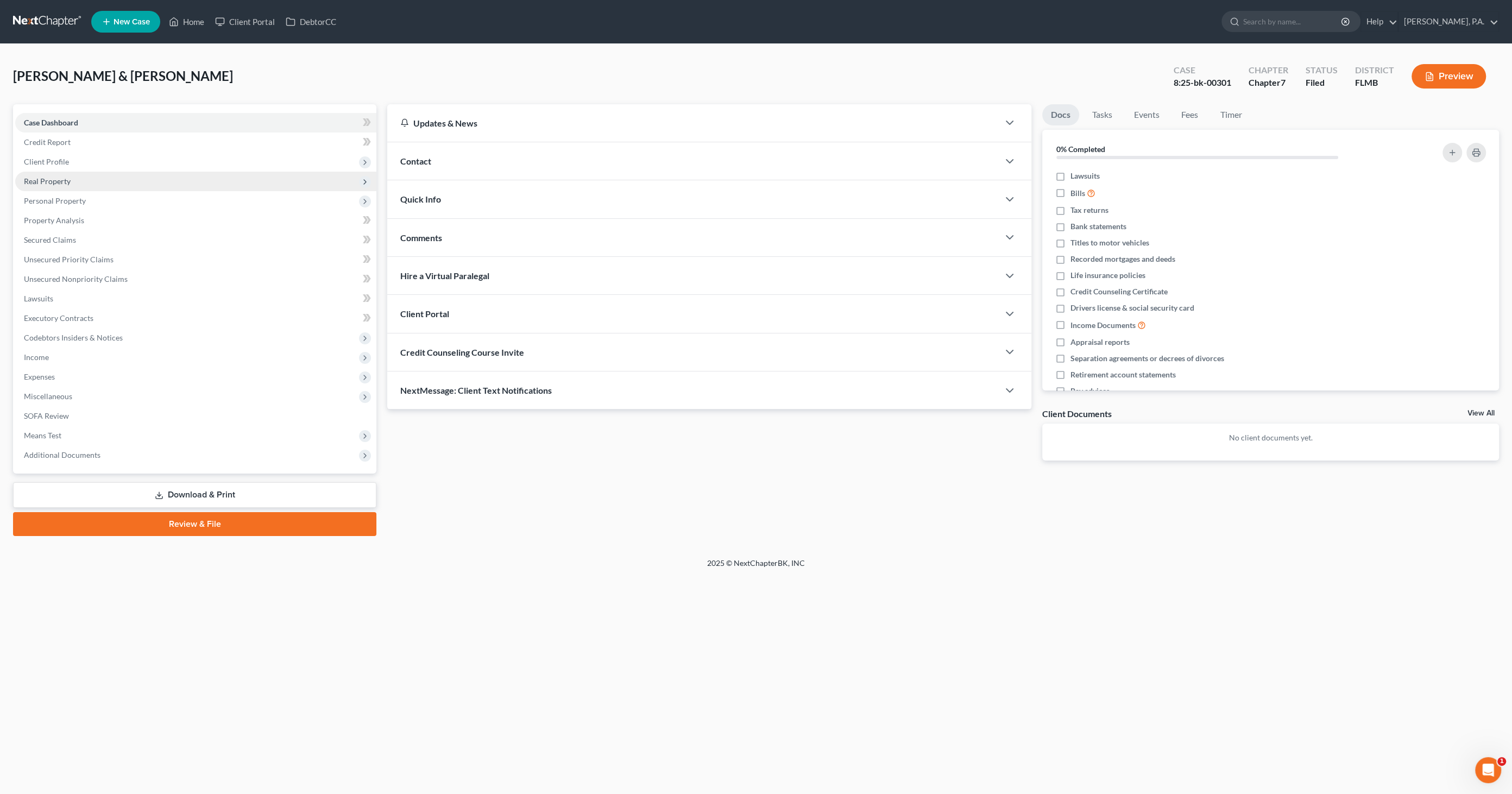
click at [51, 180] on span "Real Property" at bounding box center [48, 181] width 47 height 9
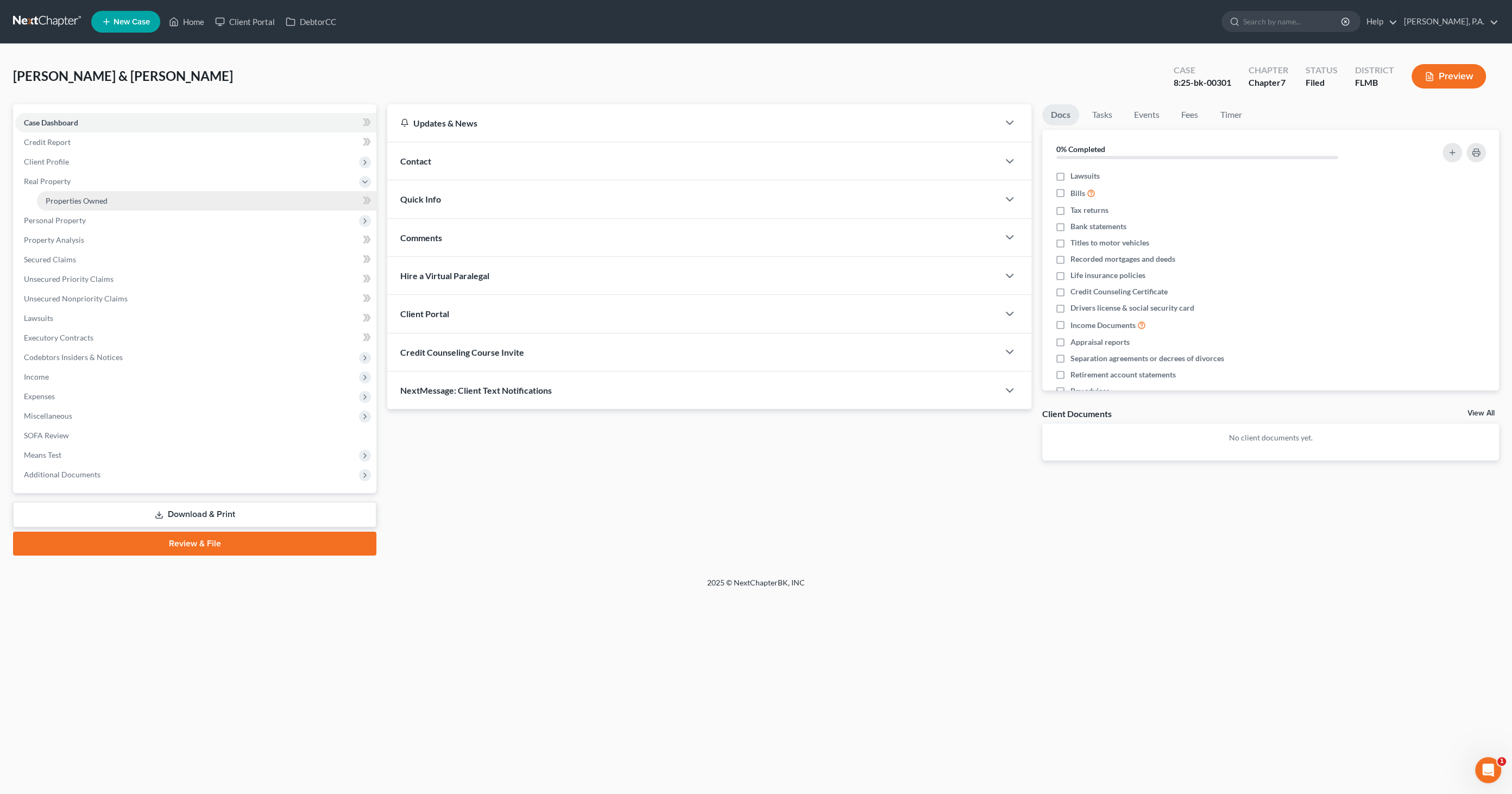
click at [60, 207] on link "Properties Owned" at bounding box center [207, 201] width 339 height 19
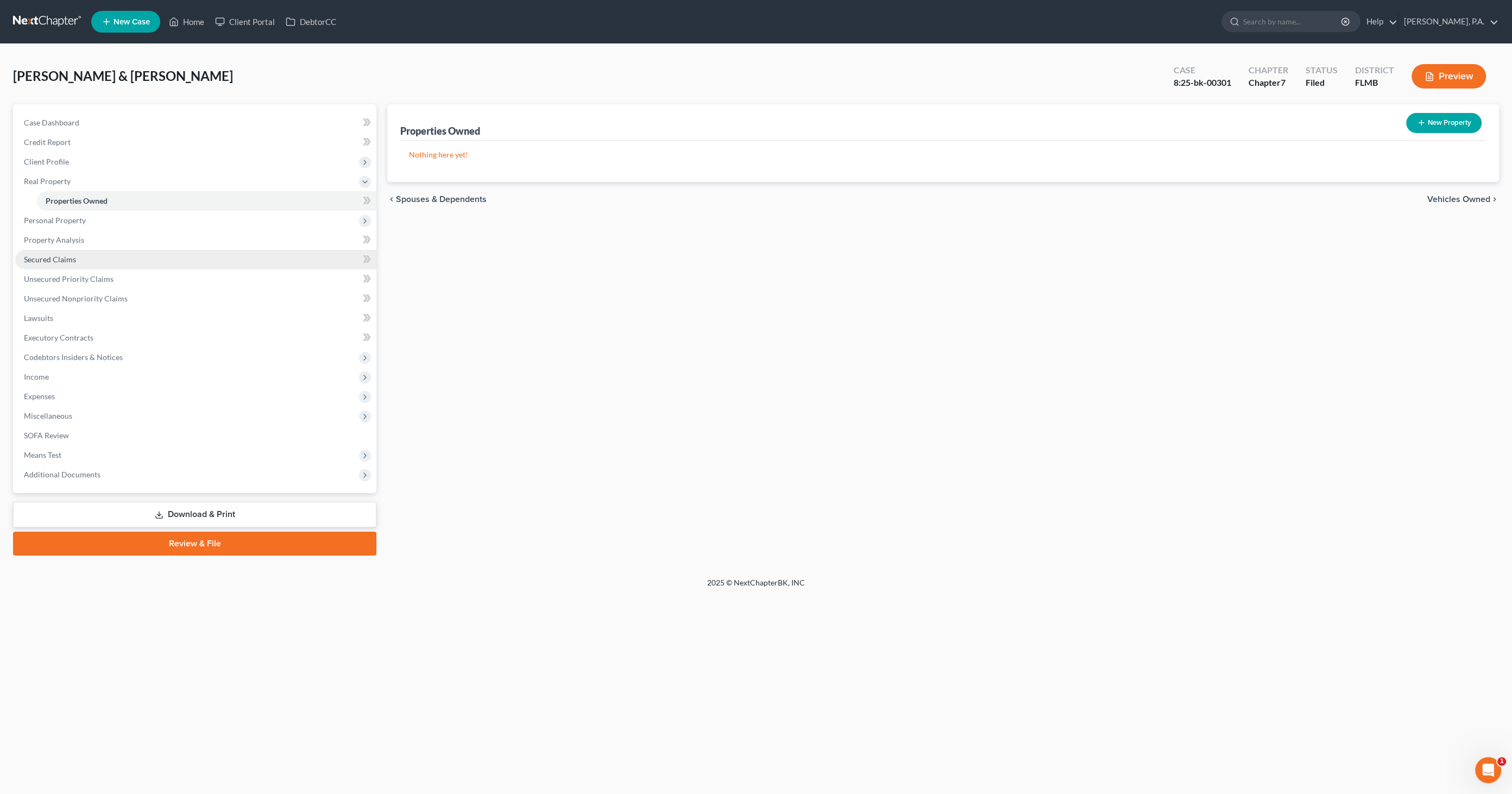
click at [52, 258] on span "Secured Claims" at bounding box center [50, 259] width 52 height 9
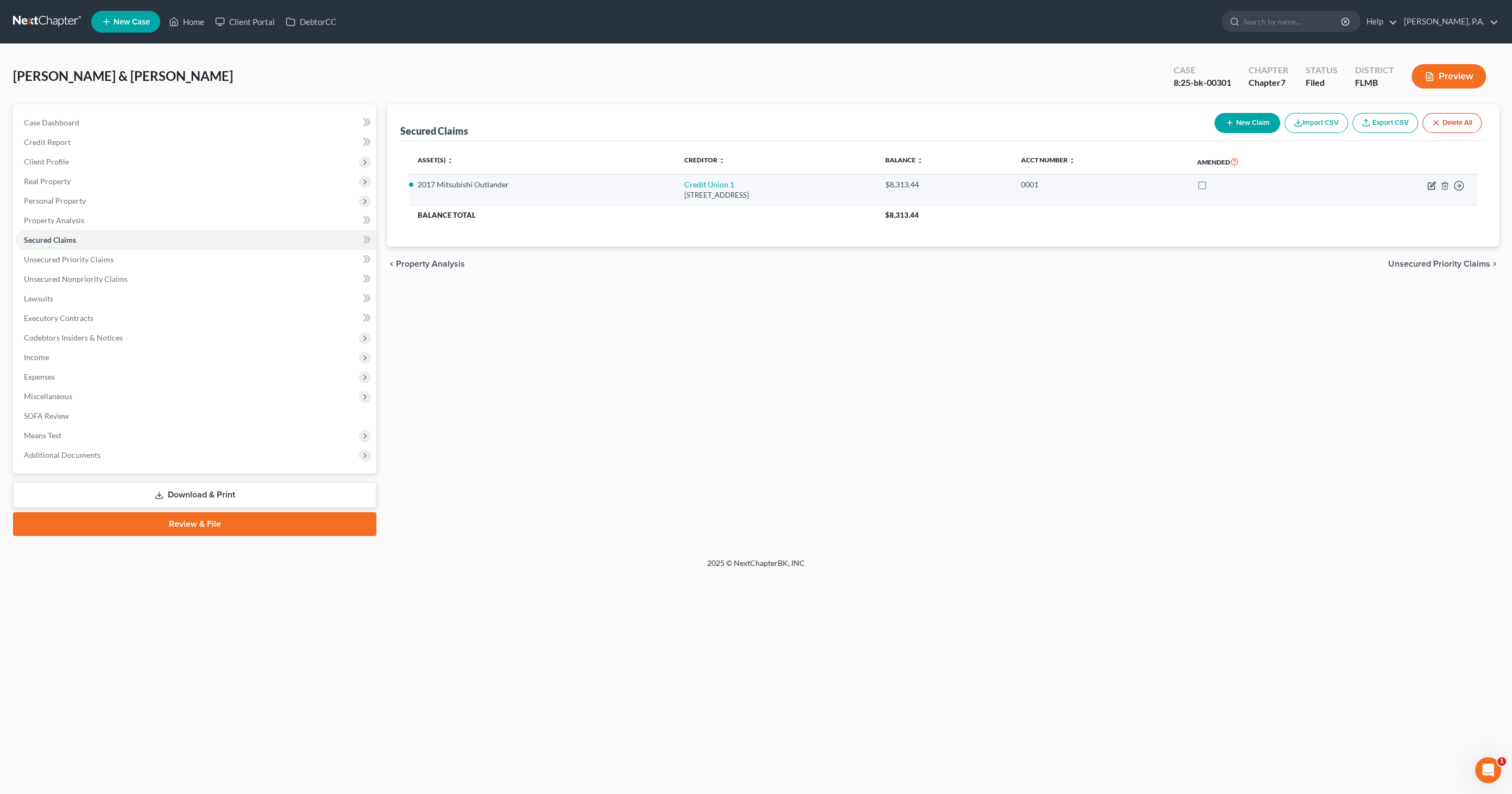
click at [1429, 185] on icon "button" at bounding box center [1432, 185] width 9 height 9
select select "1"
select select "0"
select select "2"
select select "0"
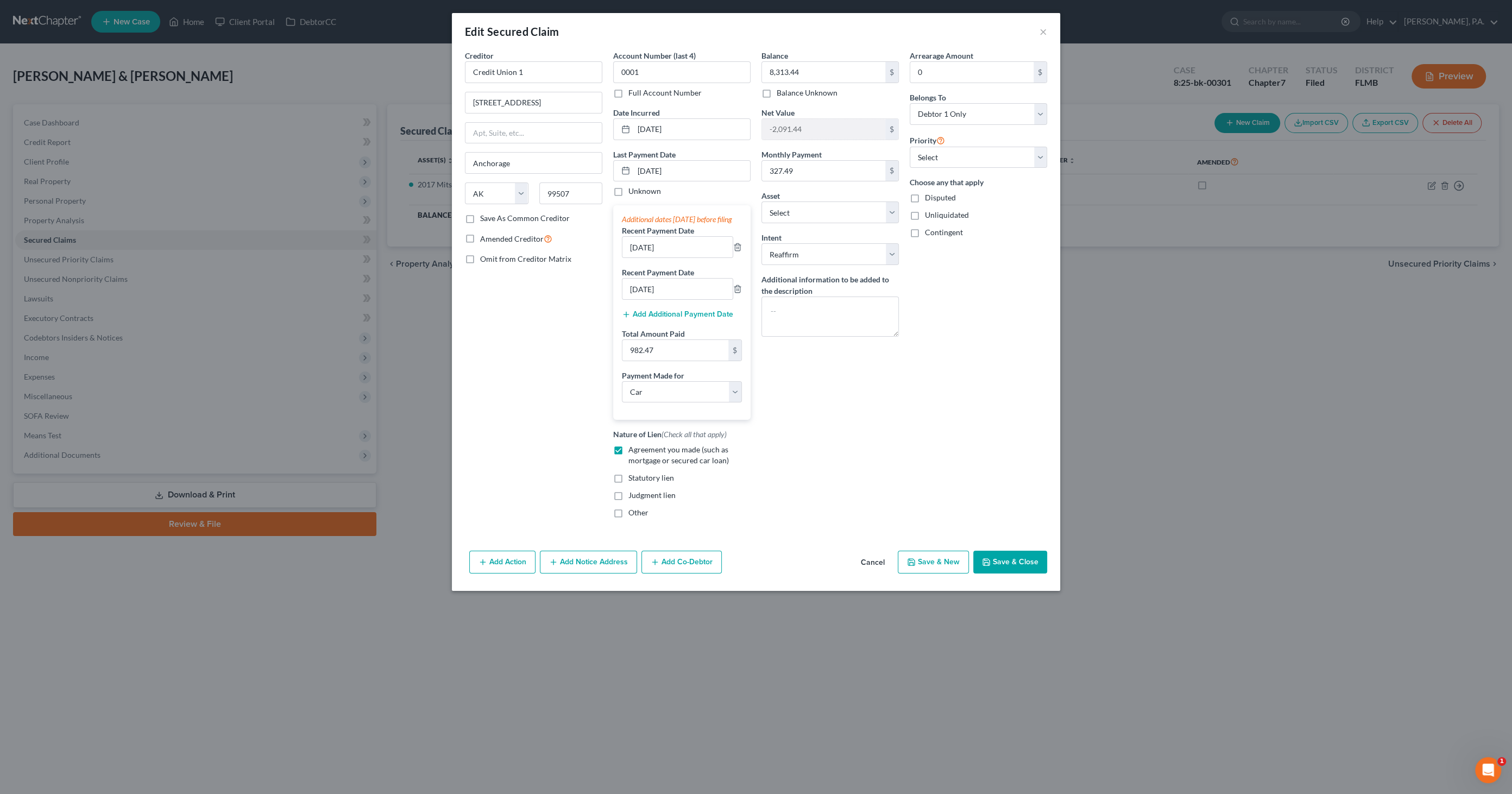
click at [874, 570] on button "Cancel" at bounding box center [873, 562] width 41 height 22
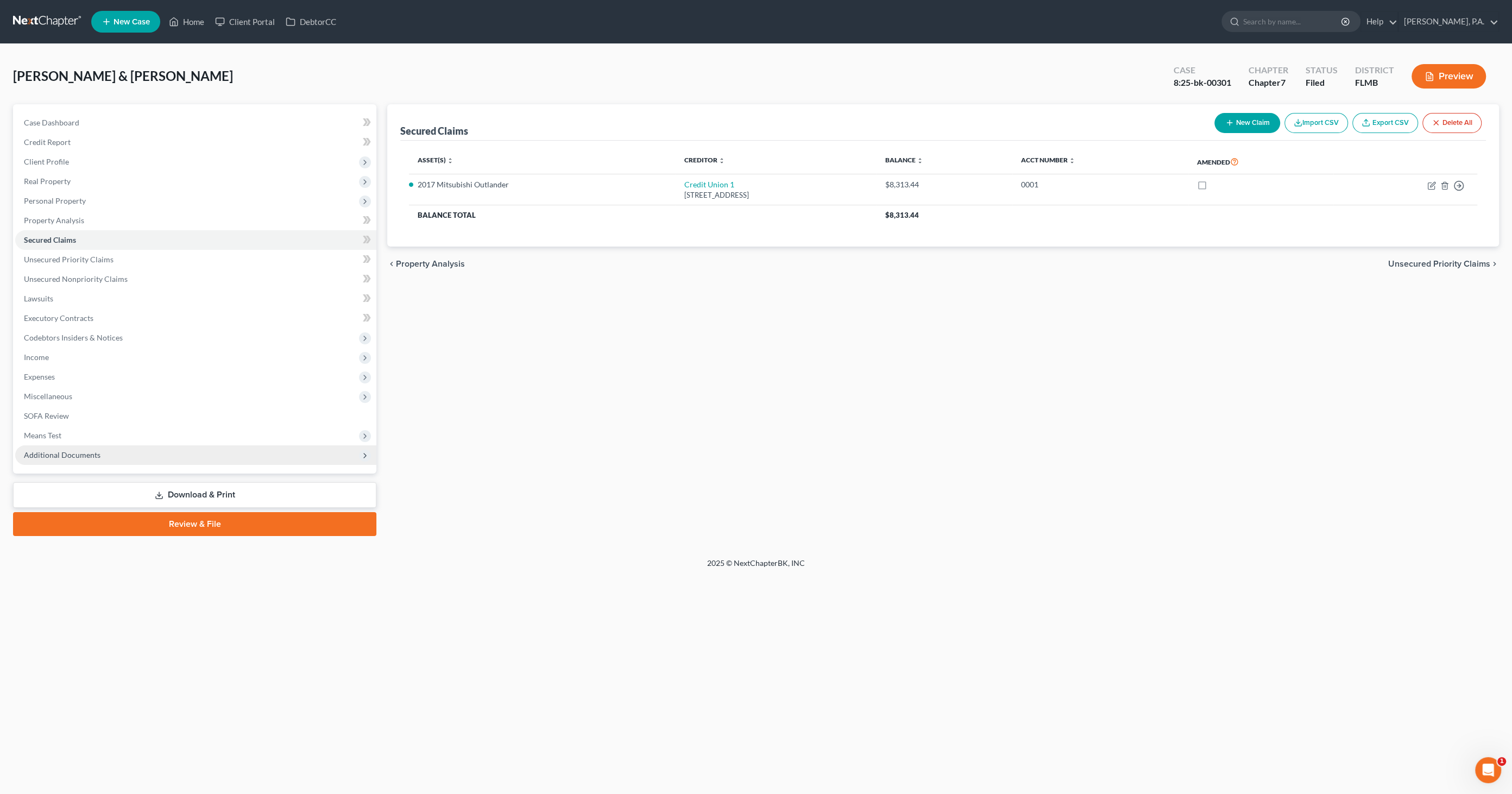
click at [75, 457] on span "Additional Documents" at bounding box center [62, 455] width 76 height 9
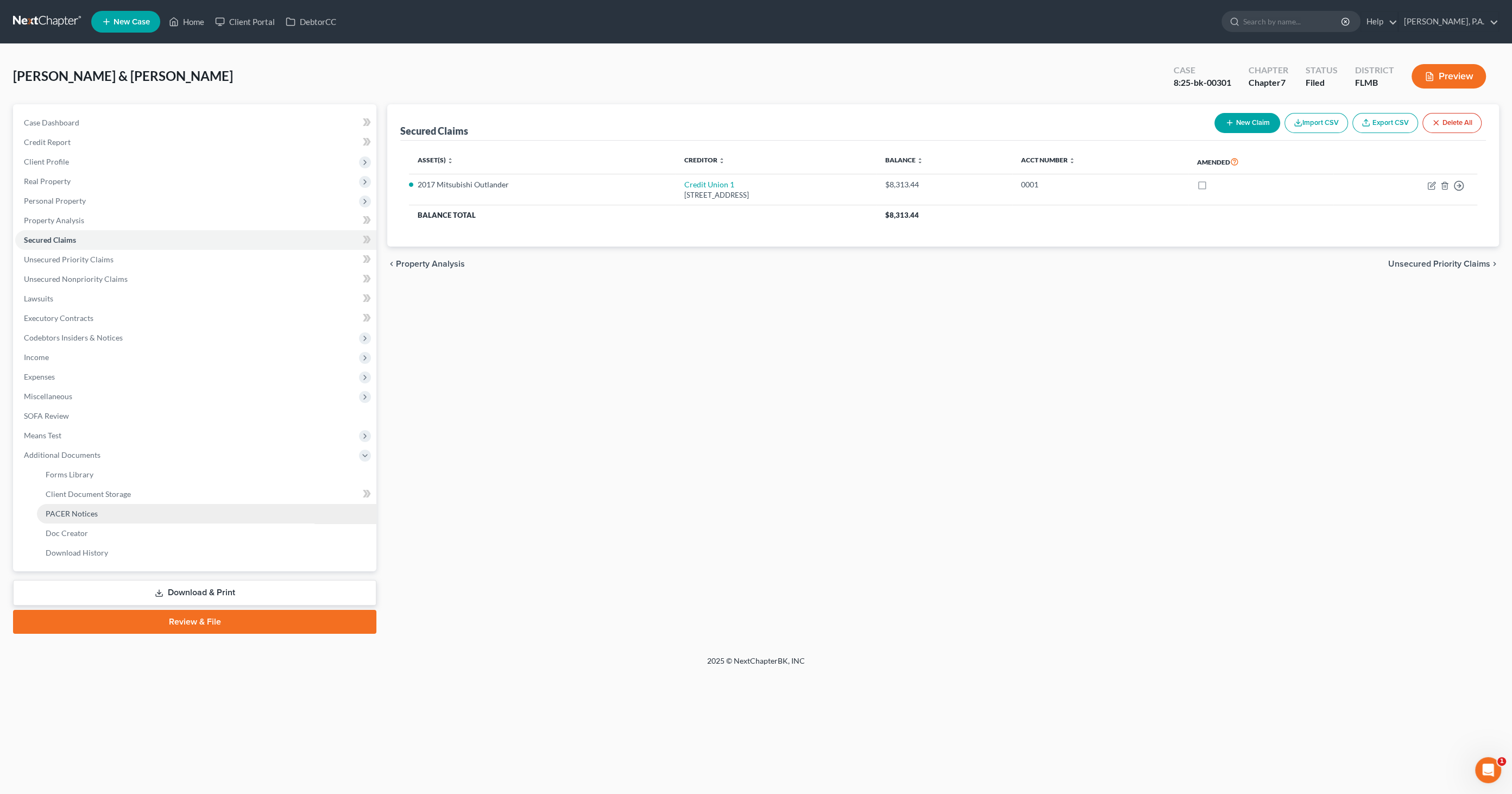
click at [87, 515] on span "PACER Notices" at bounding box center [72, 513] width 52 height 9
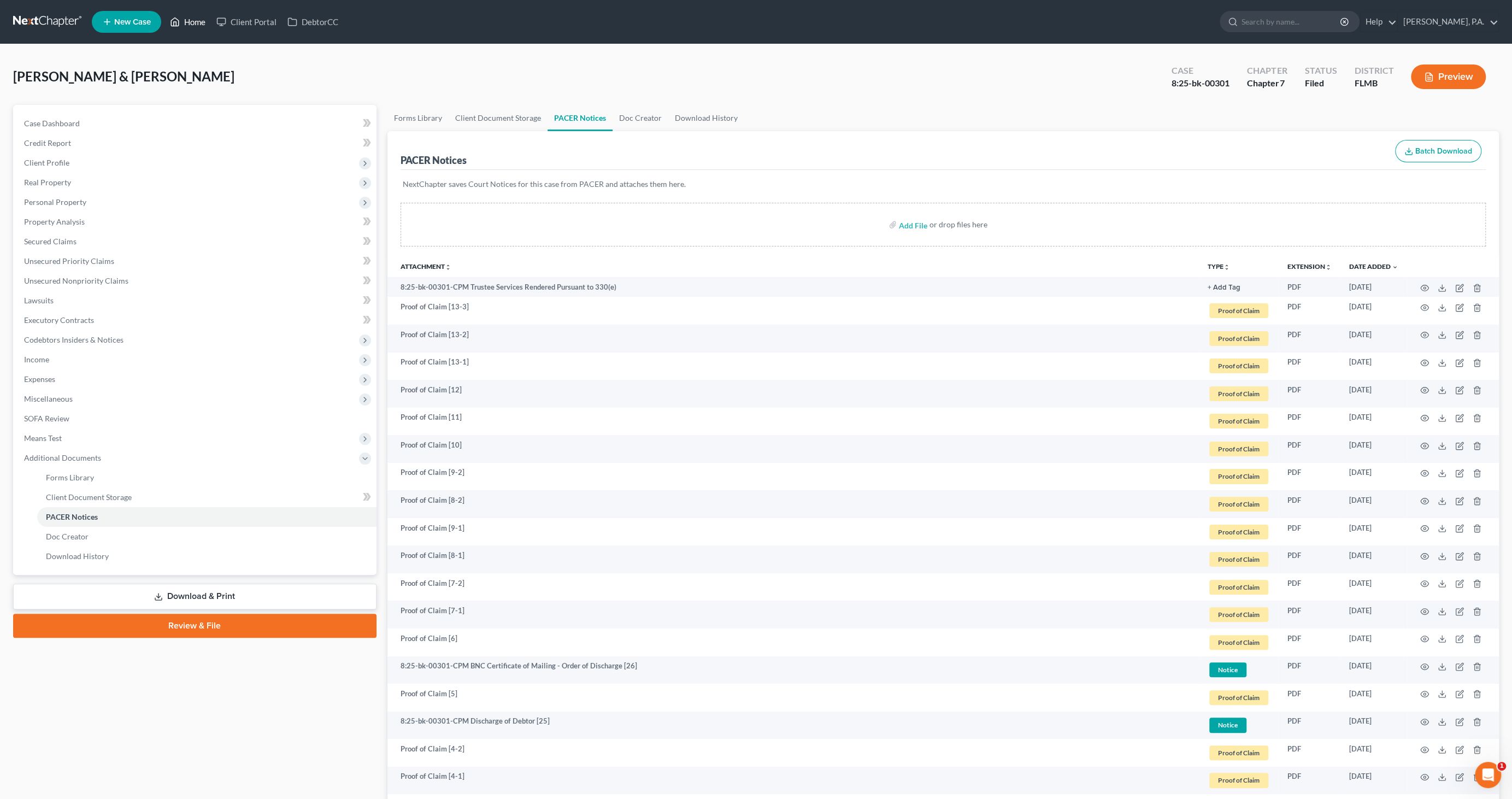
click at [187, 17] on link "Home" at bounding box center [188, 21] width 47 height 19
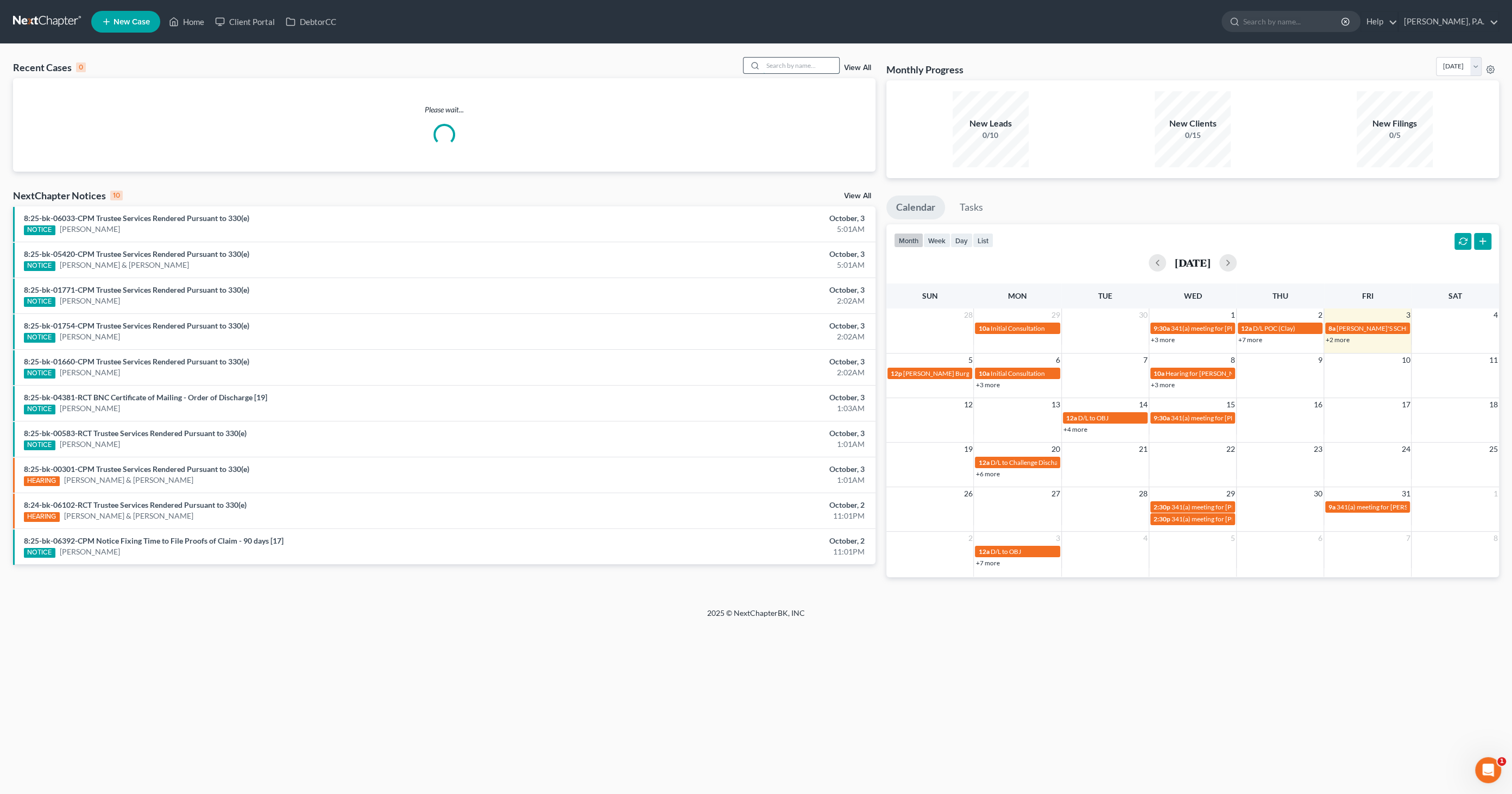
click at [794, 69] on input "search" at bounding box center [801, 65] width 76 height 16
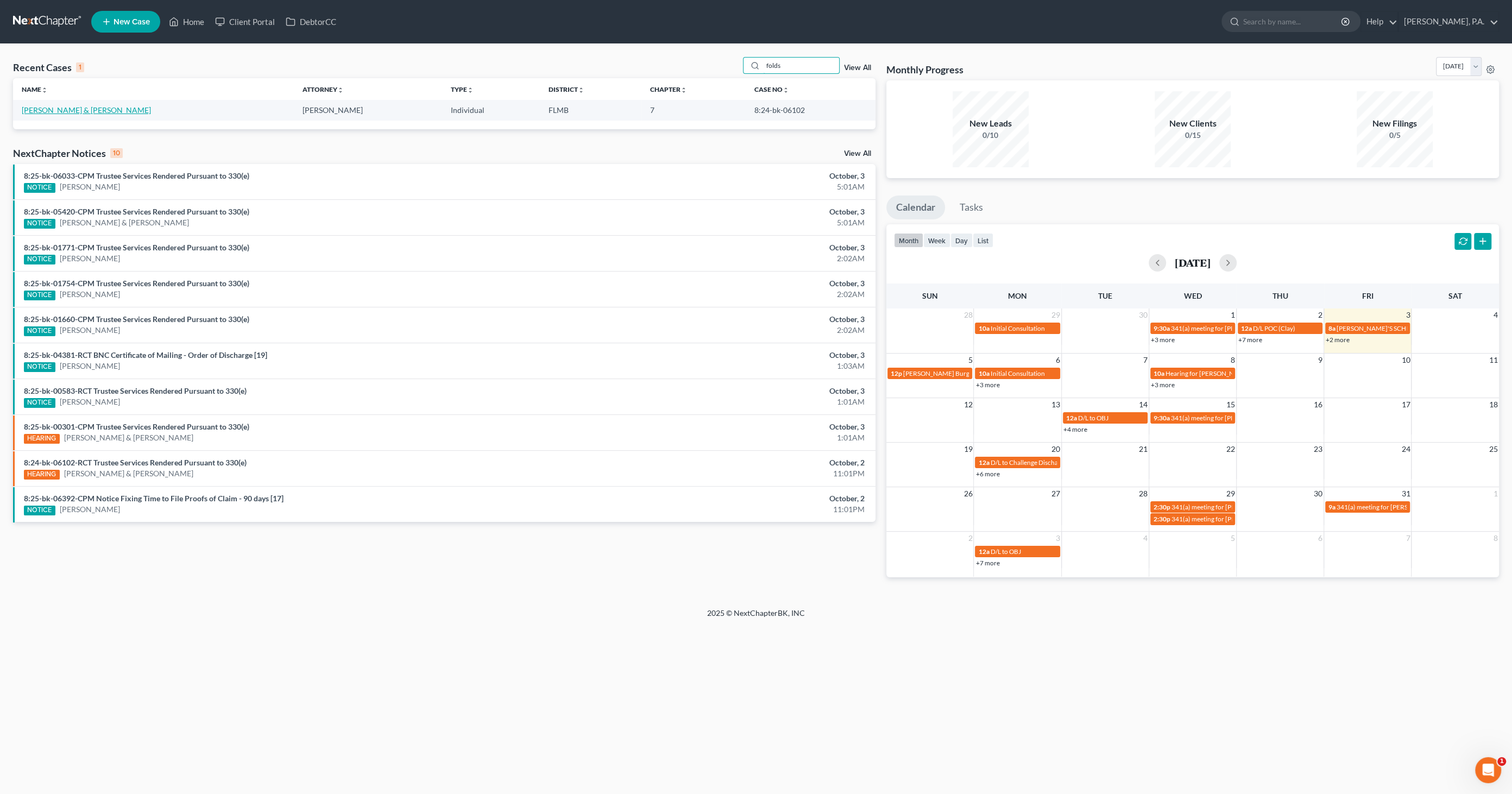
type input "folds"
click at [62, 111] on link "Folds, Jason & Jennifer" at bounding box center [86, 110] width 129 height 9
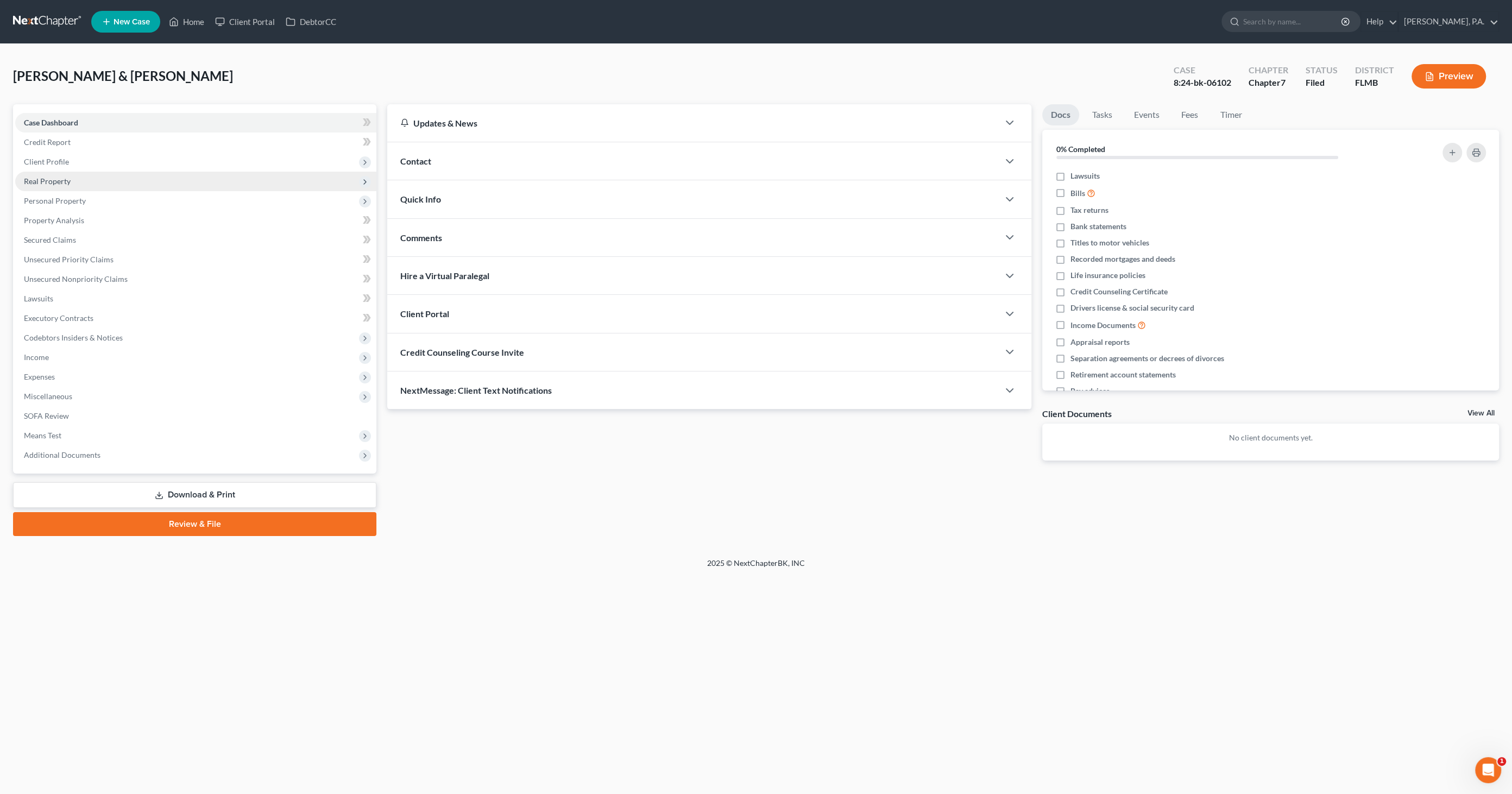
click at [39, 178] on span "Real Property" at bounding box center [48, 181] width 47 height 9
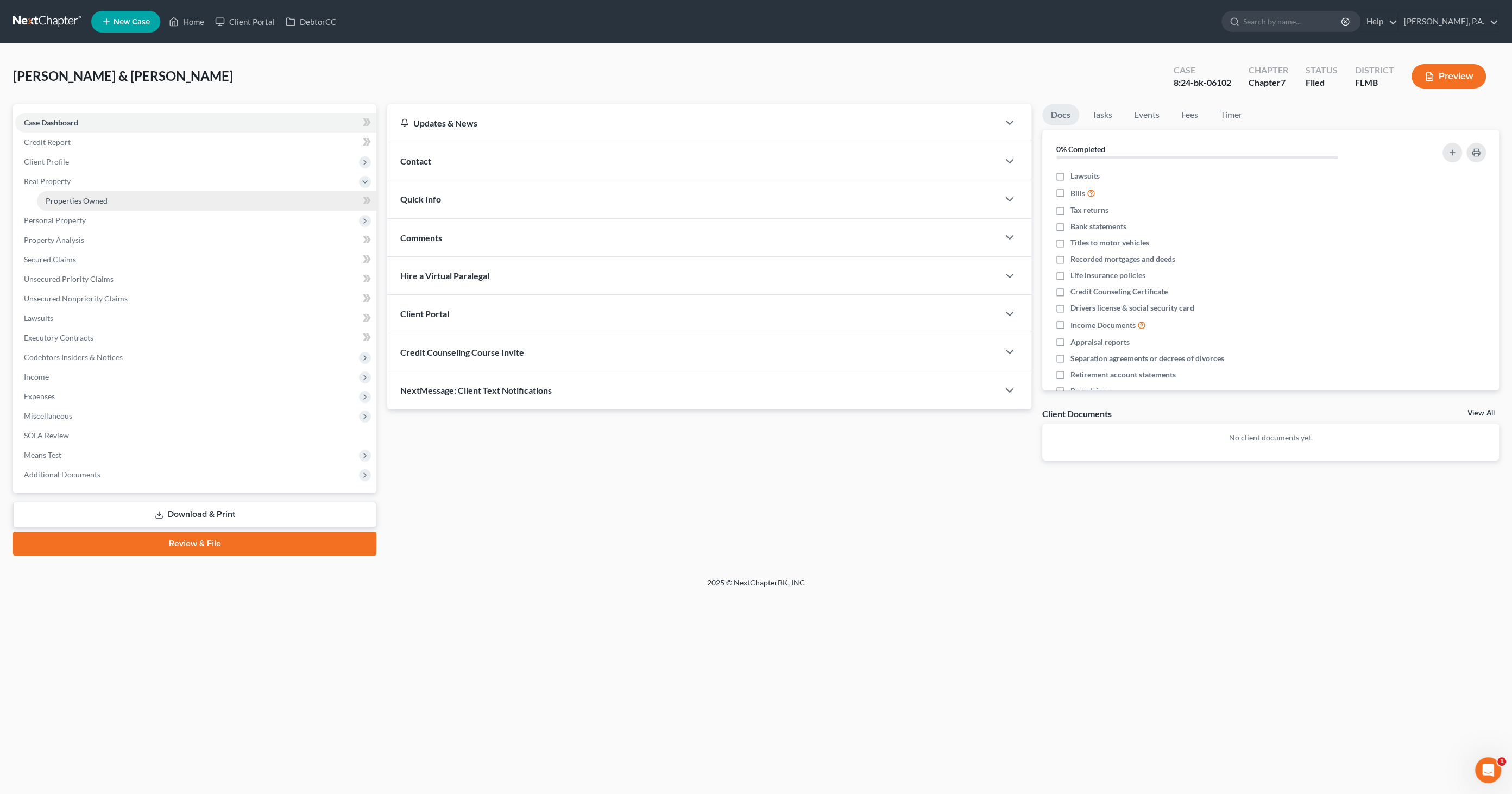
click at [54, 200] on span "Properties Owned" at bounding box center [76, 201] width 62 height 9
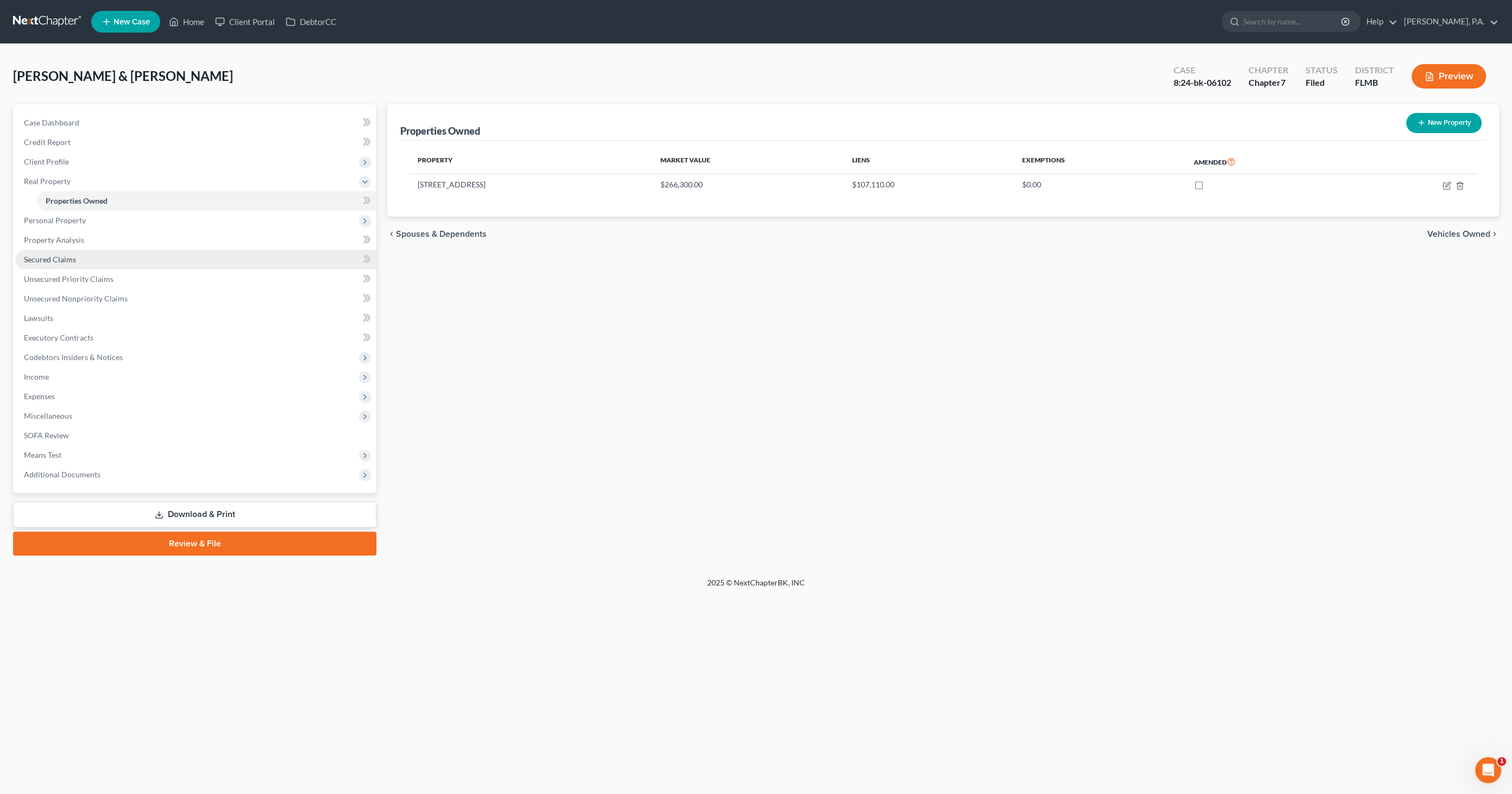
click at [53, 261] on span "Secured Claims" at bounding box center [50, 259] width 52 height 9
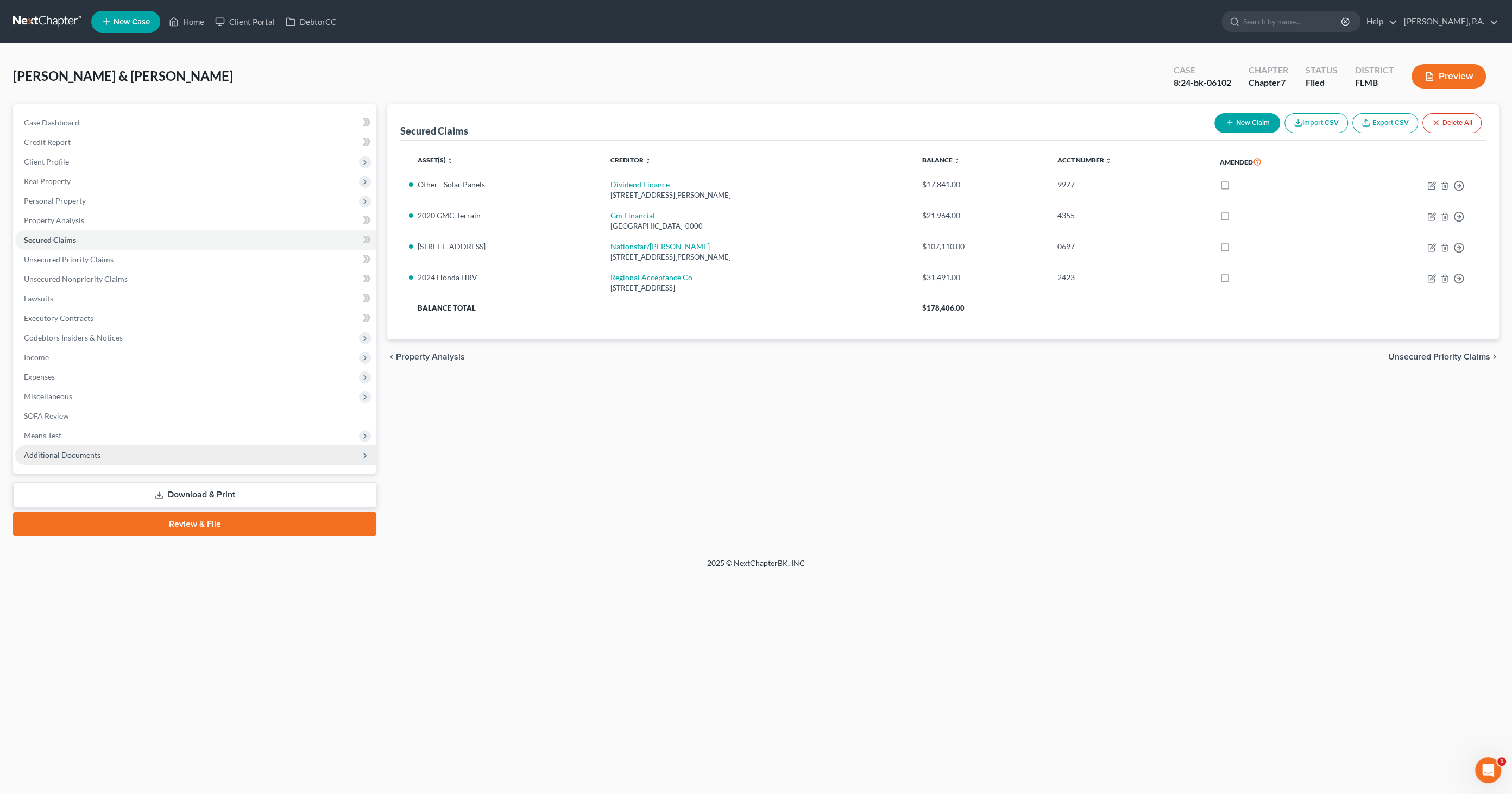
click at [76, 452] on span "Additional Documents" at bounding box center [62, 455] width 76 height 9
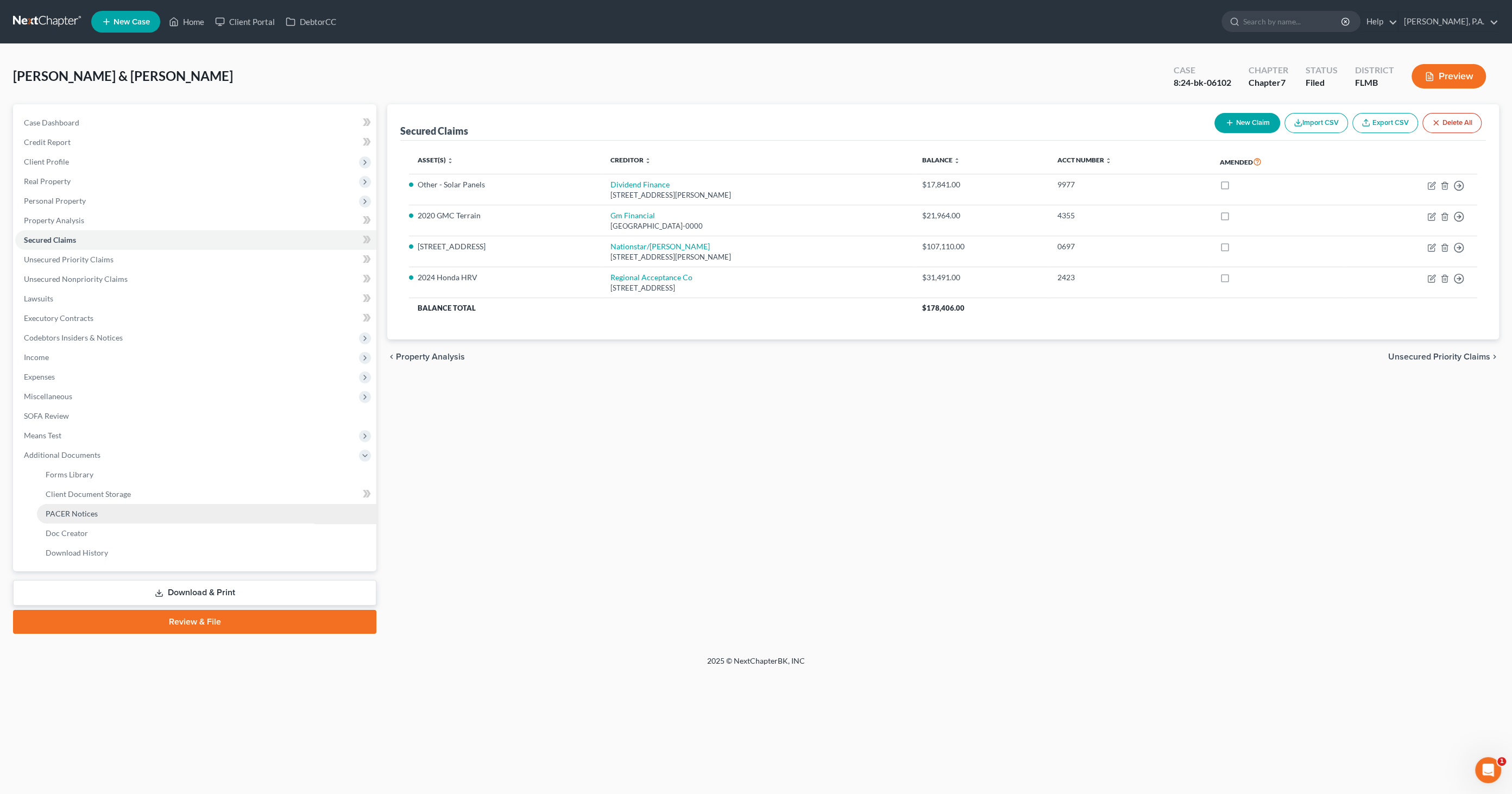
click at [83, 512] on span "PACER Notices" at bounding box center [72, 513] width 52 height 9
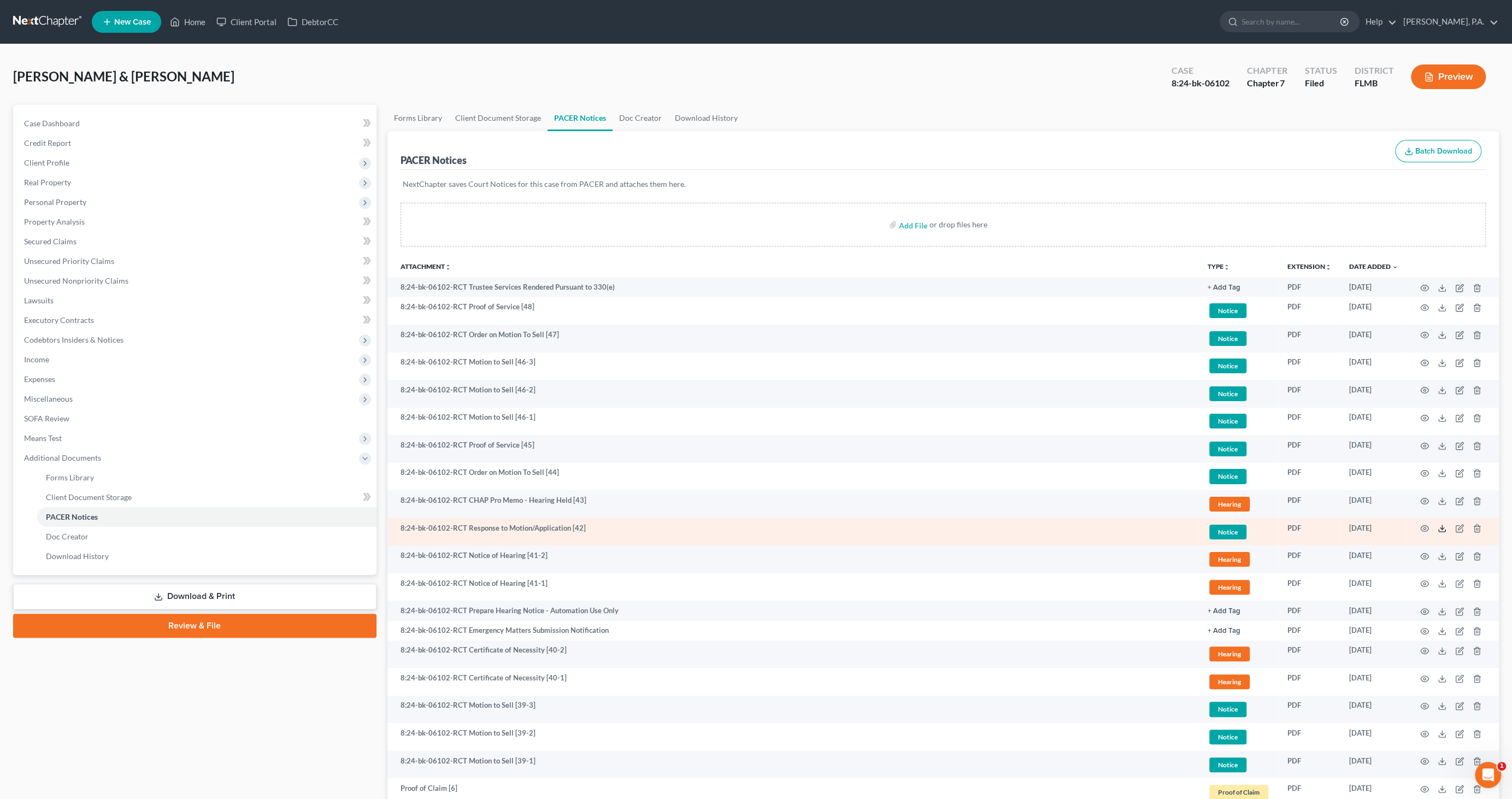
click at [1442, 525] on line at bounding box center [1442, 527] width 0 height 4
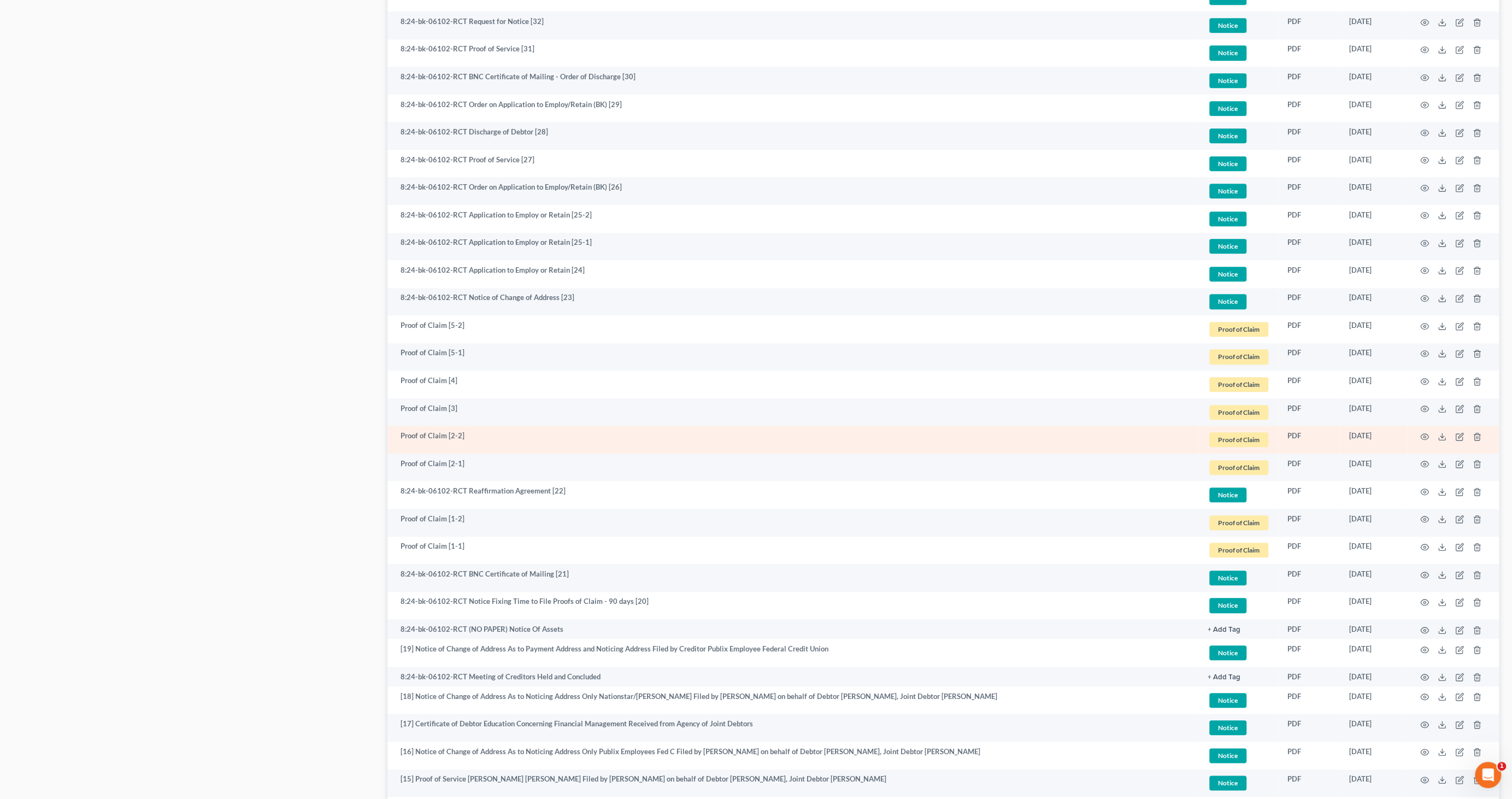
scroll to position [971, 0]
